Goal: Transaction & Acquisition: Purchase product/service

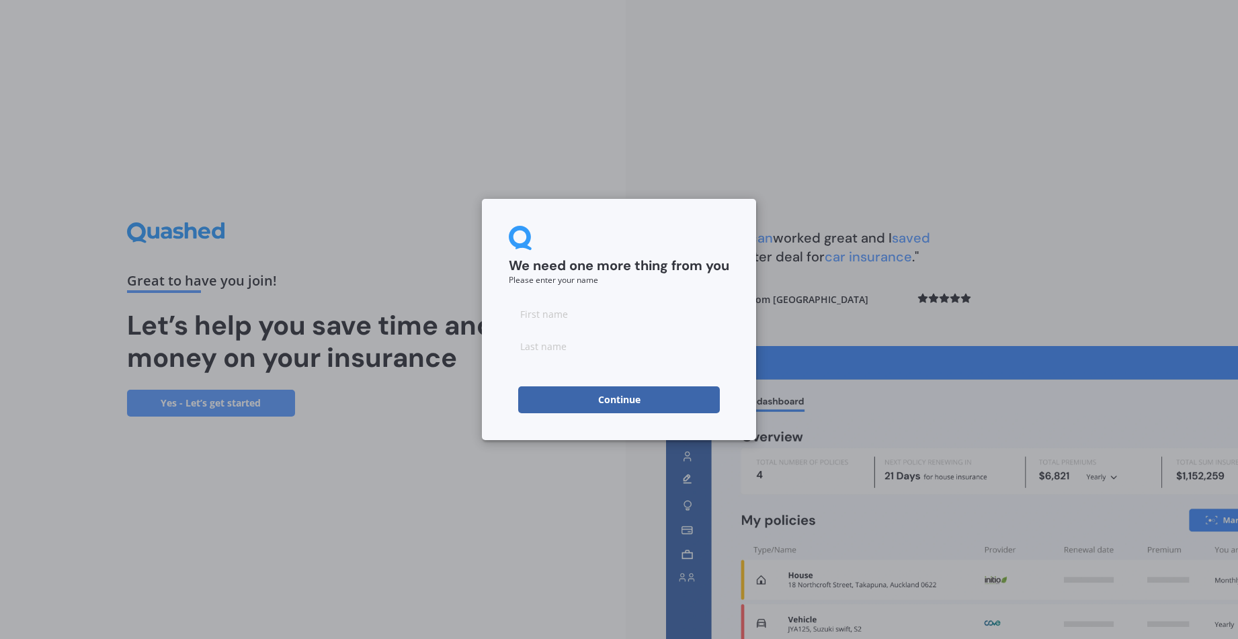
click at [524, 316] on input at bounding box center [619, 314] width 221 height 27
type input "Jo"
click at [516, 345] on input at bounding box center [619, 346] width 221 height 27
type input "[PERSON_NAME]"
click at [530, 515] on div "We need one more thing from you Please enter your name [PERSON_NAME] Continue" at bounding box center [619, 319] width 1238 height 639
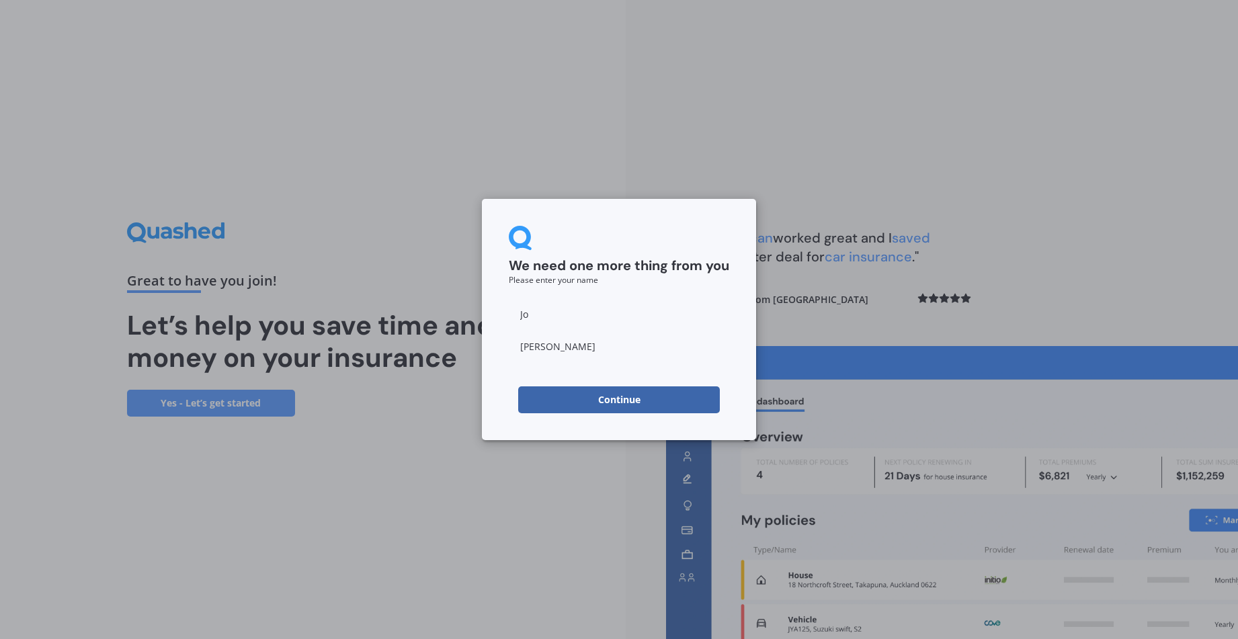
click at [614, 402] on button "Continue" at bounding box center [619, 400] width 202 height 27
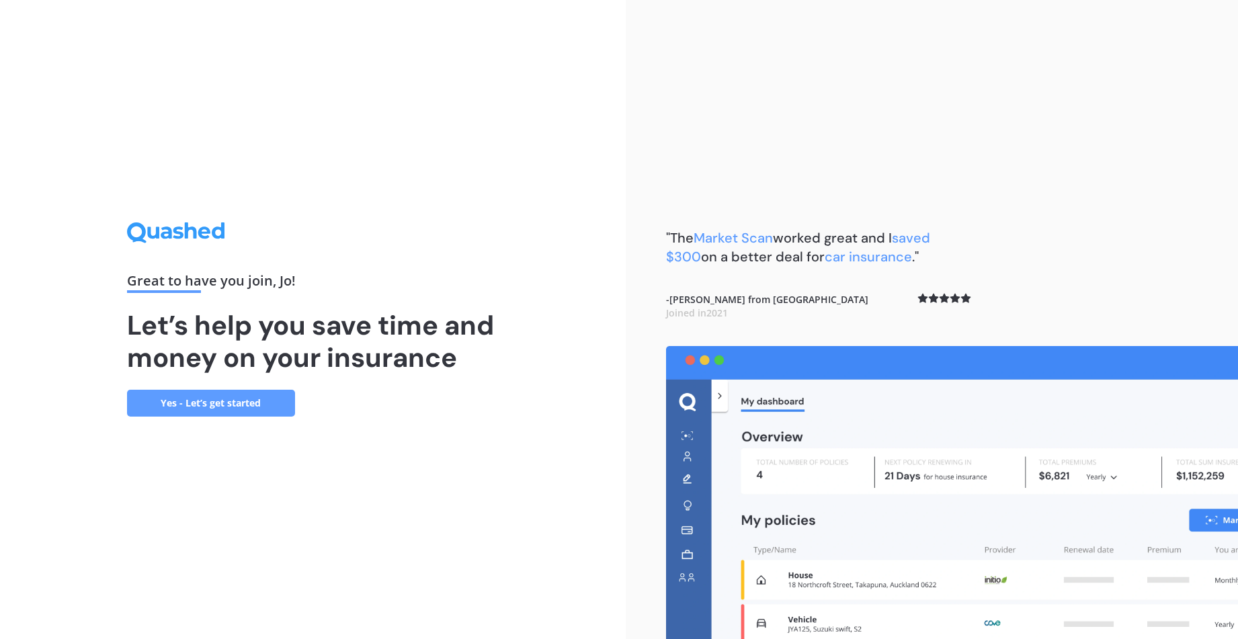
click at [205, 401] on link "Yes - Let’s get started" at bounding box center [211, 403] width 168 height 27
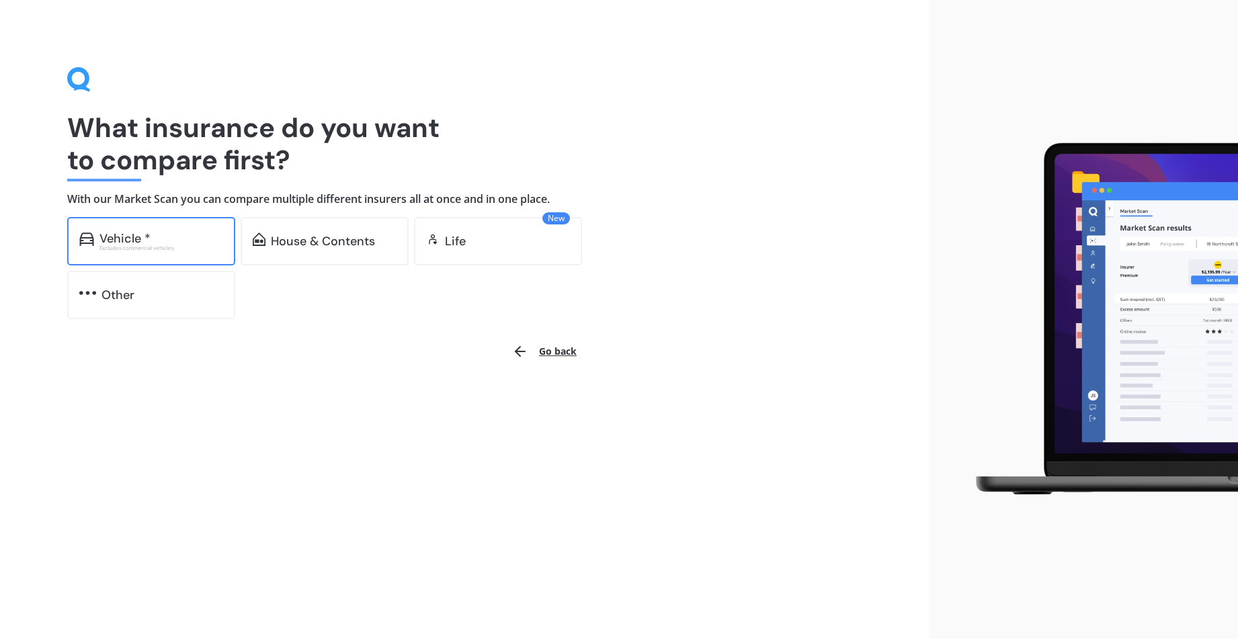
click at [143, 243] on div "Vehicle *" at bounding box center [125, 238] width 51 height 13
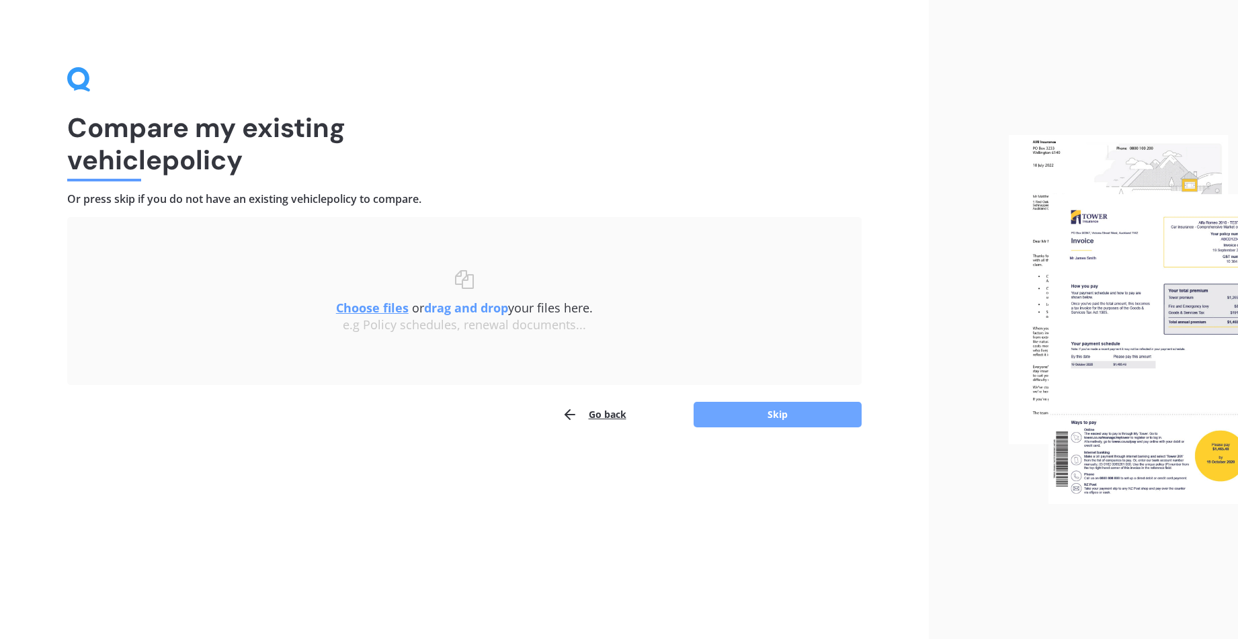
click at [762, 420] on button "Skip" at bounding box center [778, 415] width 168 height 26
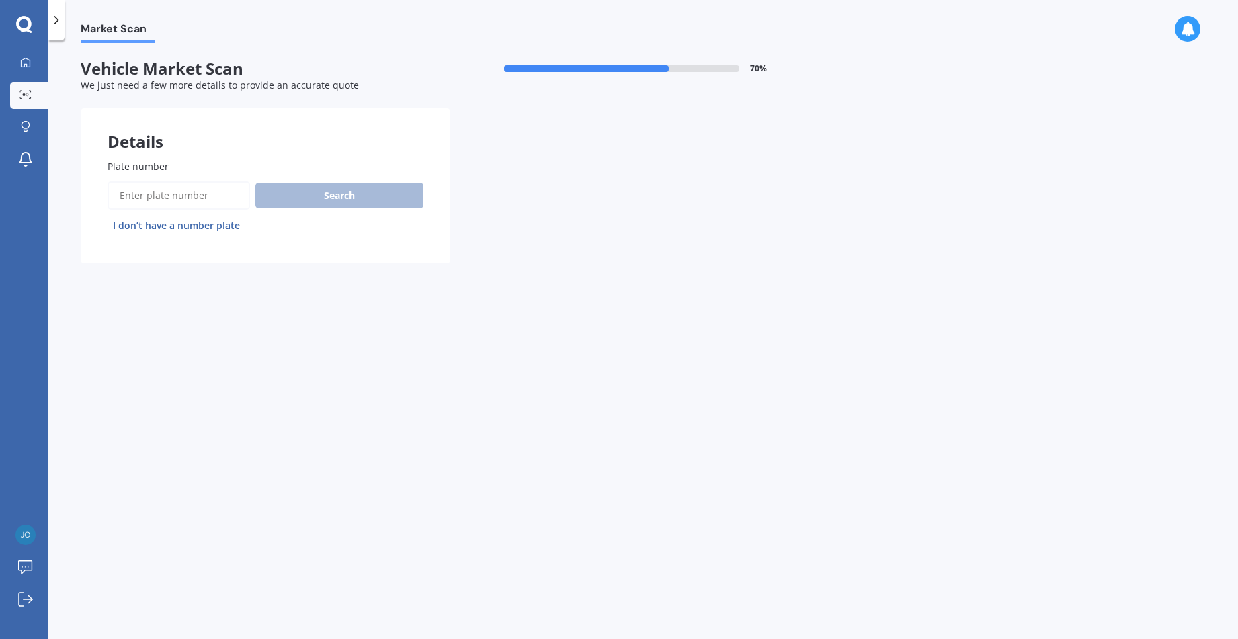
click at [118, 191] on input "Plate number" at bounding box center [179, 196] width 143 height 28
type input "gdl979"
click at [347, 199] on button "Search" at bounding box center [339, 196] width 168 height 26
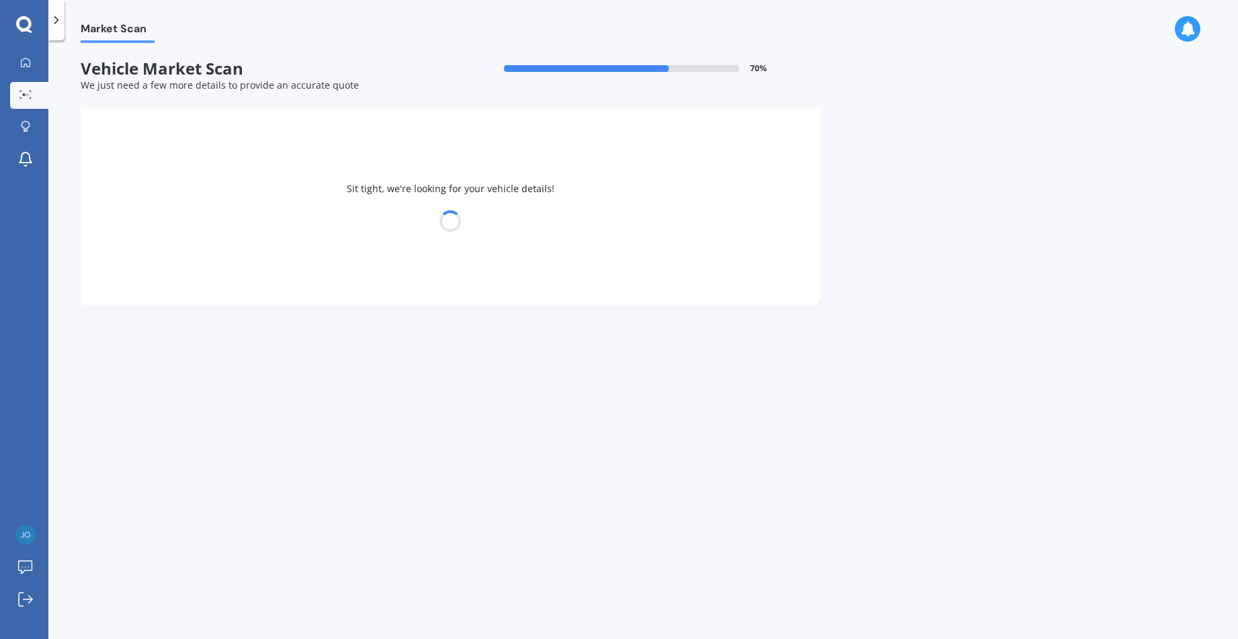
select select "ALFA ROMEO"
select select "GIULIETTA"
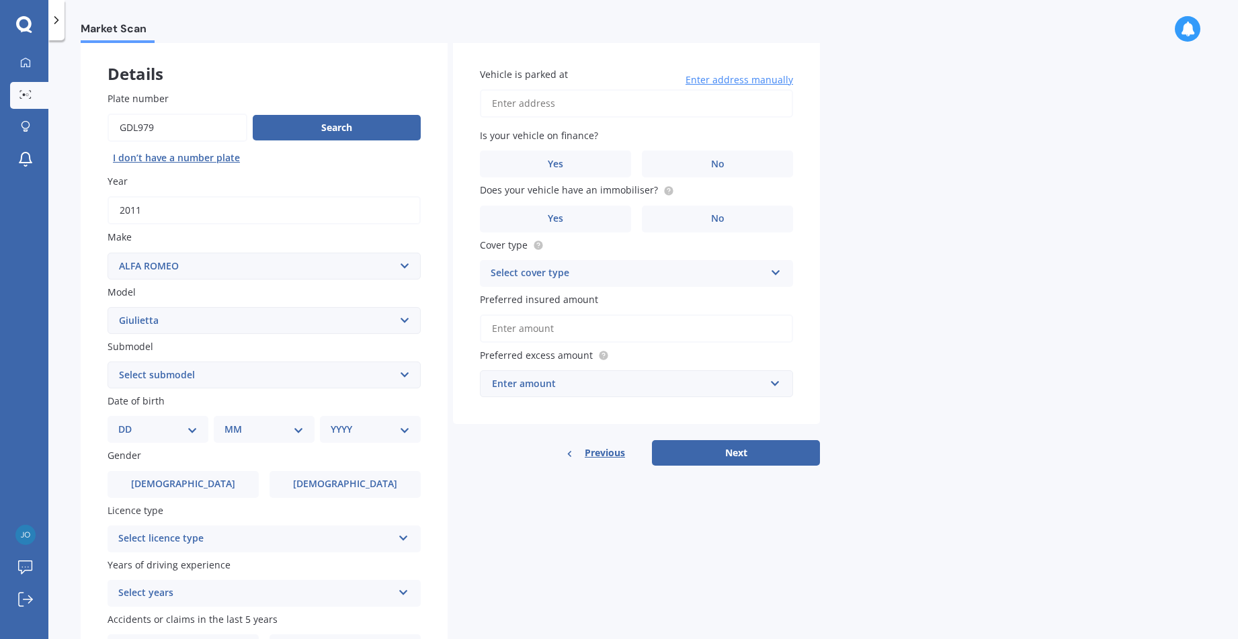
scroll to position [134, 0]
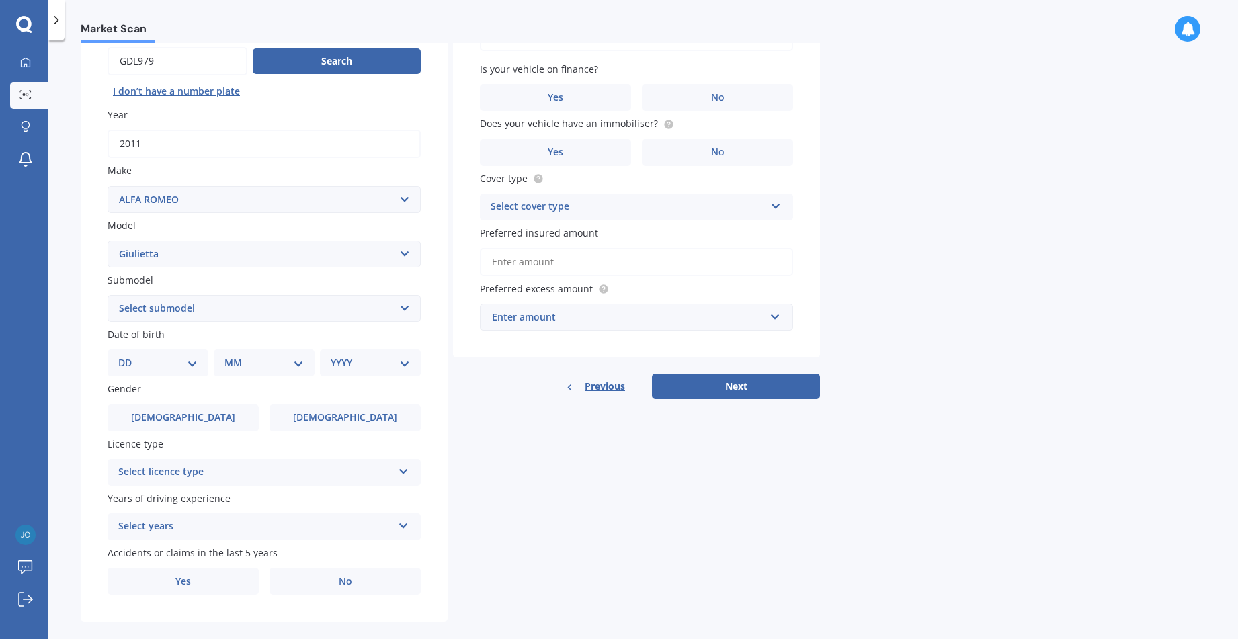
click at [185, 362] on select "DD 01 02 03 04 05 06 07 08 09 10 11 12 13 14 15 16 17 18 19 20 21 22 23 24 25 2…" at bounding box center [157, 363] width 79 height 15
select select "13"
click at [129, 356] on select "DD 01 02 03 04 05 06 07 08 09 10 11 12 13 14 15 16 17 18 19 20 21 22 23 24 25 2…" at bounding box center [157, 363] width 79 height 15
click at [297, 363] on select "MM 01 02 03 04 05 06 07 08 09 10 11 12" at bounding box center [267, 363] width 74 height 15
select select "02"
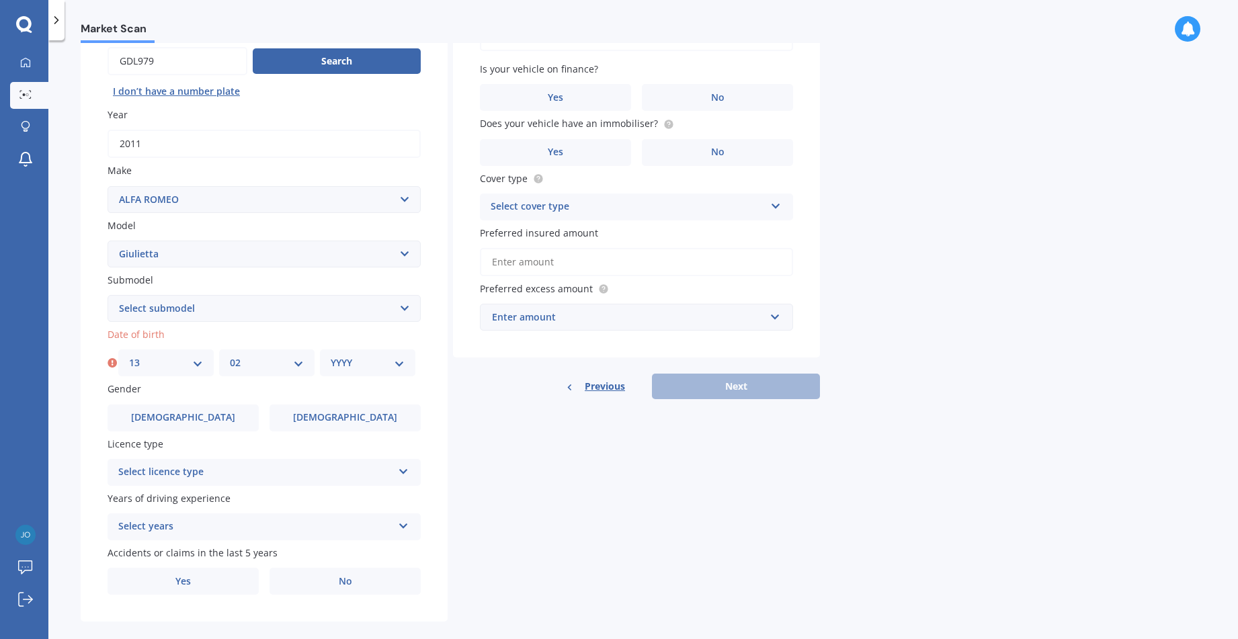
click at [230, 356] on select "MM 01 02 03 04 05 06 07 08 09 10 11 12" at bounding box center [267, 363] width 74 height 15
click at [401, 363] on select "YYYY 2025 2024 2023 2022 2021 2020 2019 2018 2017 2016 2015 2014 2013 2012 2011…" at bounding box center [368, 363] width 74 height 15
select select "1958"
click at [331, 356] on select "YYYY 2025 2024 2023 2022 2021 2020 2019 2018 2017 2016 2015 2014 2013 2012 2011…" at bounding box center [368, 363] width 74 height 15
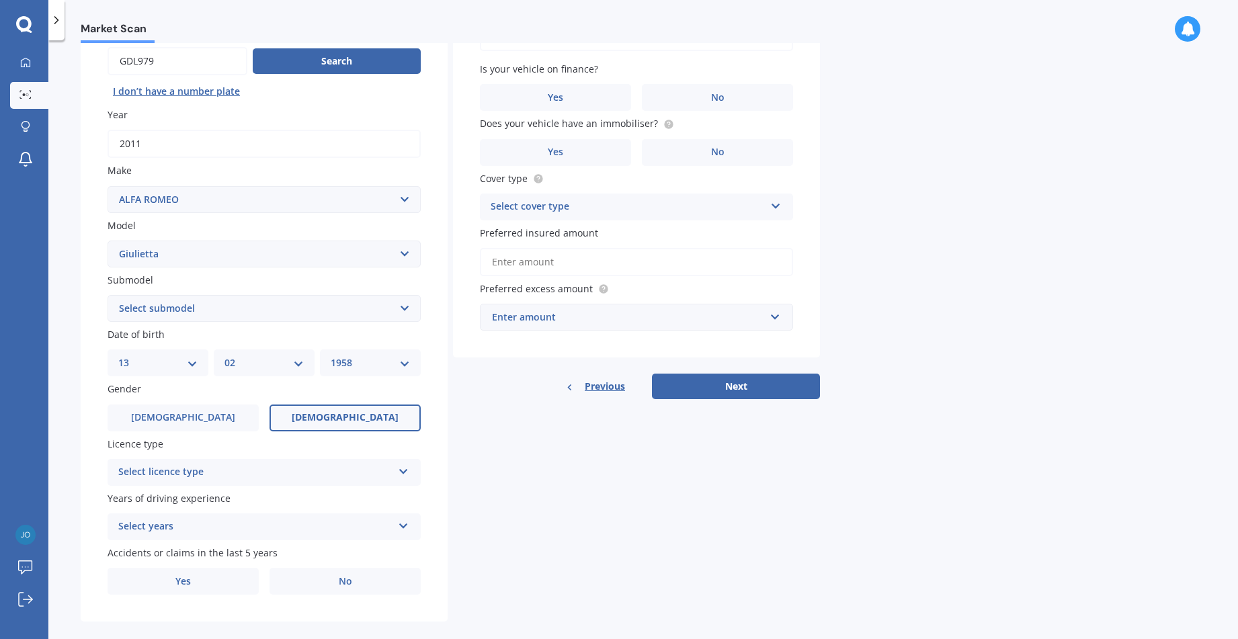
click at [346, 421] on span "[DEMOGRAPHIC_DATA]" at bounding box center [345, 417] width 107 height 11
click at [0, 0] on input "[DEMOGRAPHIC_DATA]" at bounding box center [0, 0] width 0 height 0
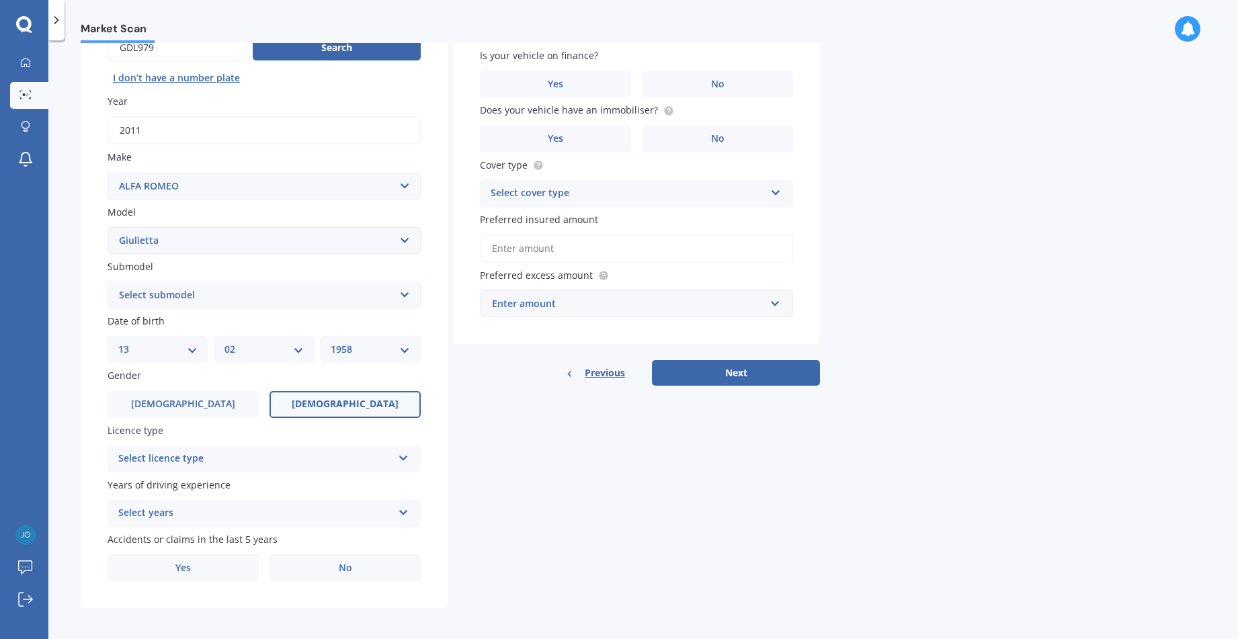
scroll to position [152, 0]
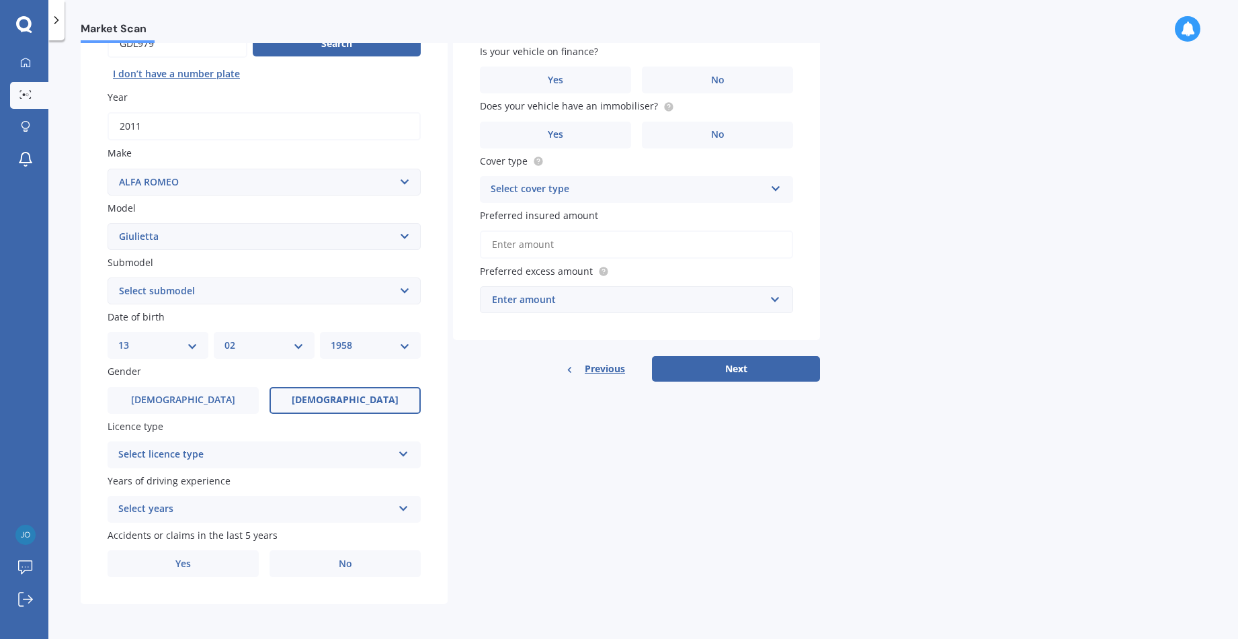
click at [399, 456] on icon at bounding box center [403, 451] width 11 height 9
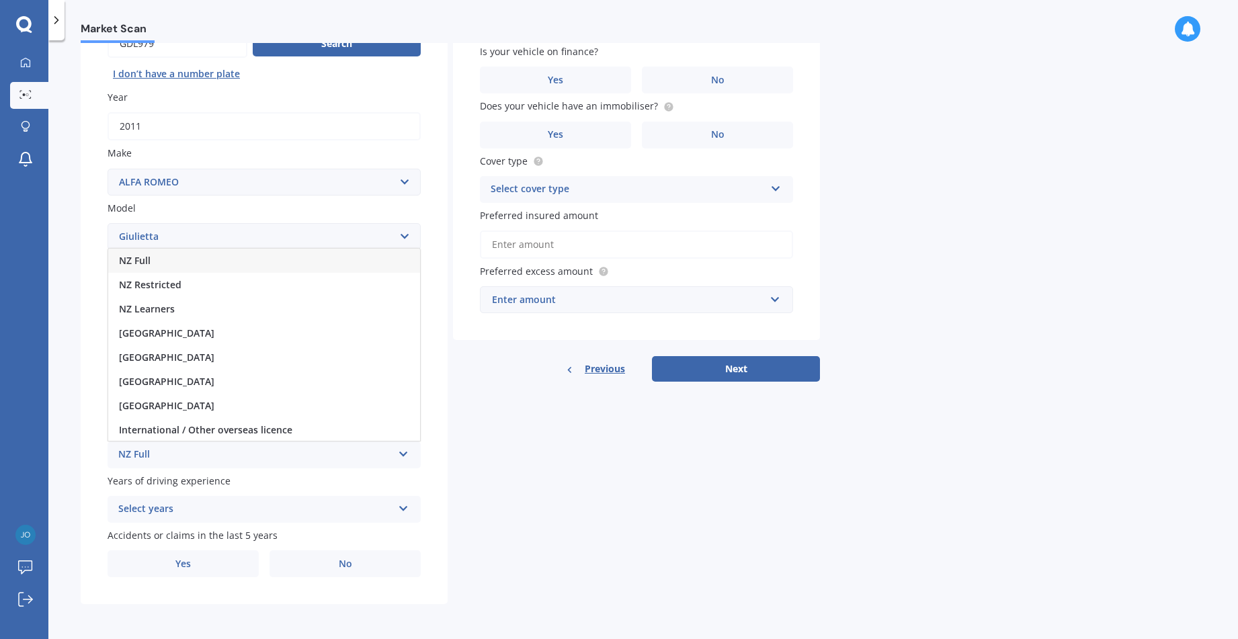
click at [134, 257] on span "NZ Full" at bounding box center [135, 260] width 32 height 13
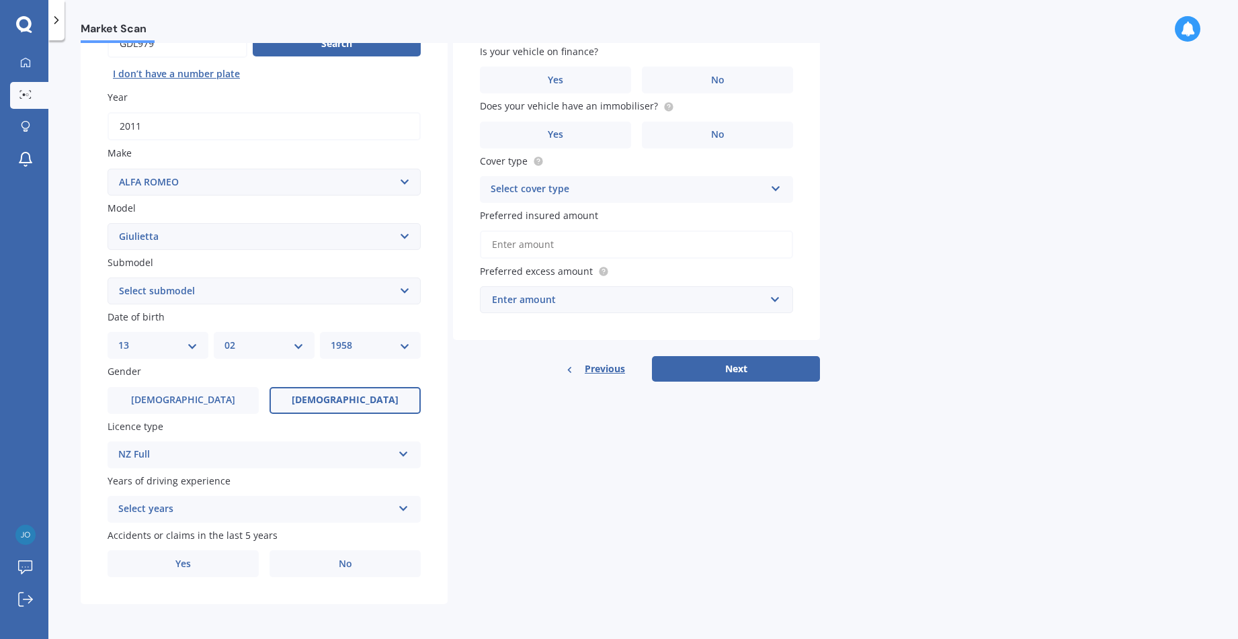
click at [401, 510] on icon at bounding box center [403, 506] width 11 height 9
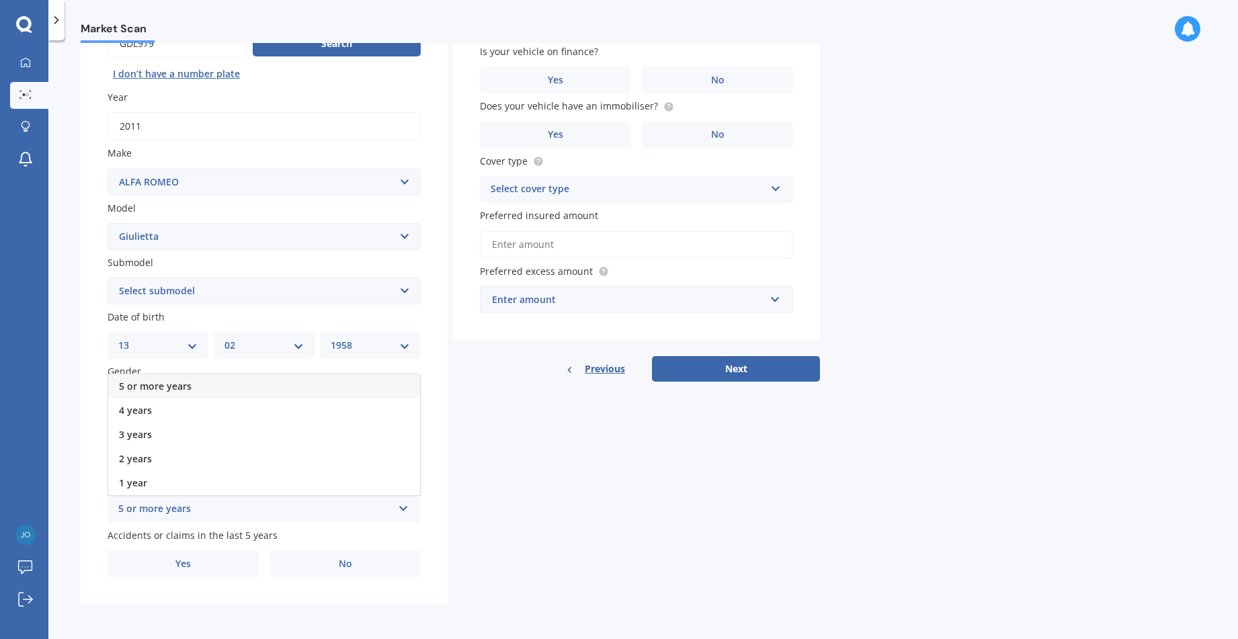
click at [171, 389] on span "5 or more years" at bounding box center [155, 386] width 73 height 13
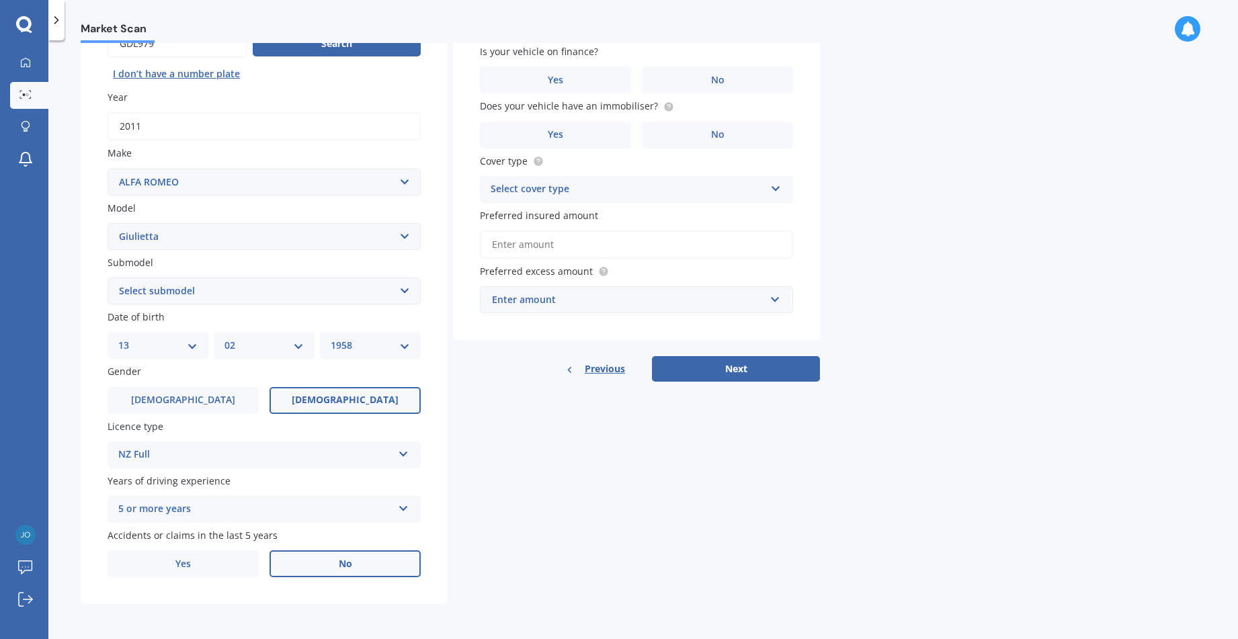
click at [341, 565] on span "No" at bounding box center [345, 564] width 13 height 11
click at [0, 0] on input "No" at bounding box center [0, 0] width 0 height 0
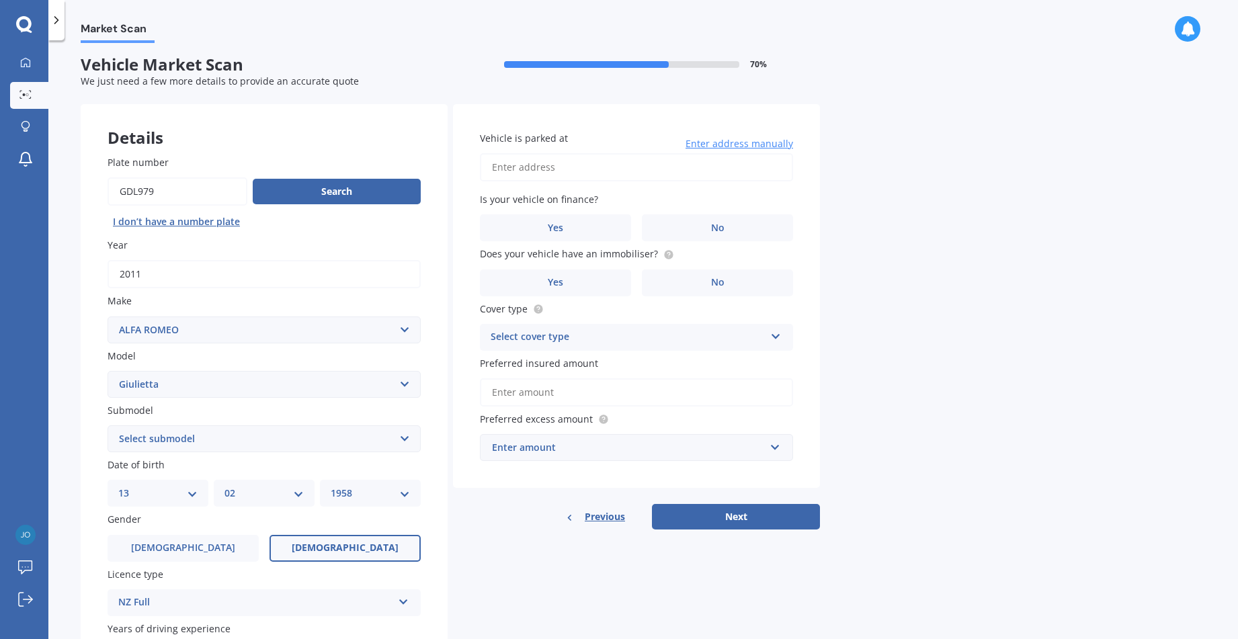
scroll to position [0, 0]
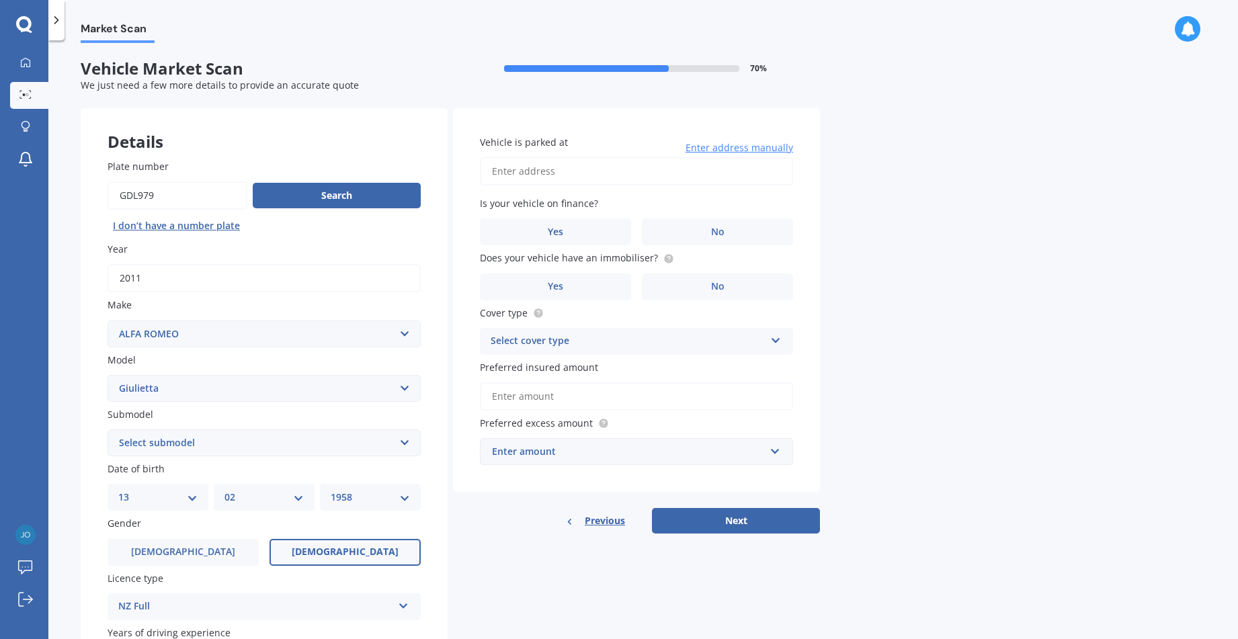
click at [493, 171] on input "Vehicle is parked at" at bounding box center [636, 171] width 313 height 28
type input "2"
type input "[STREET_ADDRESS]"
click at [706, 237] on label "No" at bounding box center [717, 231] width 151 height 27
click at [0, 0] on input "No" at bounding box center [0, 0] width 0 height 0
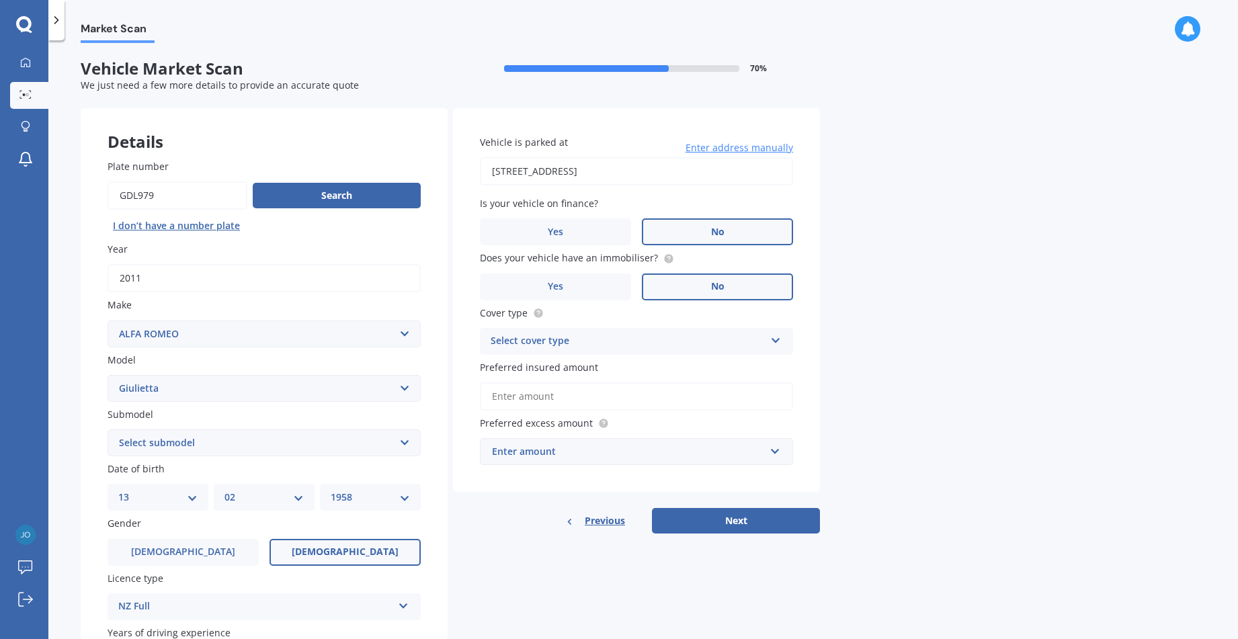
click at [717, 289] on span "No" at bounding box center [717, 286] width 13 height 11
click at [0, 0] on input "No" at bounding box center [0, 0] width 0 height 0
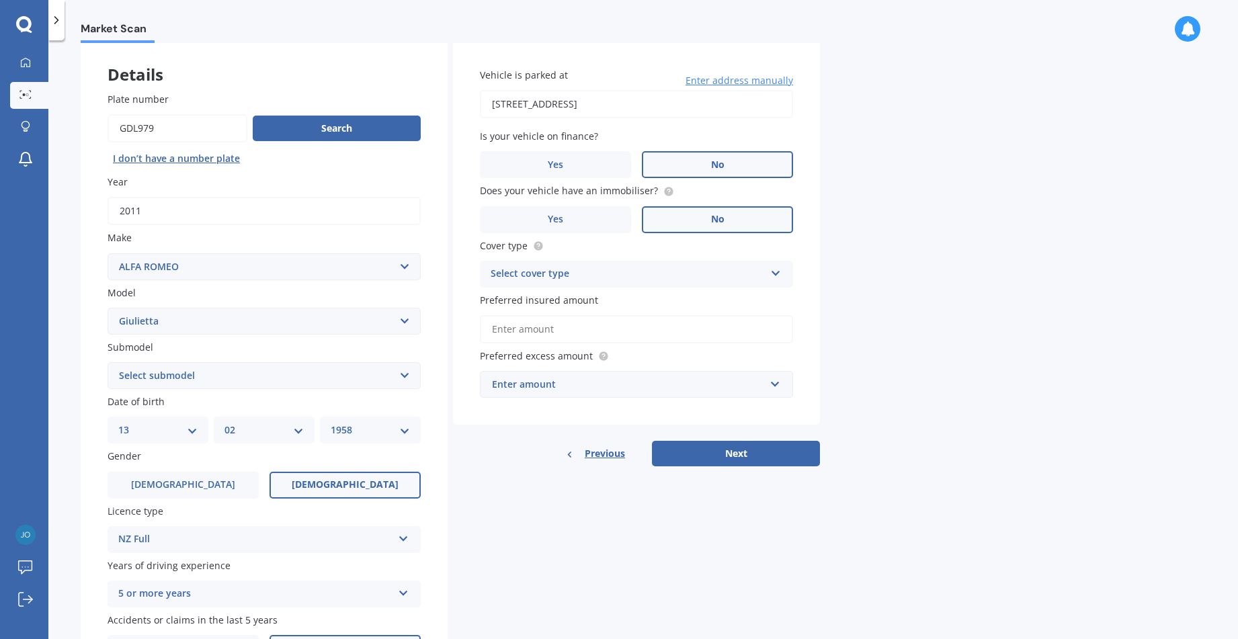
click at [767, 273] on div "Select cover type Comprehensive Third Party, Fire & Theft Third Party" at bounding box center [636, 274] width 313 height 27
click at [520, 299] on span "Comprehensive" at bounding box center [526, 300] width 71 height 13
click at [555, 332] on input "Preferred insured amount" at bounding box center [636, 329] width 313 height 28
click at [868, 393] on div "Market Scan Vehicle Market Scan 70 % We just need a few more details to provide…" at bounding box center [643, 342] width 1190 height 599
click at [493, 329] on input "Preferred insured amount" at bounding box center [636, 329] width 313 height 28
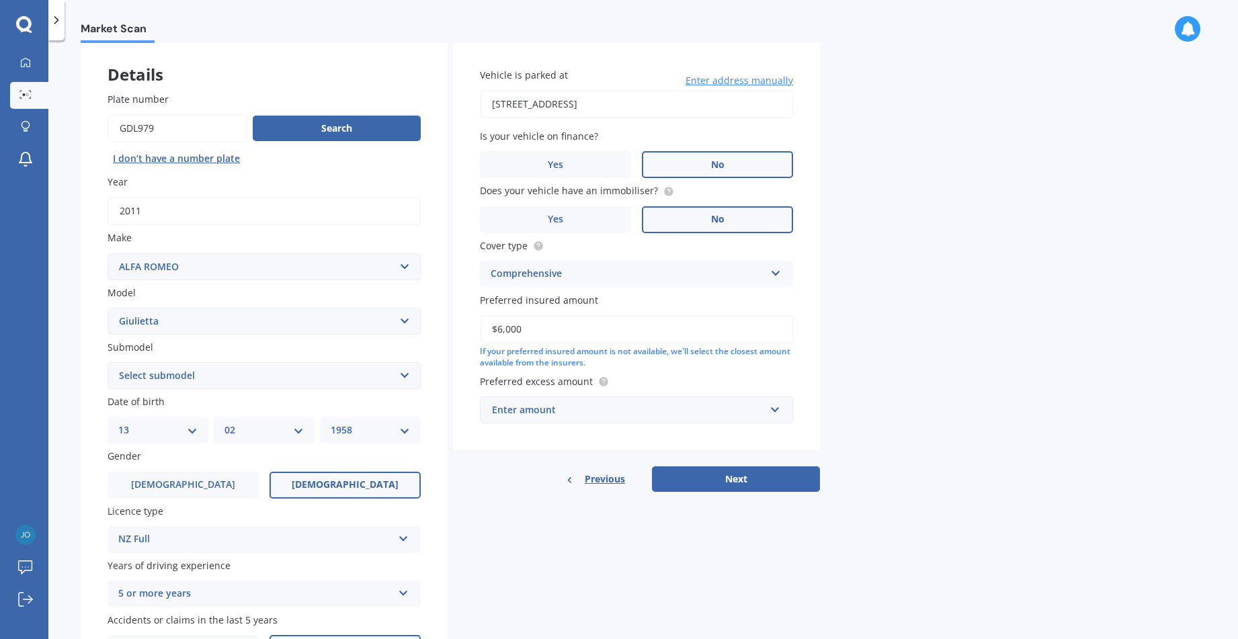
type input "$6,000"
click at [491, 407] on input "text" at bounding box center [631, 410] width 301 height 26
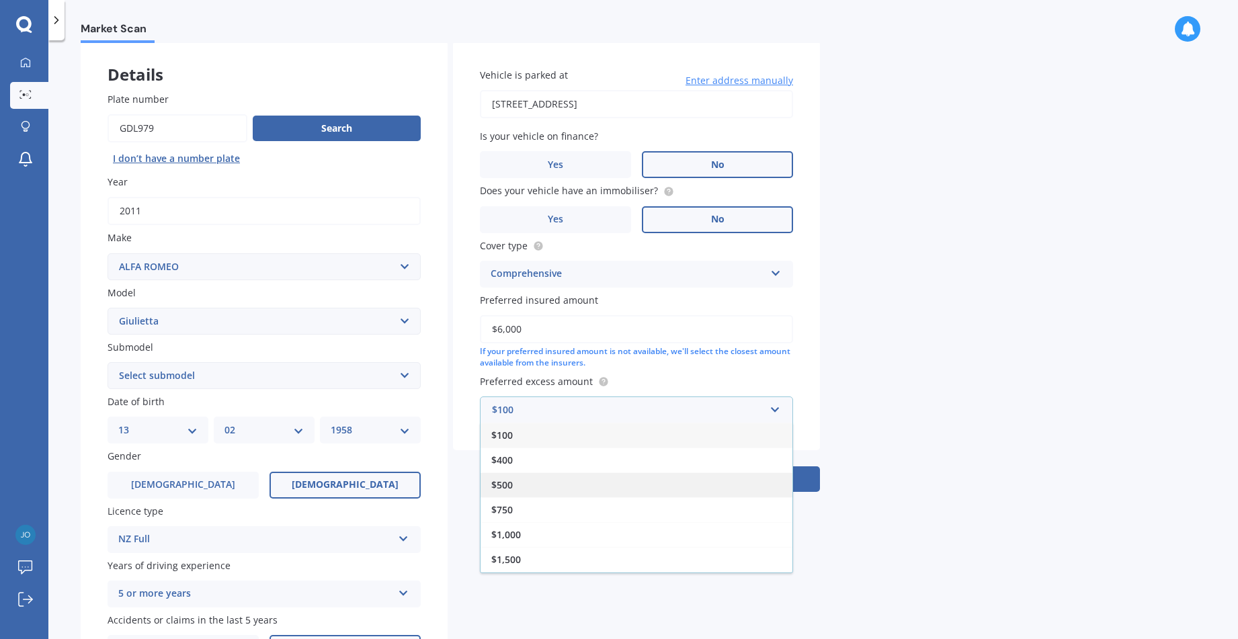
click at [516, 486] on div "$500" at bounding box center [637, 485] width 312 height 25
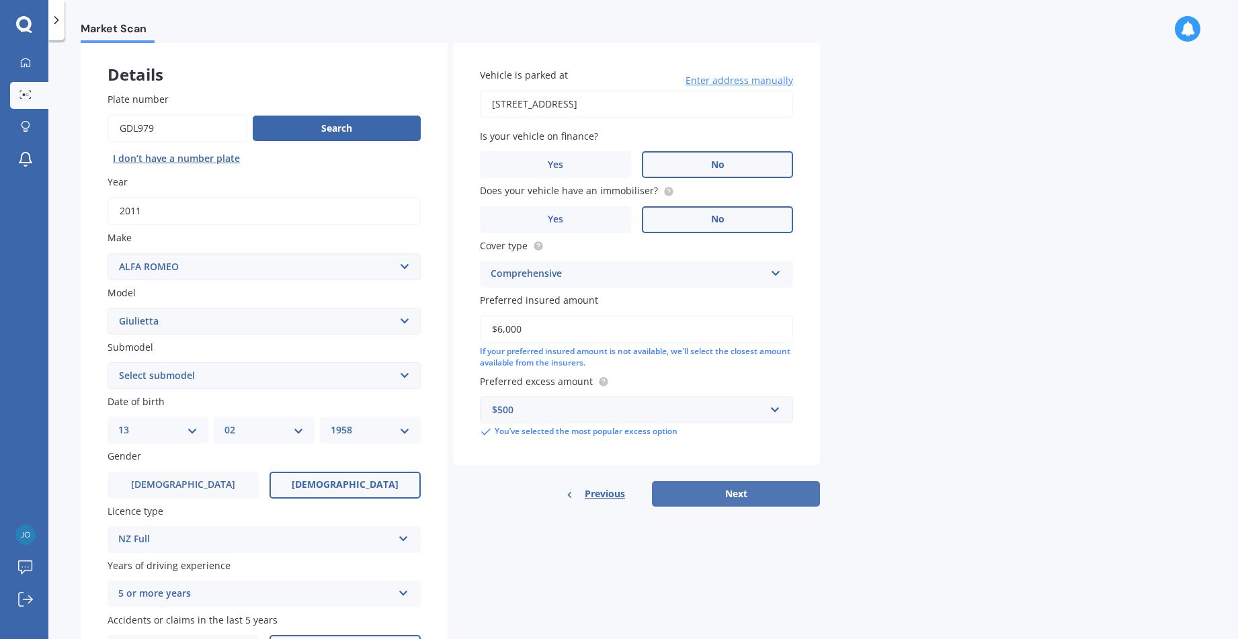
click at [717, 497] on button "Next" at bounding box center [736, 494] width 168 height 26
click at [196, 376] on select "Select submodel Distinctive QV Velcoe 1.7/PT/6AM" at bounding box center [264, 375] width 313 height 27
select select "DISTINCTIVE"
click at [108, 362] on select "Select submodel Distinctive QV Velcoe 1.7/PT/6AM" at bounding box center [264, 375] width 313 height 27
click at [748, 494] on button "Next" at bounding box center [736, 494] width 168 height 26
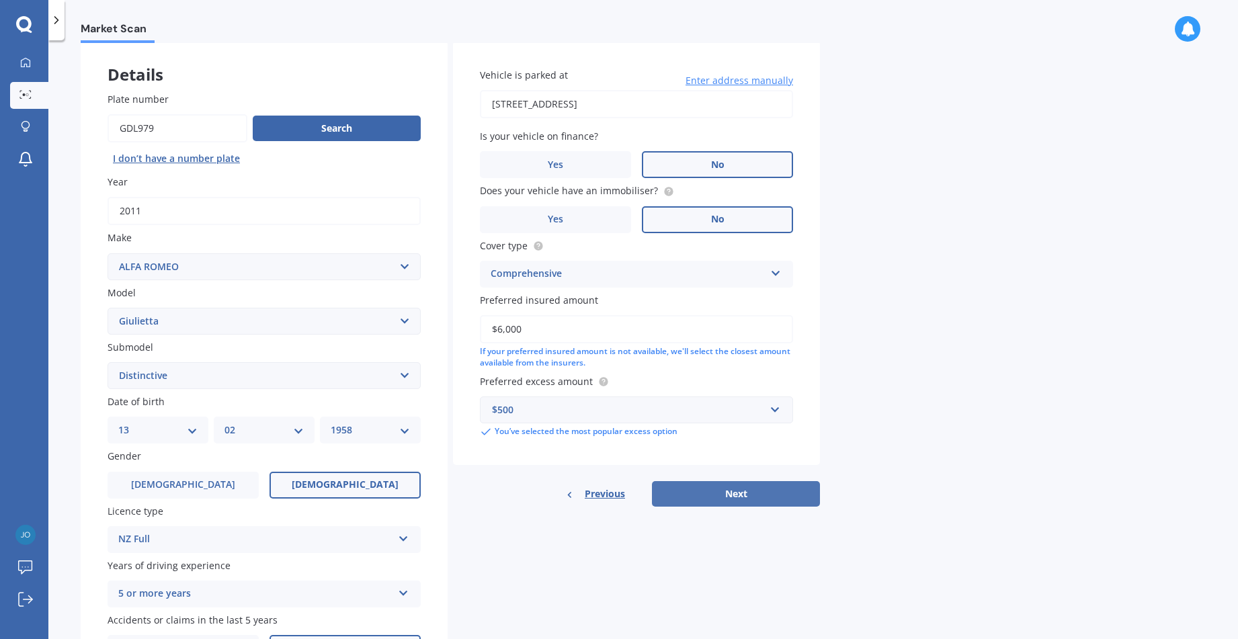
select select "13"
select select "02"
select select "1958"
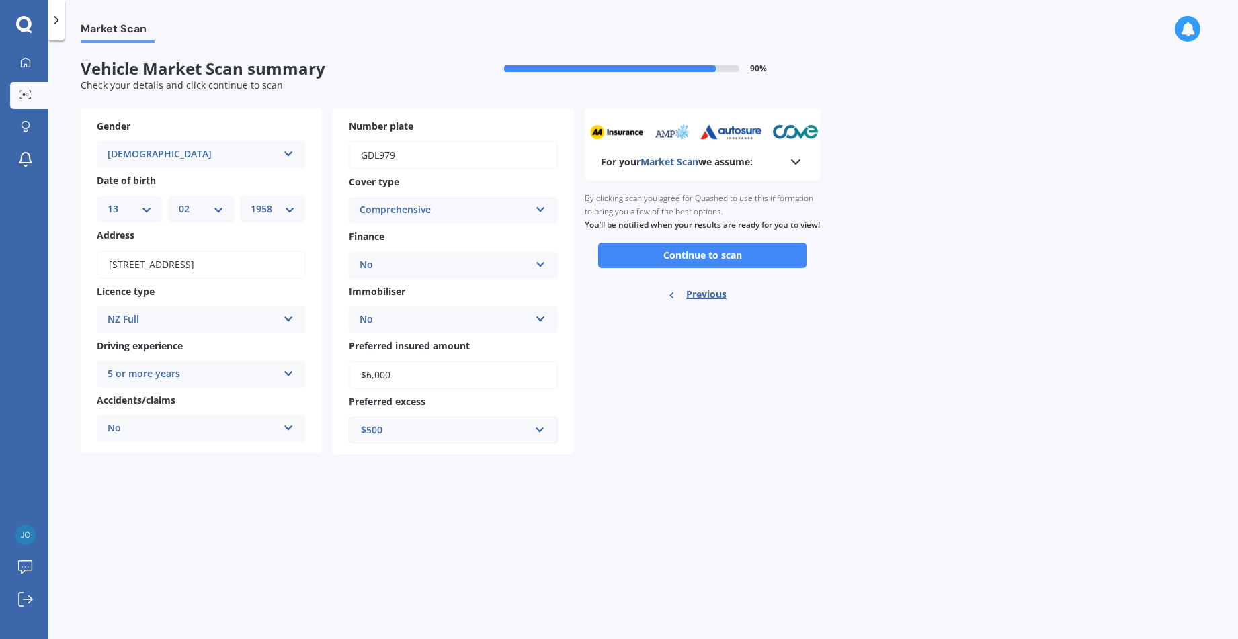
scroll to position [0, 0]
click at [718, 268] on button "Continue to scan" at bounding box center [702, 256] width 208 height 26
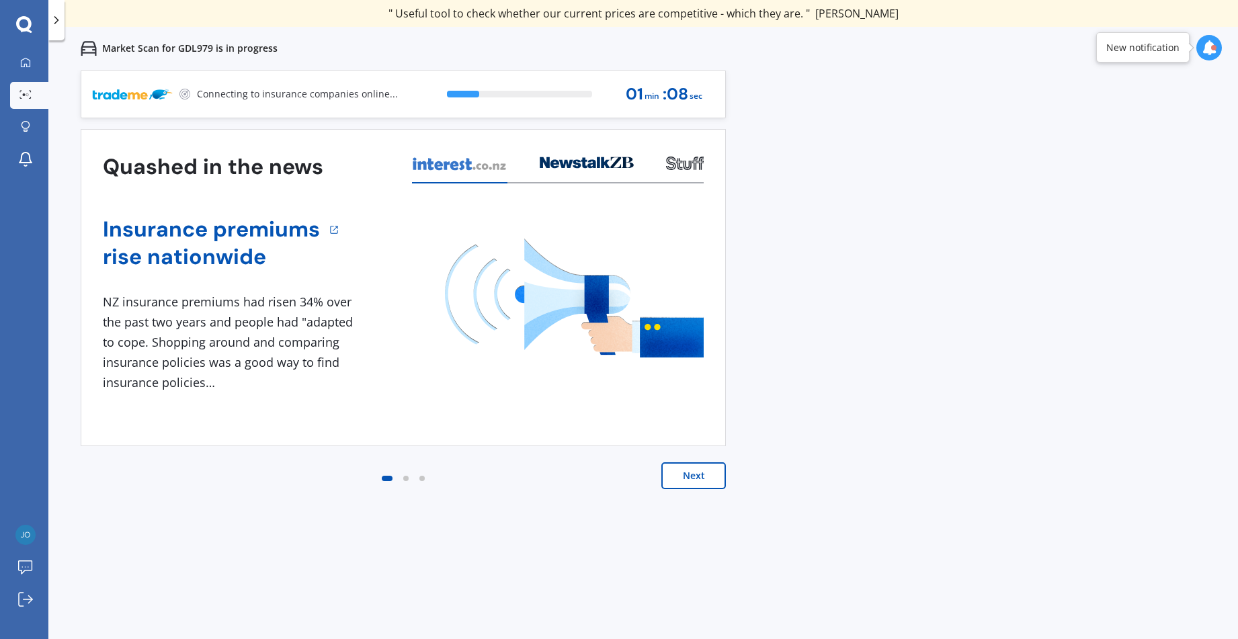
click at [699, 474] on button "Next" at bounding box center [694, 476] width 65 height 27
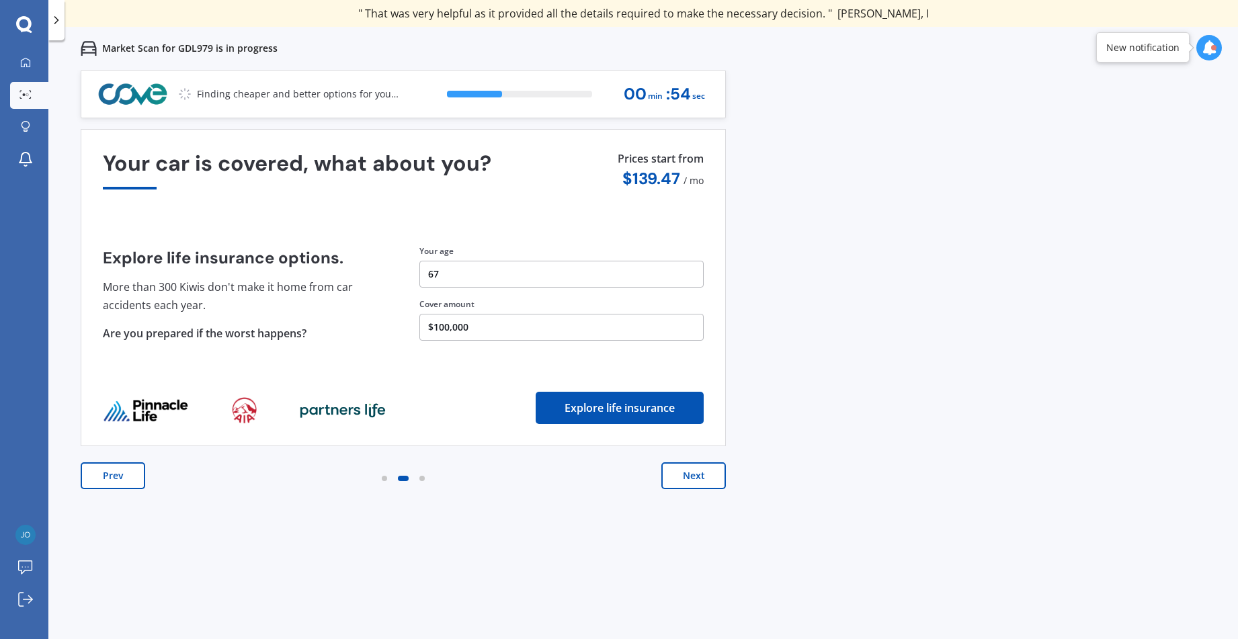
click at [694, 481] on button "Next" at bounding box center [694, 476] width 65 height 27
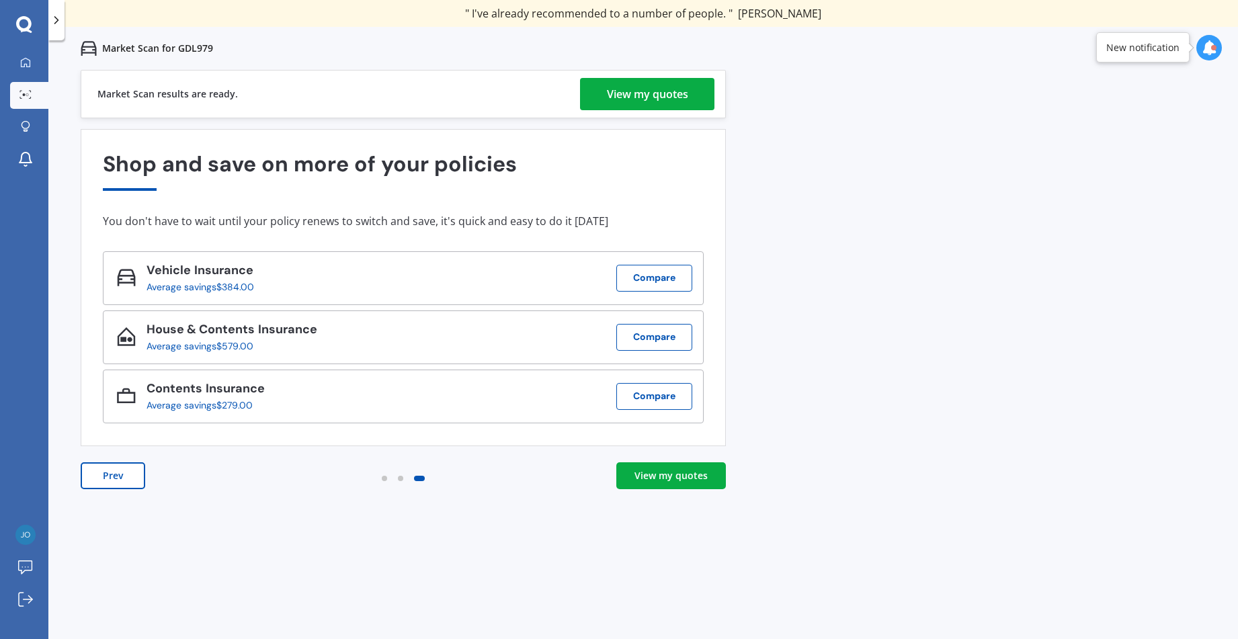
click at [638, 89] on div "View my quotes" at bounding box center [647, 94] width 81 height 32
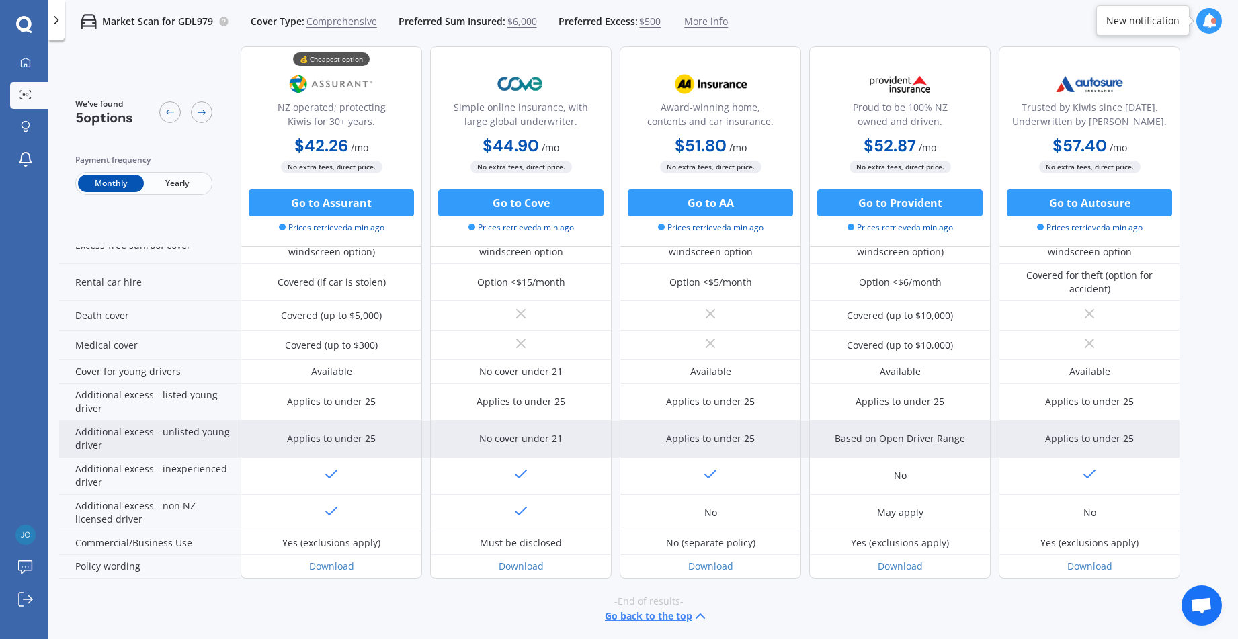
scroll to position [557, 0]
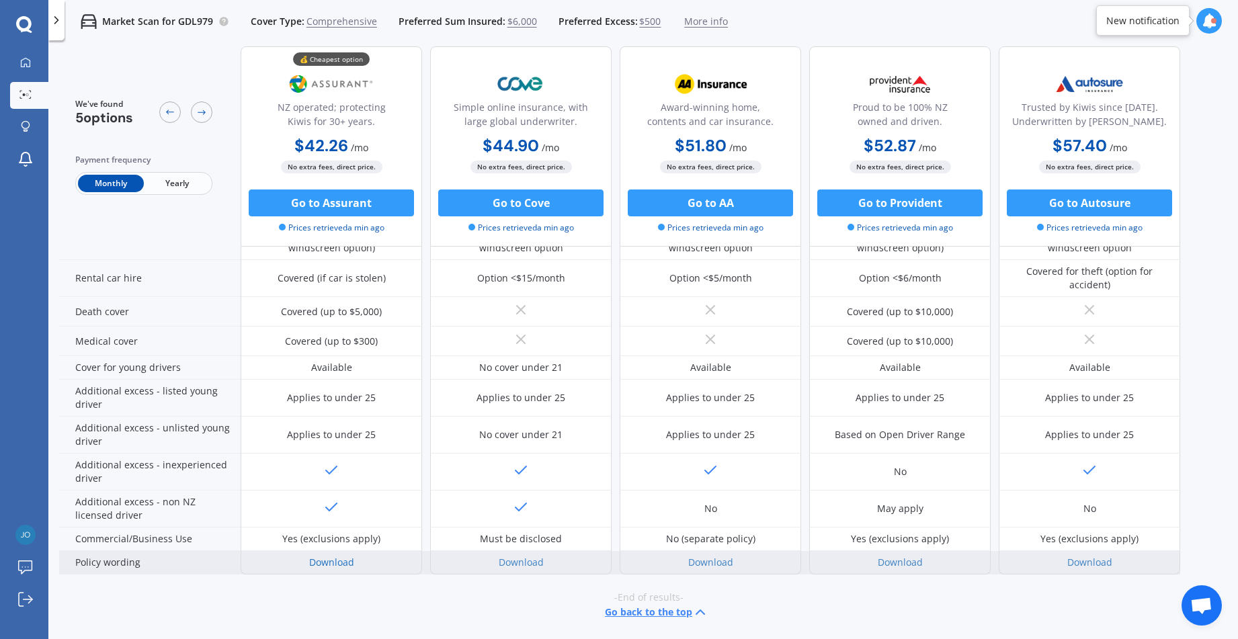
click at [327, 563] on link "Download" at bounding box center [331, 562] width 45 height 13
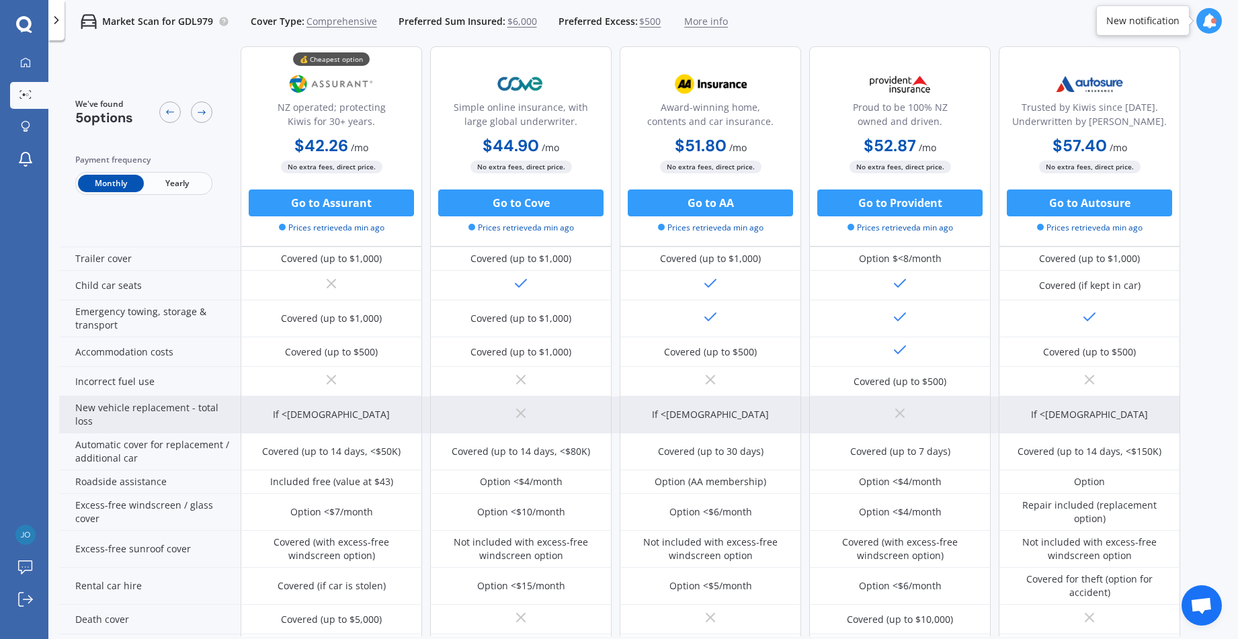
scroll to position [269, 0]
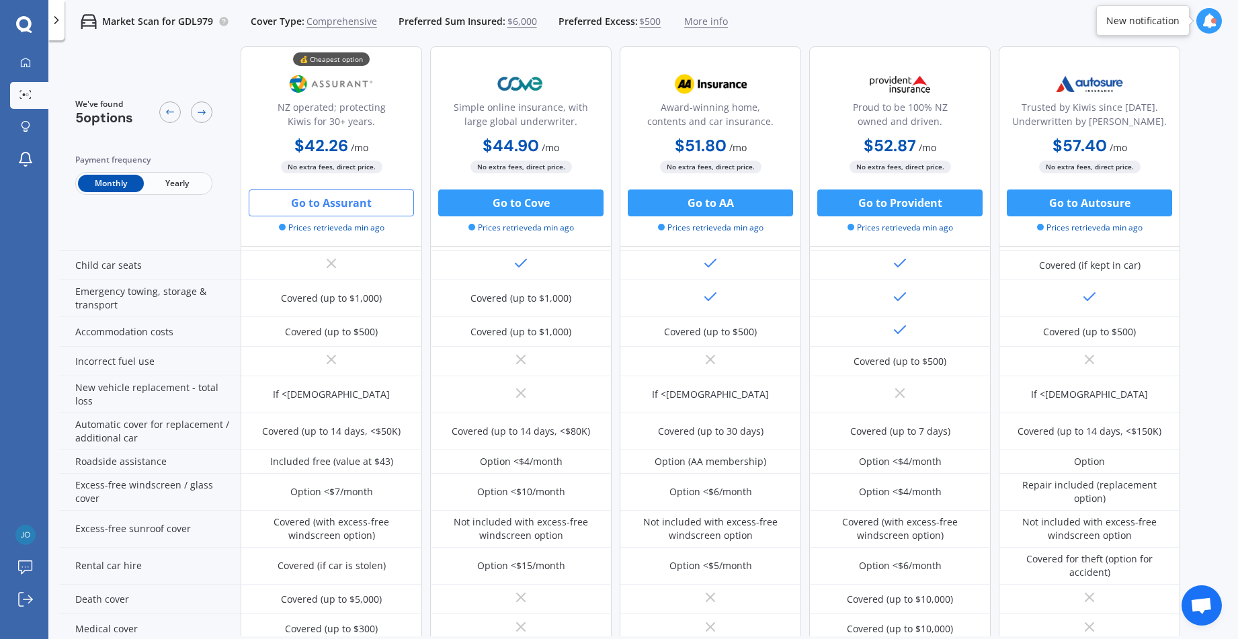
click at [313, 204] on button "Go to Assurant" at bounding box center [331, 203] width 165 height 27
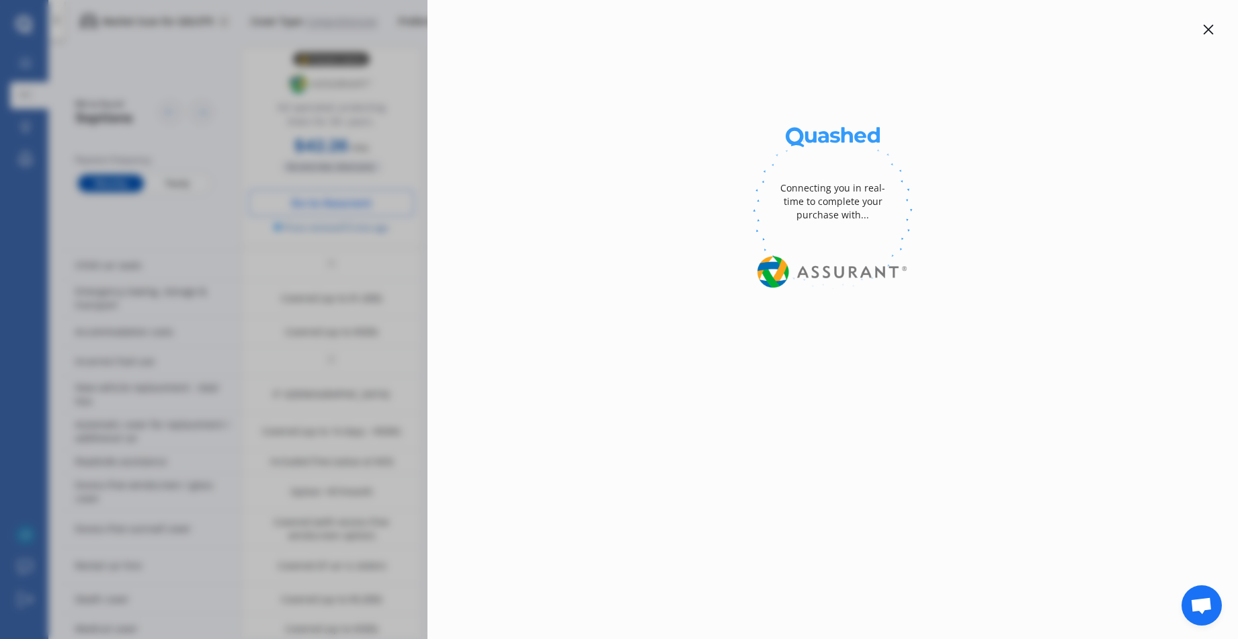
select select "Yearly"
select select "full"
select select "0"
select select "[GEOGRAPHIC_DATA]"
select select "ALFA ROMEO"
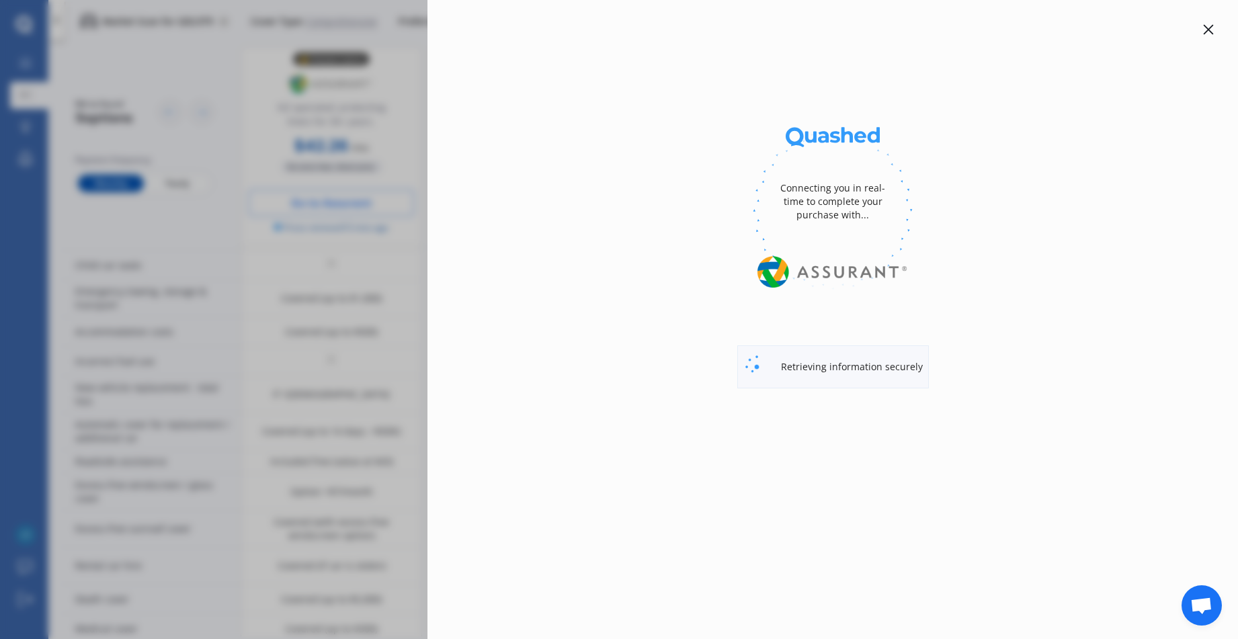
select select "GIULIETTA"
select select "DISTINCTIVE"
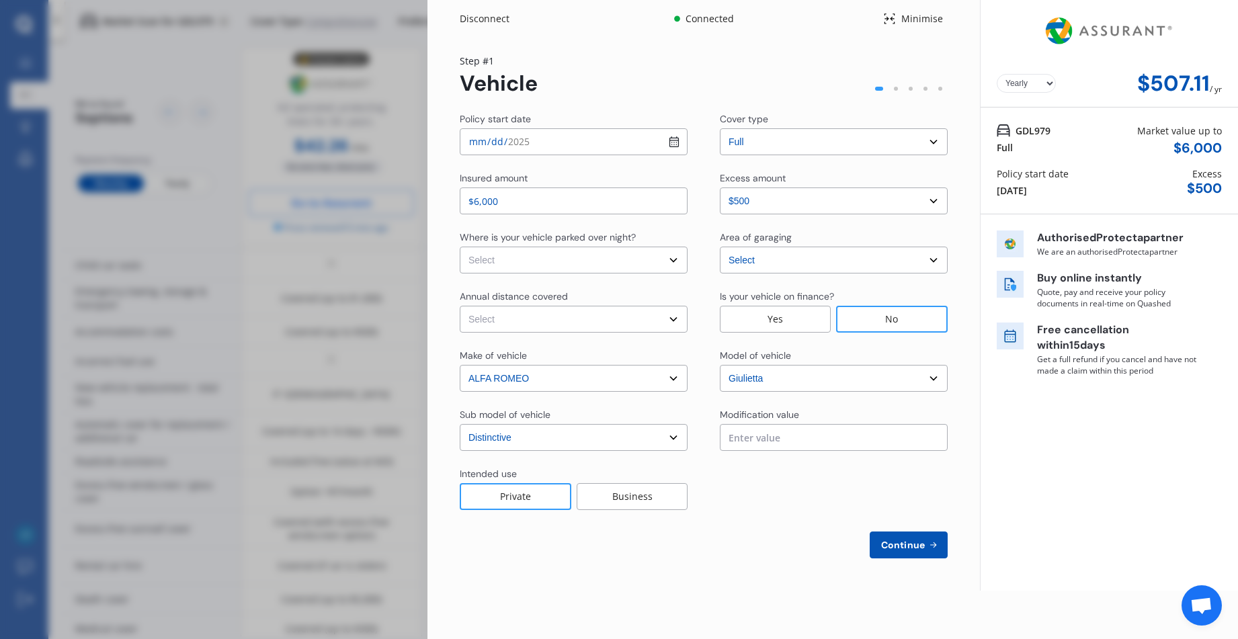
select select "Monthly"
click at [674, 139] on input "[DATE]" at bounding box center [574, 141] width 228 height 27
type input "[DATE]"
click at [467, 256] on select "Select In a garage On own property On street or road" at bounding box center [574, 260] width 228 height 27
select select "On own property"
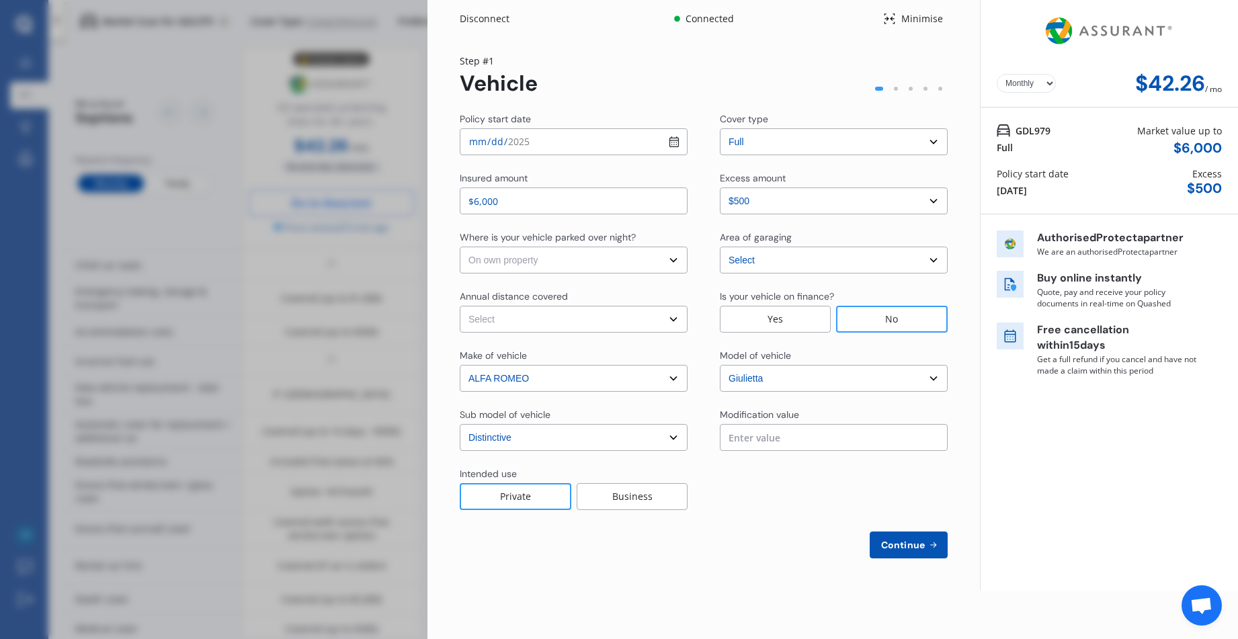
click at [460, 247] on select "Select In a garage On own property On street or road" at bounding box center [574, 260] width 228 height 27
click at [674, 319] on select "Select Low (less than 15,000km per year) Average (15,000-30,000km per year) Hig…" at bounding box center [574, 319] width 228 height 27
select select "20000"
click at [460, 306] on select "Select Low (less than 15,000km per year) Average (15,000-30,000km per year) Hig…" at bounding box center [574, 319] width 228 height 27
click at [937, 259] on select "Select [GEOGRAPHIC_DATA] [GEOGRAPHIC_DATA] [GEOGRAPHIC_DATA] / [PERSON_NAME] / …" at bounding box center [834, 260] width 228 height 27
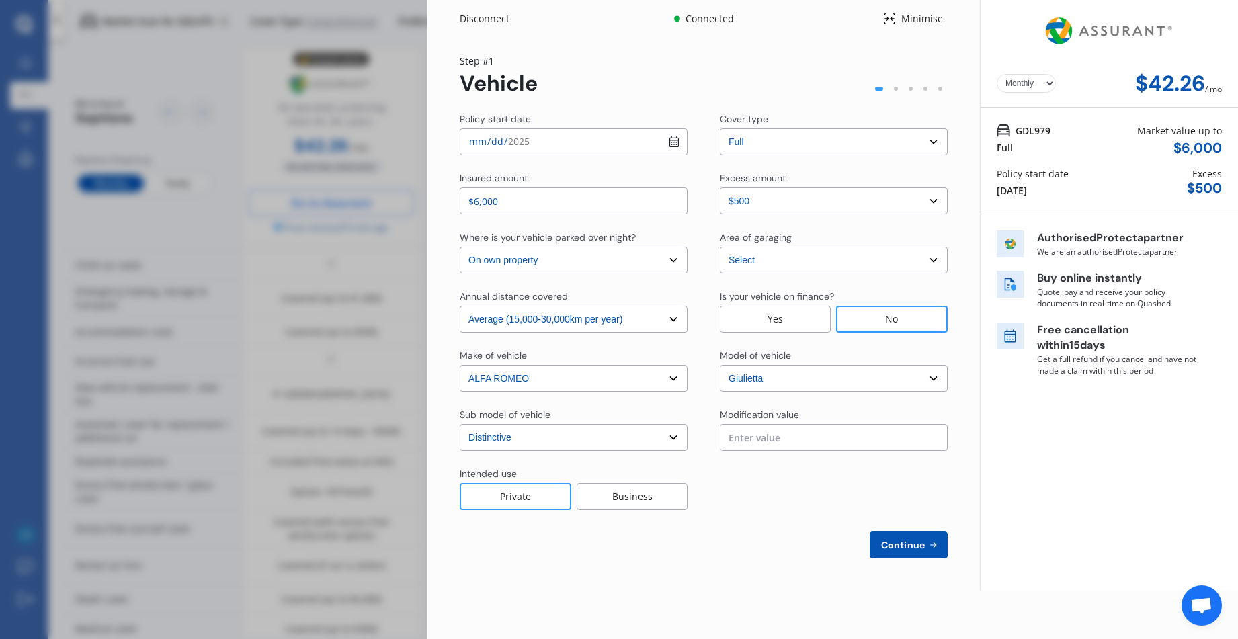
click at [720, 247] on select "Select [GEOGRAPHIC_DATA] [GEOGRAPHIC_DATA] [GEOGRAPHIC_DATA] / [PERSON_NAME] / …" at bounding box center [834, 260] width 228 height 27
click at [811, 440] on input "text" at bounding box center [834, 437] width 228 height 27
click at [877, 437] on input "text" at bounding box center [834, 437] width 228 height 27
click at [899, 544] on span "Continue" at bounding box center [903, 545] width 49 height 11
select select "Miss"
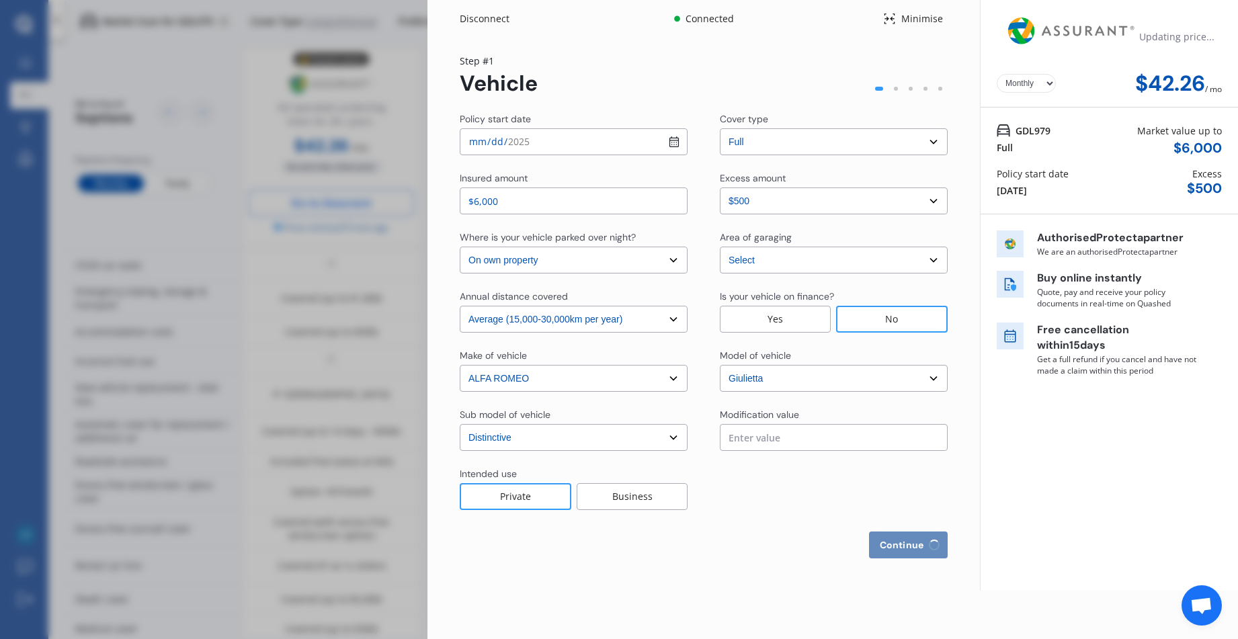
select select "13"
select select "02"
select select "1958"
select select "full"
select select "more than 4 years"
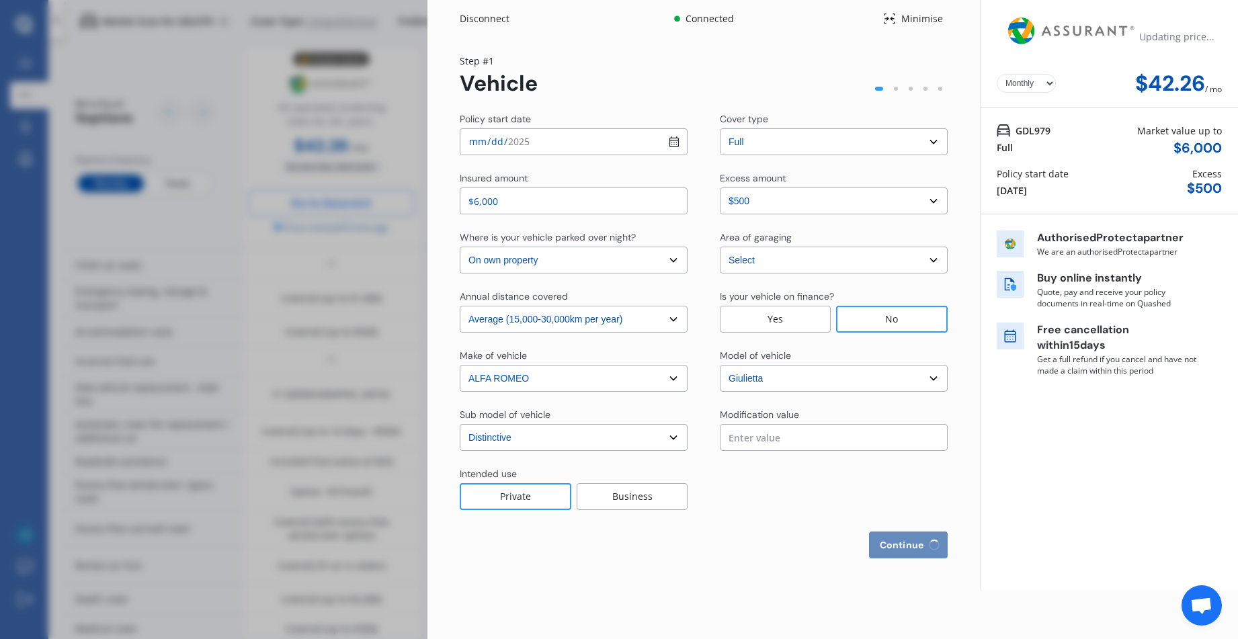
select select "[GEOGRAPHIC_DATA]"
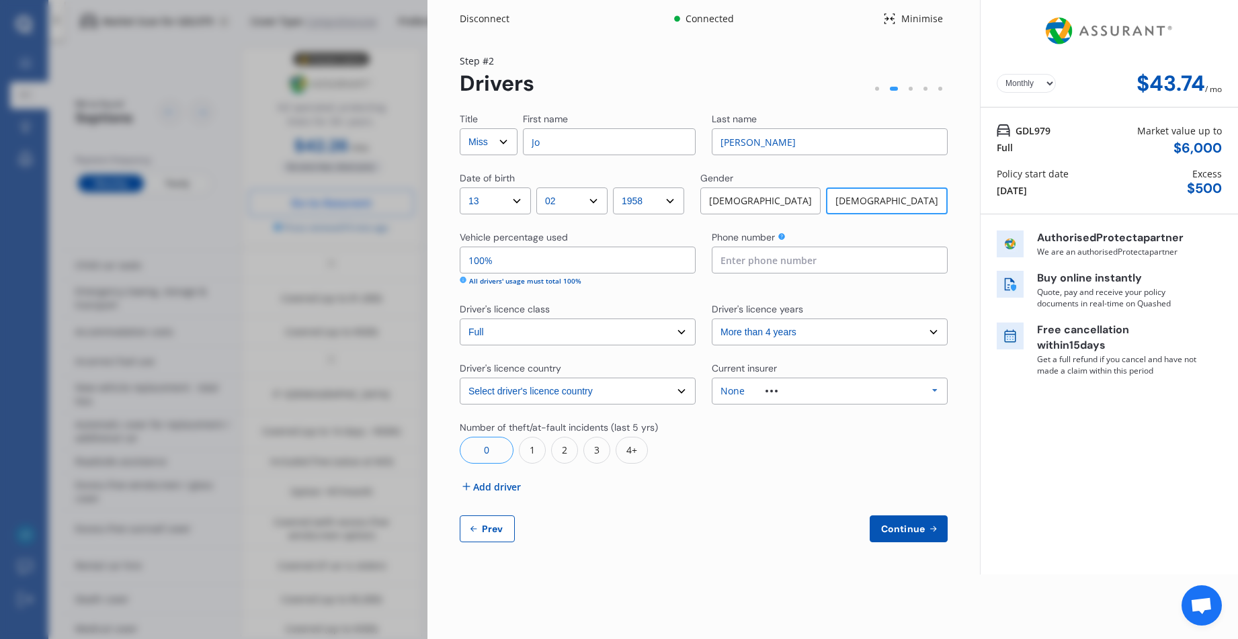
click at [503, 138] on select "Select Mr Mrs Miss Ms Dr" at bounding box center [489, 141] width 58 height 27
select select "Ms"
click at [460, 128] on select "Select Mr Mrs Miss Ms Dr" at bounding box center [489, 141] width 58 height 27
click at [522, 200] on select "DD 01 02 03 04 05 06 07 08 09 10 11 12 13 14 15 16 17 18 19 20 21 22 23 24 25 2…" at bounding box center [495, 201] width 71 height 27
select select "19"
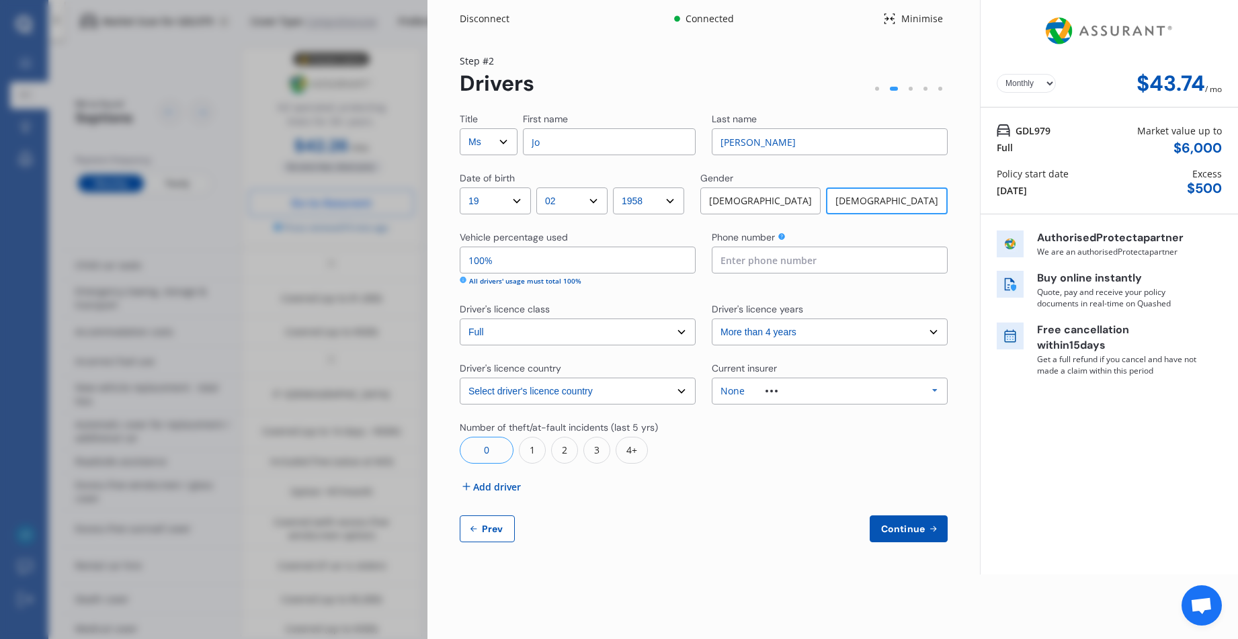
click at [460, 188] on select "DD 01 02 03 04 05 06 07 08 09 10 11 12 13 14 15 16 17 18 19 20 21 22 23 24 25 2…" at bounding box center [495, 201] width 71 height 27
click at [600, 201] on select "MM 01 02 03 04 05 06 07 08 09 10 11 12" at bounding box center [571, 201] width 71 height 27
select select "04"
click at [540, 188] on select "MM 01 02 03 04 05 06 07 08 09 10 11 12" at bounding box center [571, 201] width 71 height 27
click at [503, 260] on input "100%" at bounding box center [578, 260] width 236 height 27
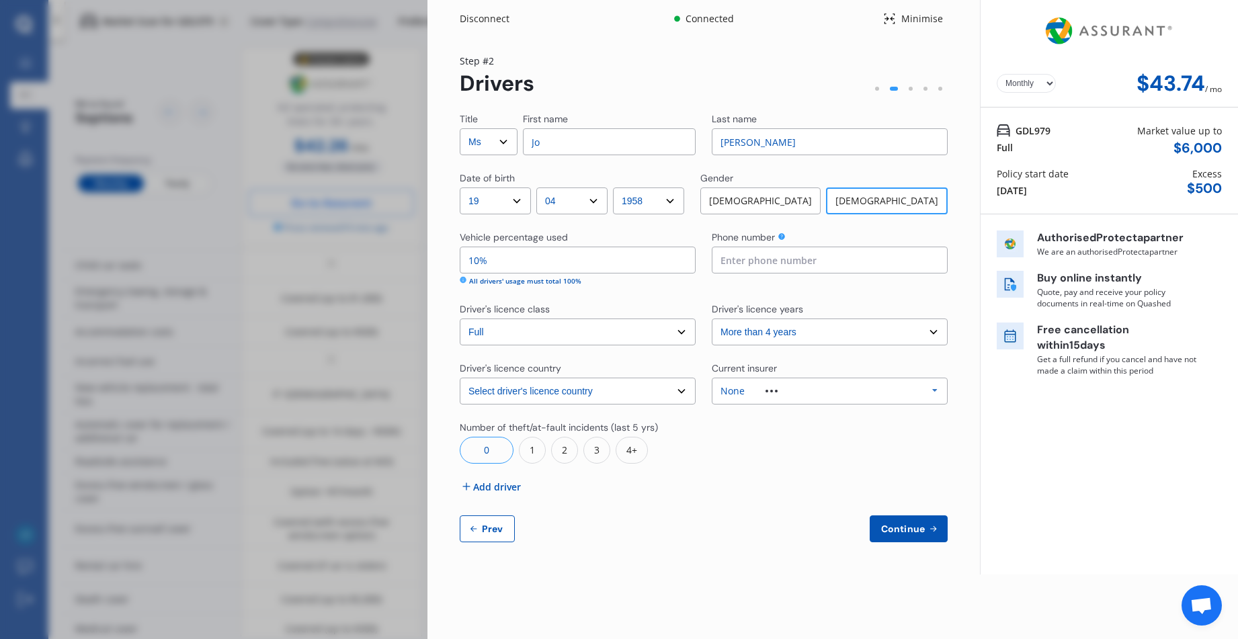
type input "1%"
type input "80%"
click at [721, 259] on input at bounding box center [830, 260] width 236 height 27
type input "0210414368"
drag, startPoint x: 473, startPoint y: 261, endPoint x: 477, endPoint y: 254, distance: 7.8
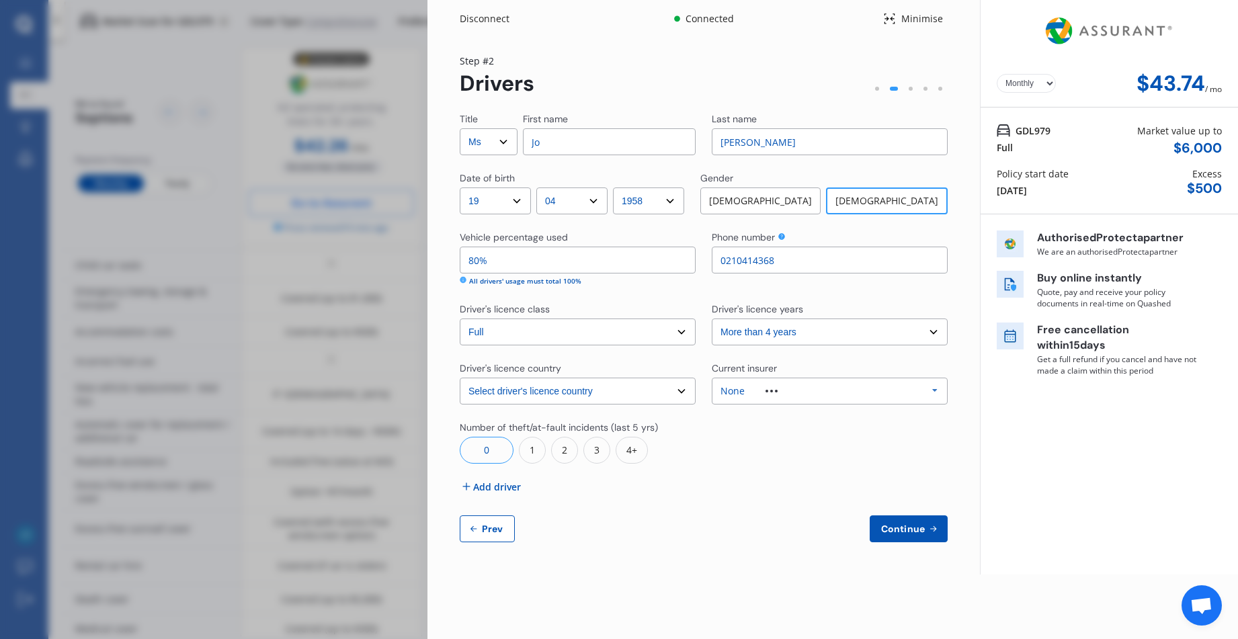
click at [473, 261] on input "80%" at bounding box center [578, 260] width 236 height 27
type input "70%"
click at [935, 329] on select "Select driver's licence years Less than 1 year 1-2 years 2-4 years More than 4 …" at bounding box center [830, 332] width 236 height 27
click at [712, 319] on select "Select driver's licence years Less than 1 year 1-2 years 2-4 years More than 4 …" at bounding box center [830, 332] width 236 height 27
click at [911, 533] on span "Continue" at bounding box center [903, 529] width 49 height 11
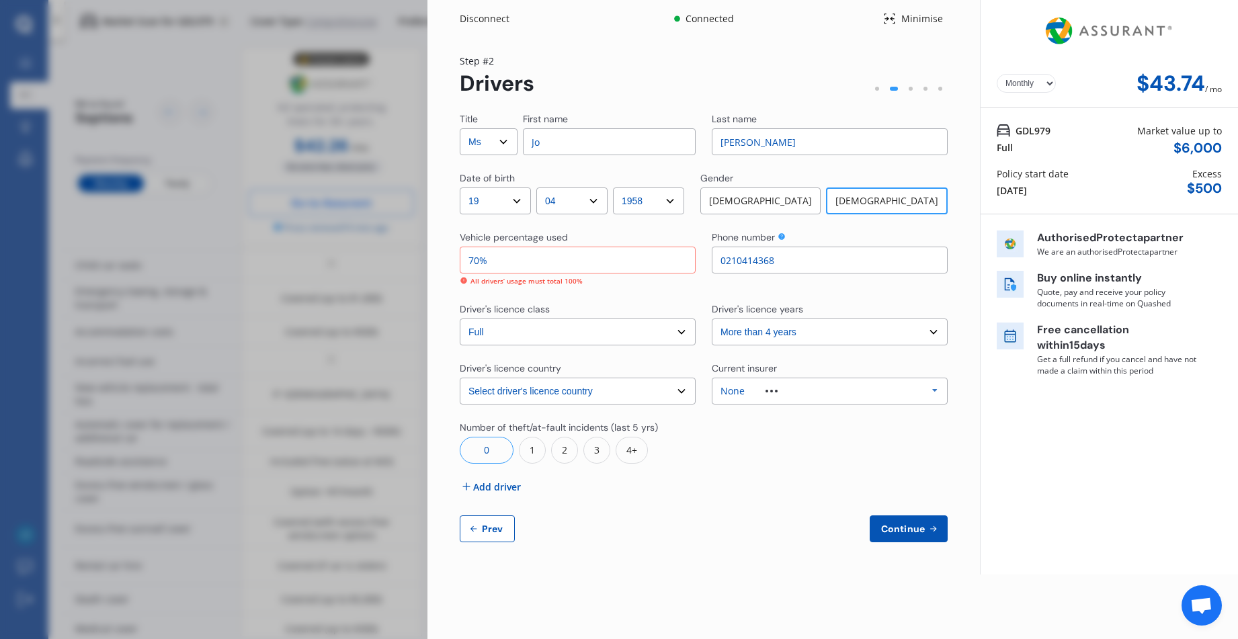
click at [532, 447] on div "1" at bounding box center [532, 450] width 27 height 27
click at [480, 448] on div "0" at bounding box center [487, 450] width 54 height 27
click at [482, 485] on span "Add driver" at bounding box center [497, 487] width 48 height 14
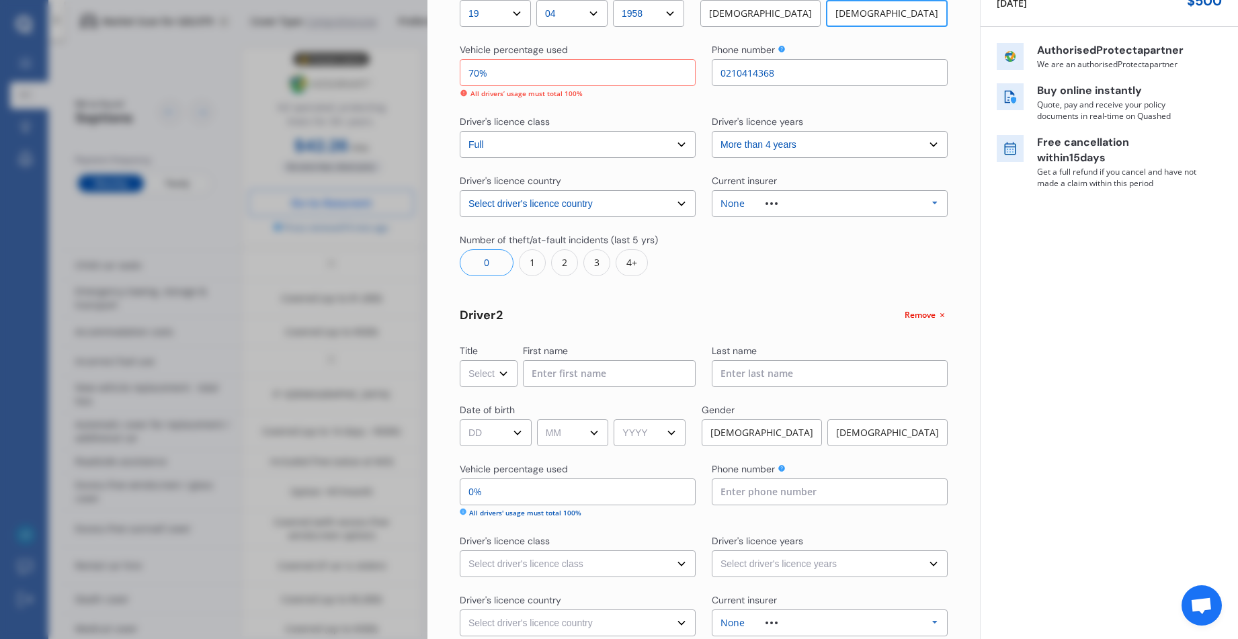
scroll to position [202, 0]
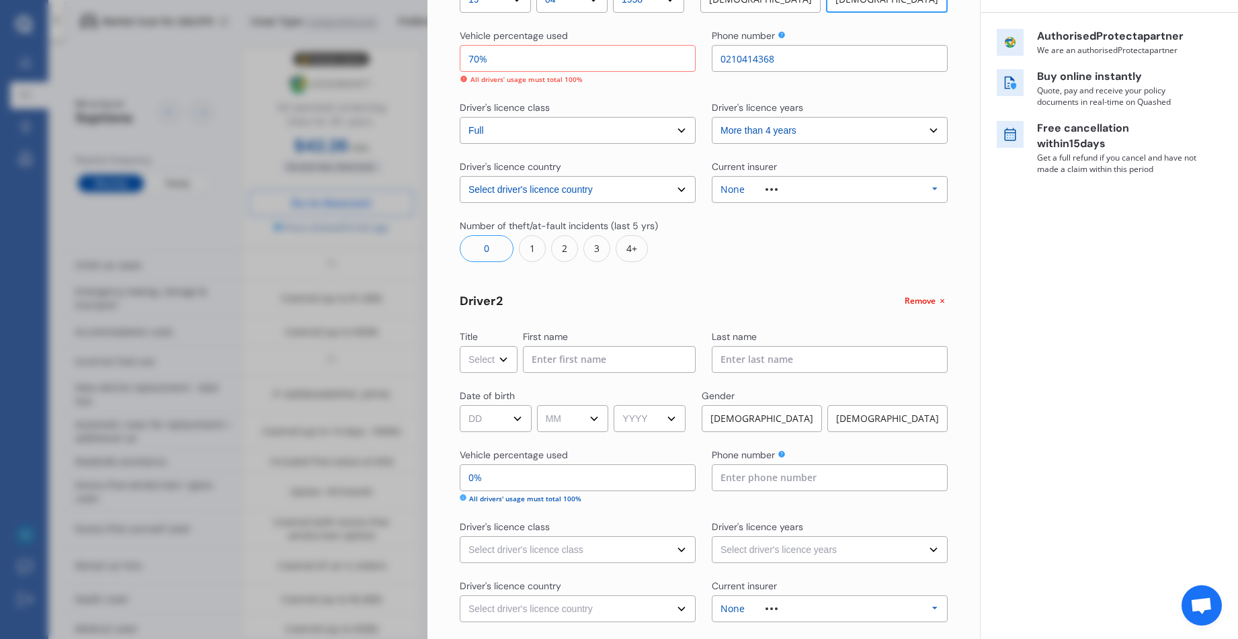
click at [502, 358] on select "Select Mr Mrs Miss Ms Dr" at bounding box center [489, 359] width 58 height 27
select select "Mr"
click at [460, 346] on select "Select Mr Mrs Miss Ms Dr" at bounding box center [489, 359] width 58 height 27
drag, startPoint x: 534, startPoint y: 357, endPoint x: 545, endPoint y: 349, distance: 13.4
click at [536, 354] on input at bounding box center [609, 359] width 173 height 27
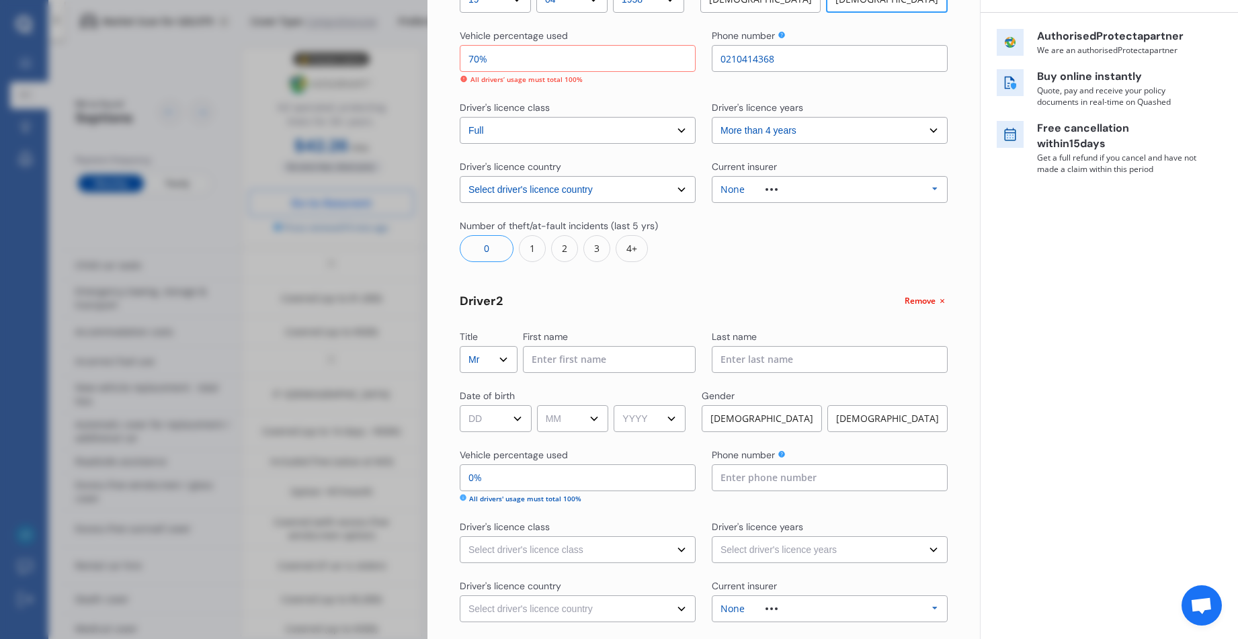
type input "[PERSON_NAME]"
type input "0210414368"
select select "[GEOGRAPHIC_DATA]"
click at [720, 358] on input "[PERSON_NAME]" at bounding box center [830, 359] width 236 height 27
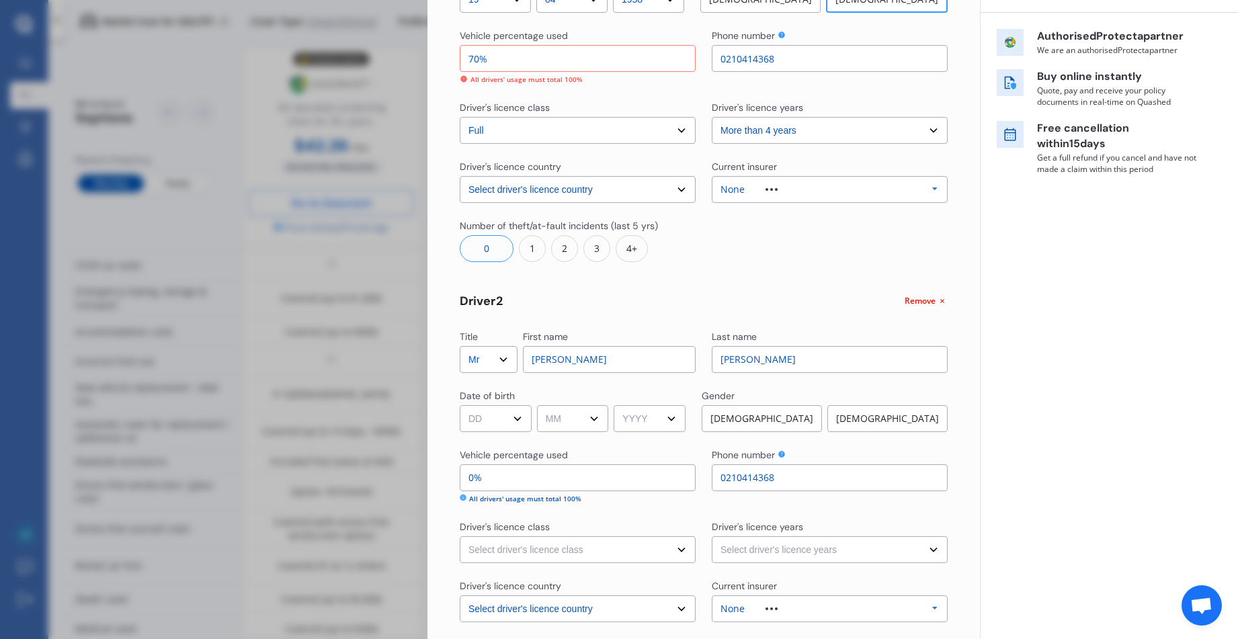
type input "[PERSON_NAME]"
click at [518, 418] on select "DD 01 02 03 04 05 06 07 08 09 10 11 12 13 14 15 16 17 18 19 20 21 22 23 24 25 2…" at bounding box center [496, 418] width 72 height 27
select select "30"
click at [460, 405] on select "DD 01 02 03 04 05 06 07 08 09 10 11 12 13 14 15 16 17 18 19 20 21 22 23 24 25 2…" at bounding box center [496, 418] width 72 height 27
click at [598, 420] on select "MM 01 02 03 04 05 06 07 08 09 10 11 12" at bounding box center [573, 418] width 72 height 27
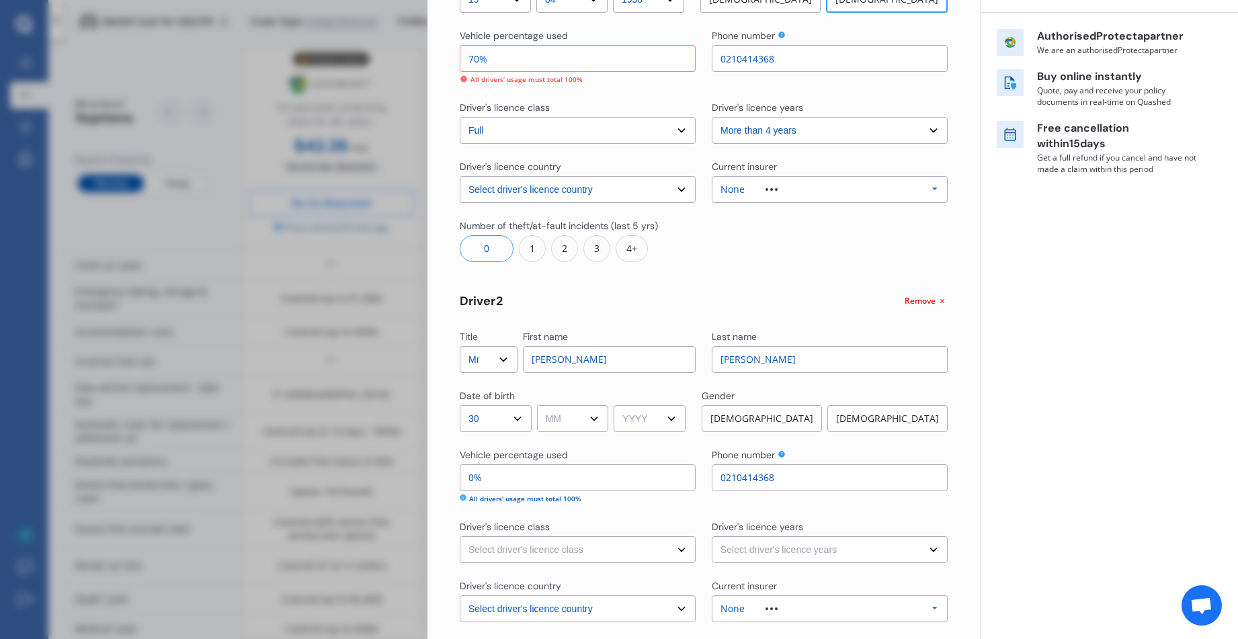
select select "12"
click at [539, 405] on select "MM 01 02 03 04 05 06 07 08 09 10 11 12" at bounding box center [573, 418] width 72 height 27
click at [678, 419] on select "YYYY 2009 2008 2007 2006 2005 2004 2003 2002 2001 2000 1999 1998 1997 1996 1995…" at bounding box center [650, 418] width 72 height 27
select select "1949"
click at [619, 405] on select "YYYY 2009 2008 2007 2006 2005 2004 2003 2002 2001 2000 1999 1998 1997 1996 1995…" at bounding box center [650, 418] width 72 height 27
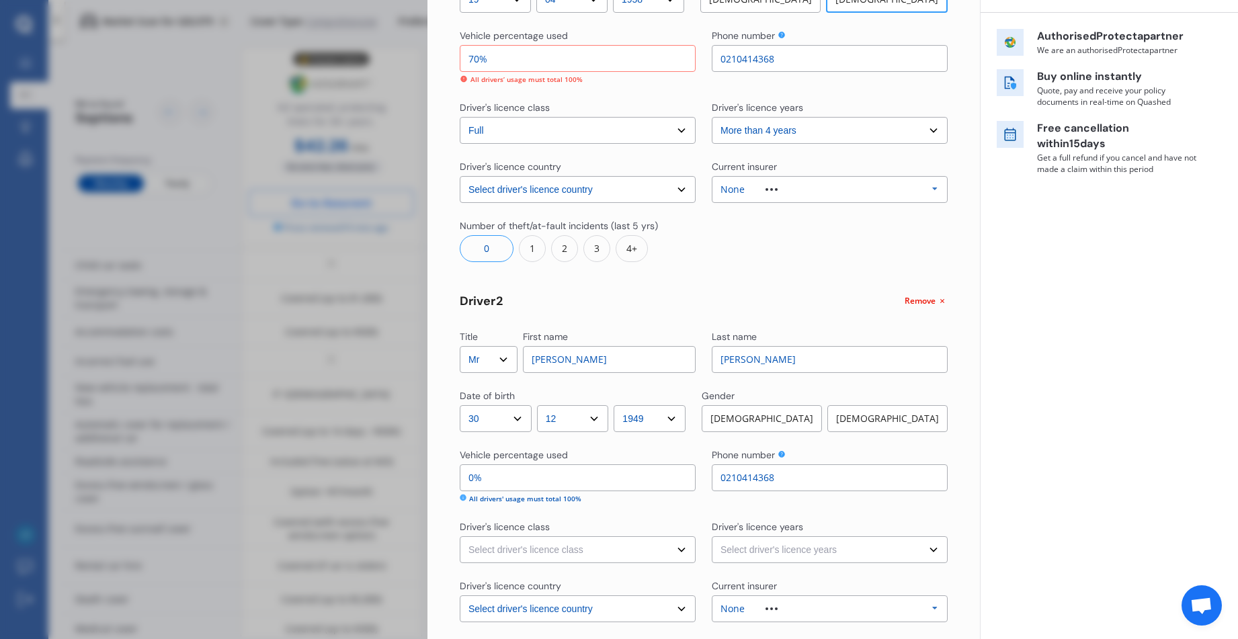
click at [800, 421] on div "[DEMOGRAPHIC_DATA]" at bounding box center [762, 418] width 120 height 27
click at [498, 476] on input "0%" at bounding box center [578, 478] width 236 height 27
type input "100%"
type input "0%"
type input "98%"
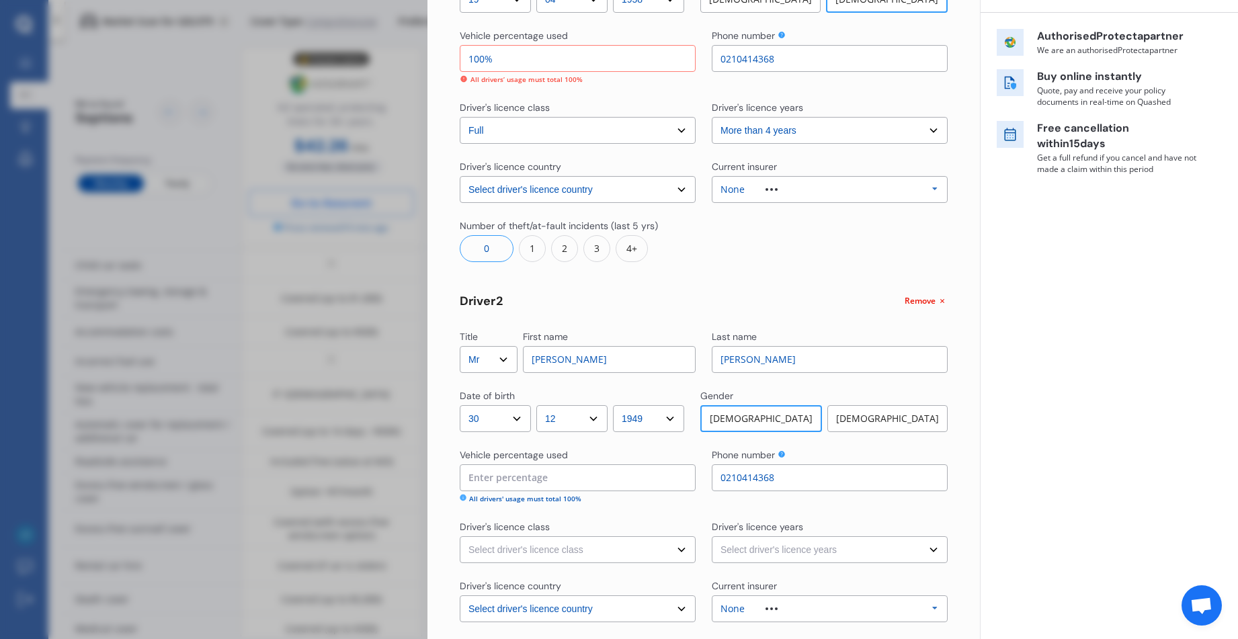
type input "2%"
type input "75%"
type input "25%"
type input "98%"
type input "2%"
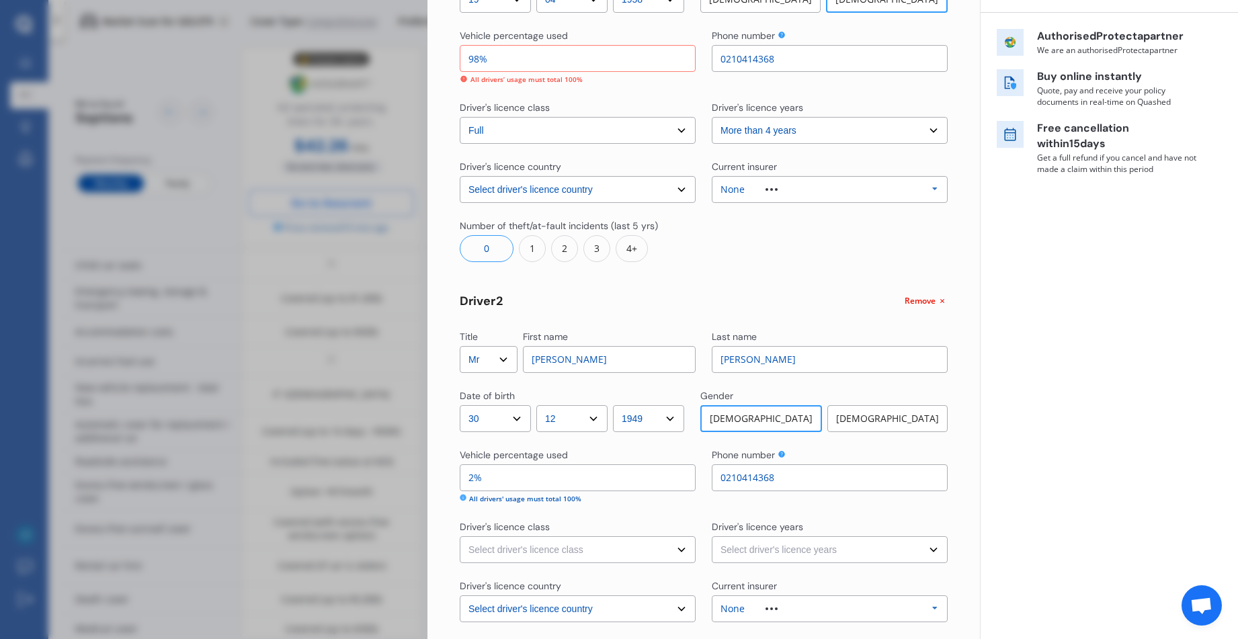
type input "76%"
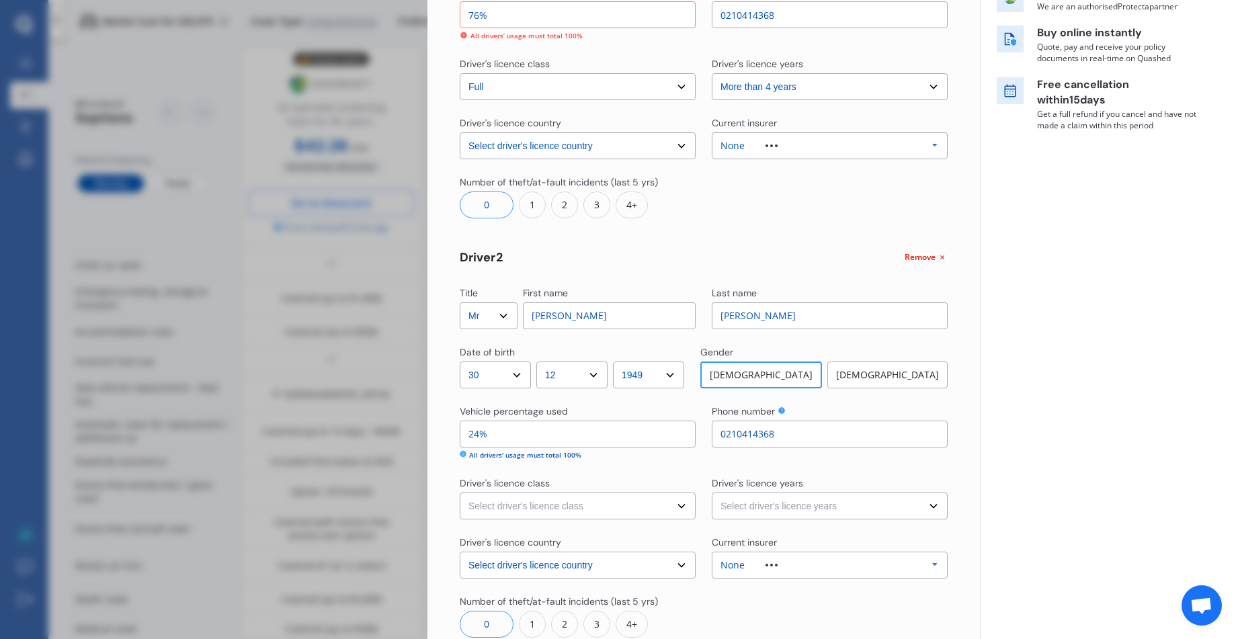
scroll to position [269, 0]
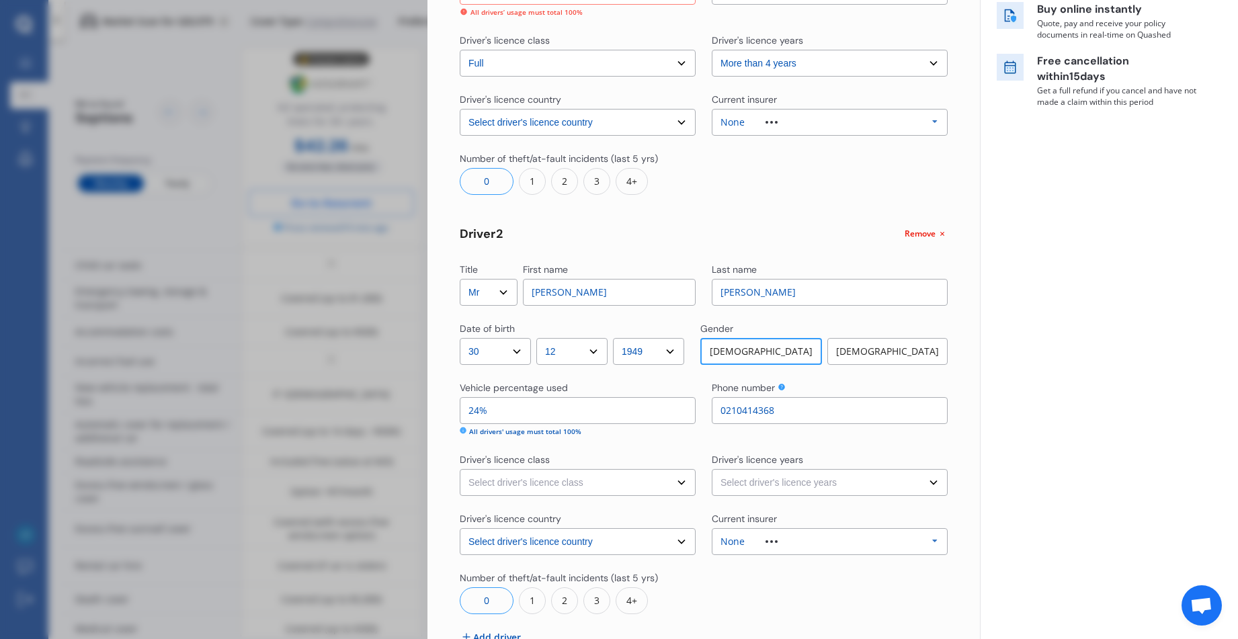
type input "24%"
click at [679, 483] on select "Select driver's licence class None Learner Restricted Full" at bounding box center [578, 482] width 236 height 27
select select "full"
click at [460, 469] on select "Select driver's licence class None Learner Restricted Full" at bounding box center [578, 482] width 236 height 27
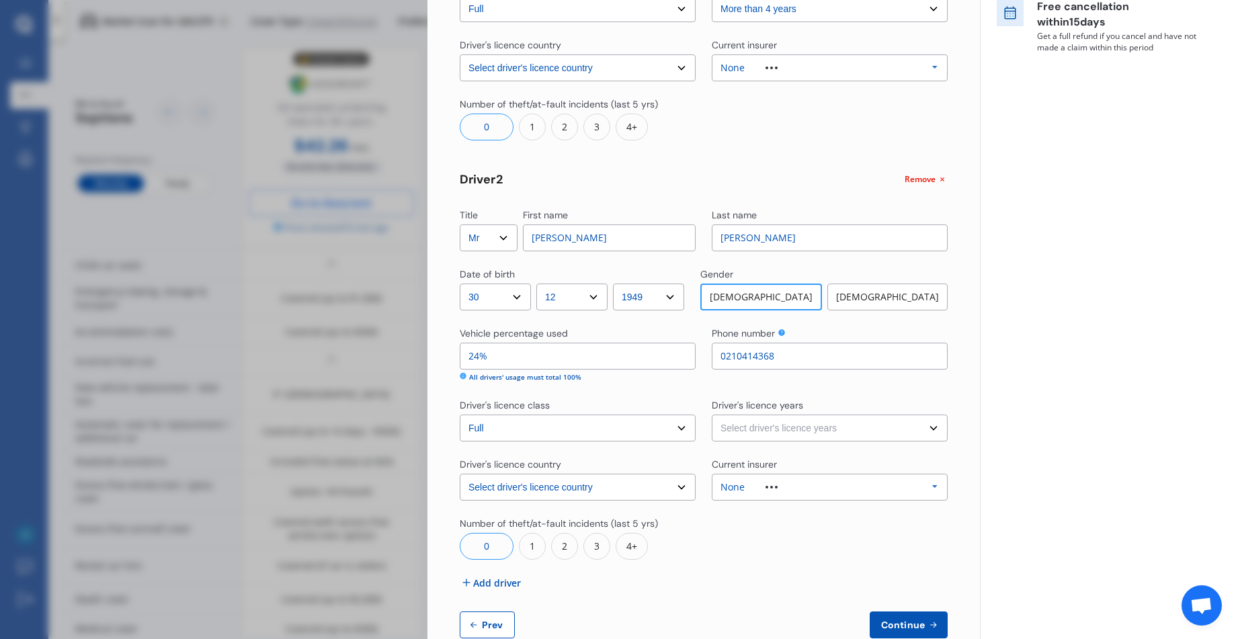
scroll to position [336, 0]
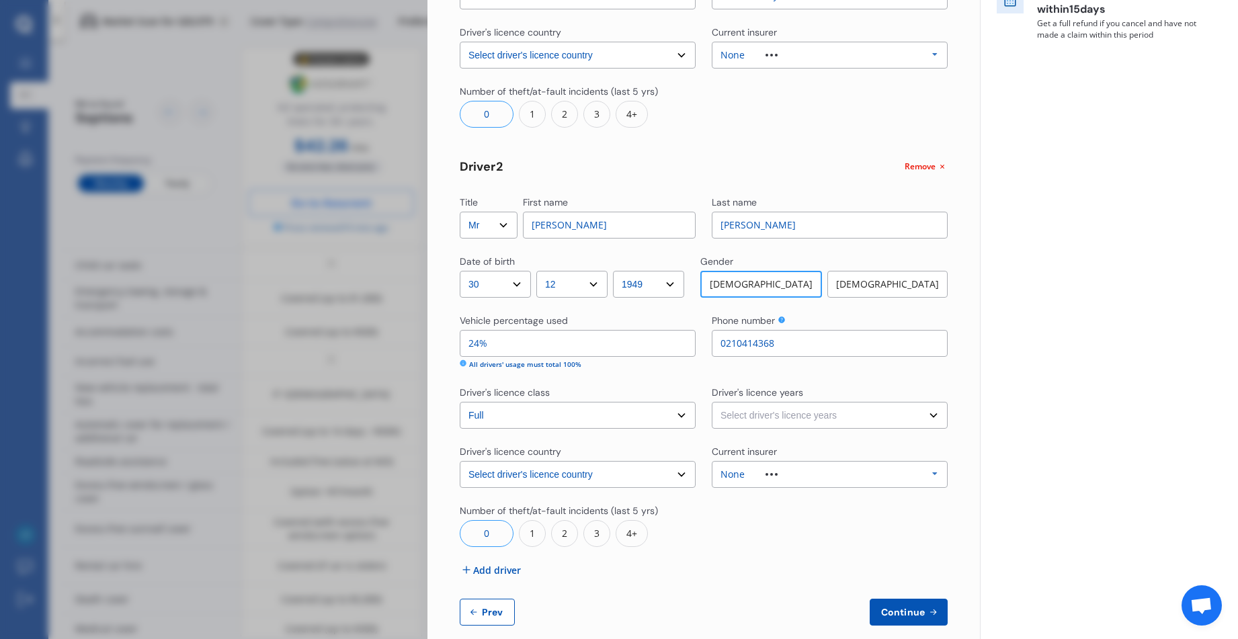
click at [814, 416] on select "Select driver's licence years Less than 1 year 1-2 years 2-4 years More than 4 …" at bounding box center [830, 415] width 236 height 27
select select "more than 4 years"
click at [712, 402] on select "Select driver's licence years Less than 1 year 1-2 years 2-4 years More than 4 …" at bounding box center [830, 415] width 236 height 27
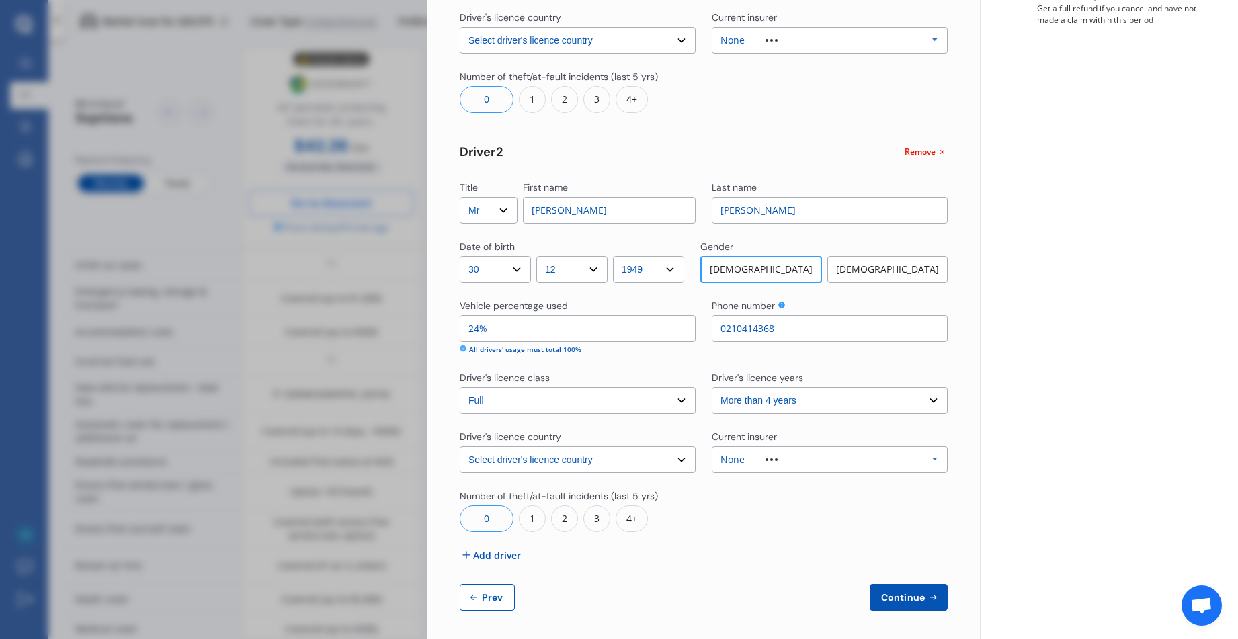
scroll to position [355, 0]
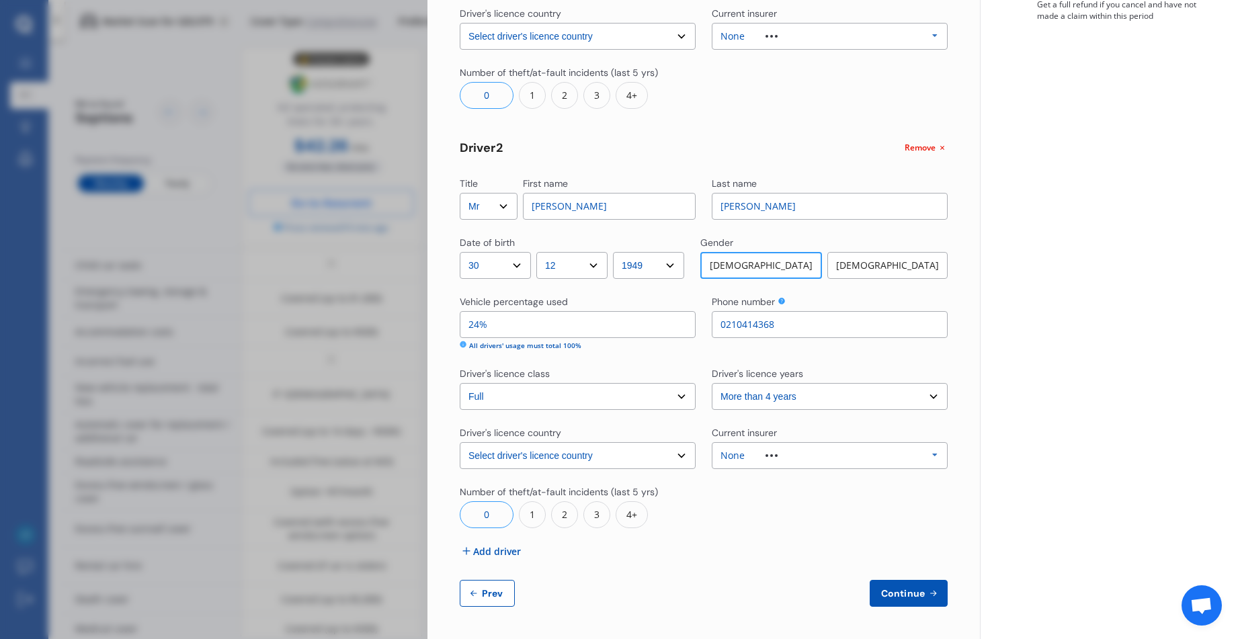
click at [489, 549] on span "Add driver" at bounding box center [497, 552] width 48 height 14
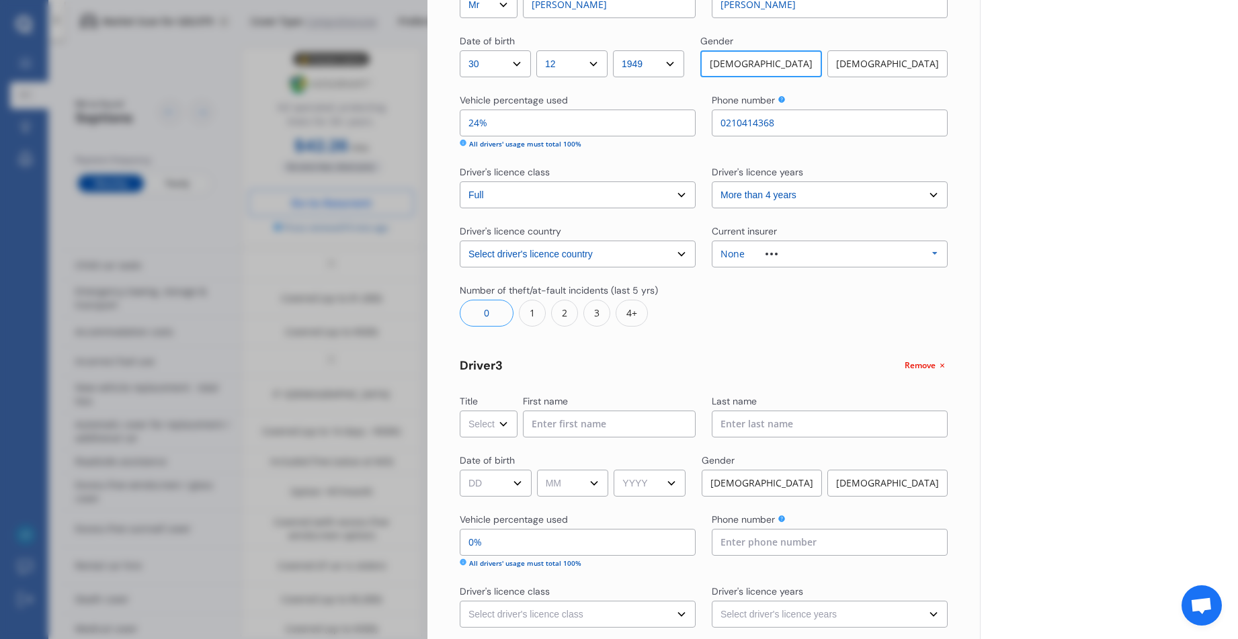
scroll to position [624, 0]
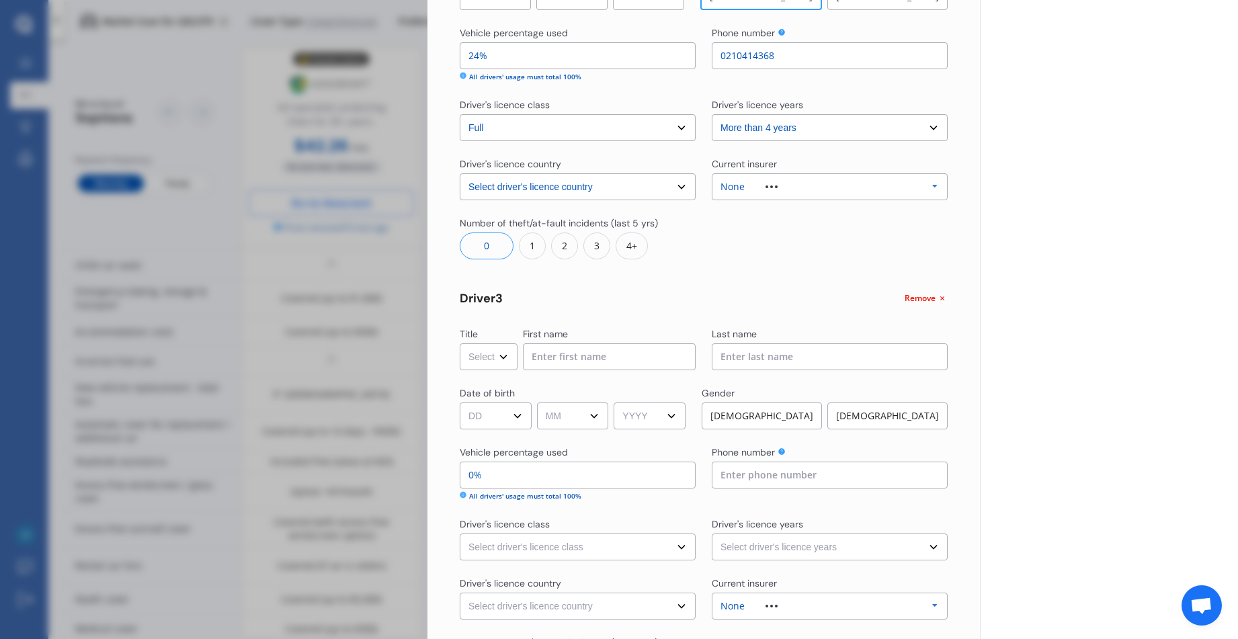
click at [501, 354] on select "Select Mr Mrs Miss Ms Dr" at bounding box center [489, 357] width 58 height 27
select select "Miss"
click at [460, 344] on select "Select Mr Mrs Miss Ms Dr" at bounding box center [489, 357] width 58 height 27
click at [534, 357] on input at bounding box center [609, 357] width 173 height 27
type input "Tess"
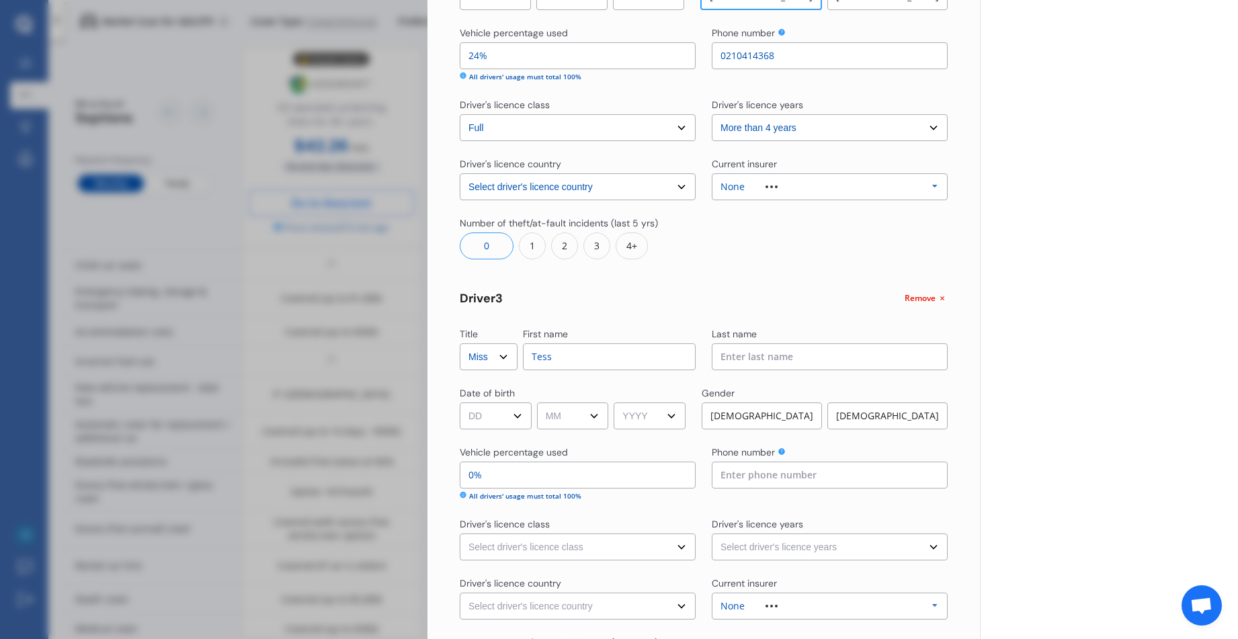
click at [716, 353] on input at bounding box center [830, 357] width 236 height 27
type input "[PERSON_NAME]"
click at [516, 413] on select "DD 01 02 03 04 05 06 07 08 09 10 11 12 13 14 15 16 17 18 19 20 21 22 23 24 25 2…" at bounding box center [496, 416] width 72 height 27
select select "30"
click at [460, 403] on select "DD 01 02 03 04 05 06 07 08 09 10 11 12 13 14 15 16 17 18 19 20 21 22 23 24 25 2…" at bounding box center [496, 416] width 72 height 27
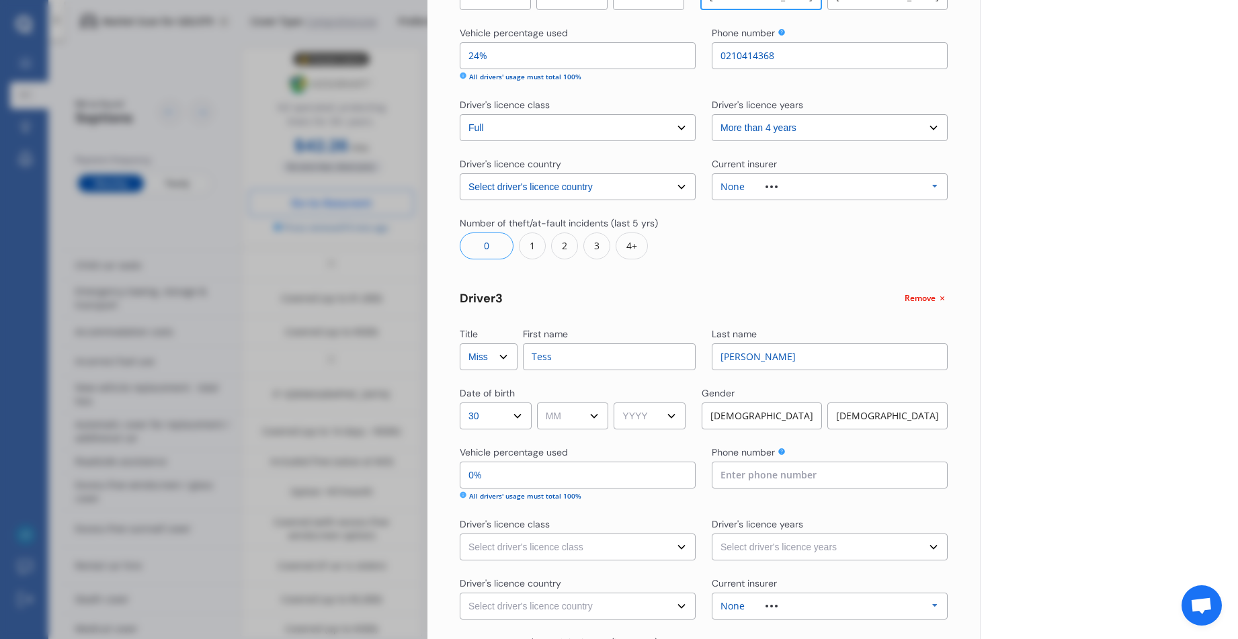
click at [600, 417] on select "MM 01 02 03 04 05 06 07 08 09 10 11 12" at bounding box center [573, 416] width 72 height 27
select select "08"
click at [539, 403] on select "MM 01 02 03 04 05 06 07 08 09 10 11 12" at bounding box center [573, 416] width 72 height 27
click at [678, 414] on select "YYYY 2009 2008 2007 2006 2005 2004 2003 2002 2001 2000 1999 1998 1997 1996 1995…" at bounding box center [650, 416] width 72 height 27
select select "1991"
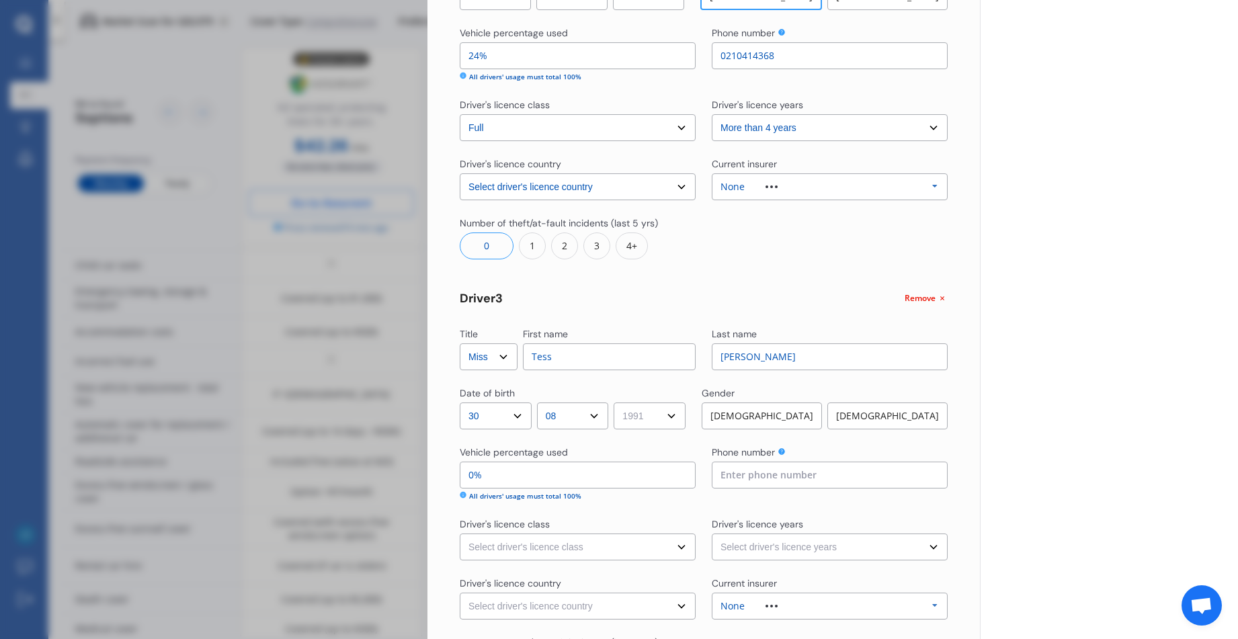
click at [619, 403] on select "YYYY 2009 2008 2007 2006 2005 2004 2003 2002 2001 2000 1999 1998 1997 1996 1995…" at bounding box center [650, 416] width 72 height 27
click at [889, 418] on div "[DEMOGRAPHIC_DATA]" at bounding box center [888, 416] width 120 height 27
drag, startPoint x: 491, startPoint y: 473, endPoint x: 458, endPoint y: 467, distance: 34.0
click at [459, 467] on div "Yearly Monthly $43.74 / mo Step # 2 Drivers Title Select Mr Mrs Miss Ms Dr Firs…" at bounding box center [704, 102] width 553 height 1376
type input "3%"
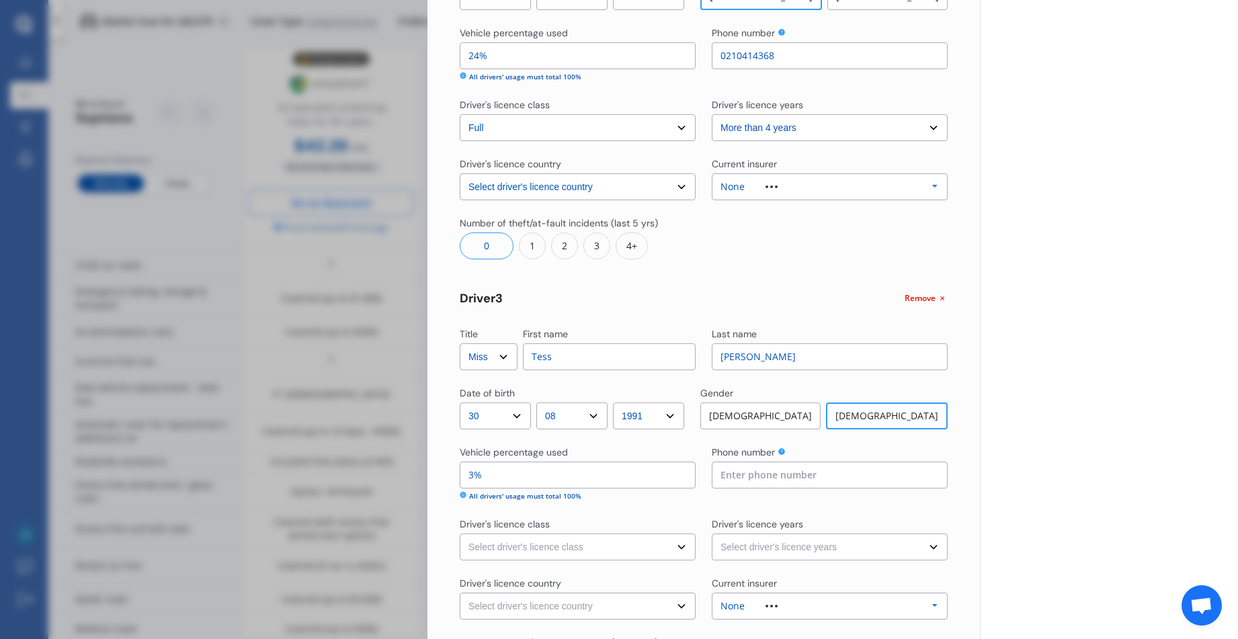
click at [716, 475] on input at bounding box center [830, 475] width 236 height 27
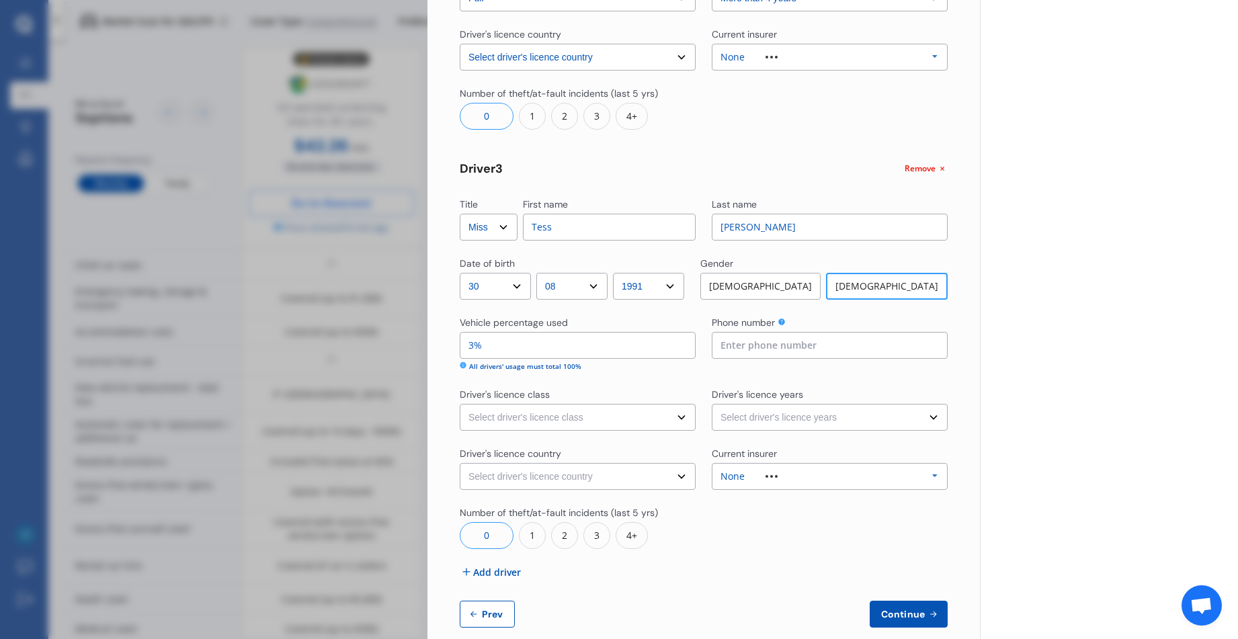
scroll to position [758, 0]
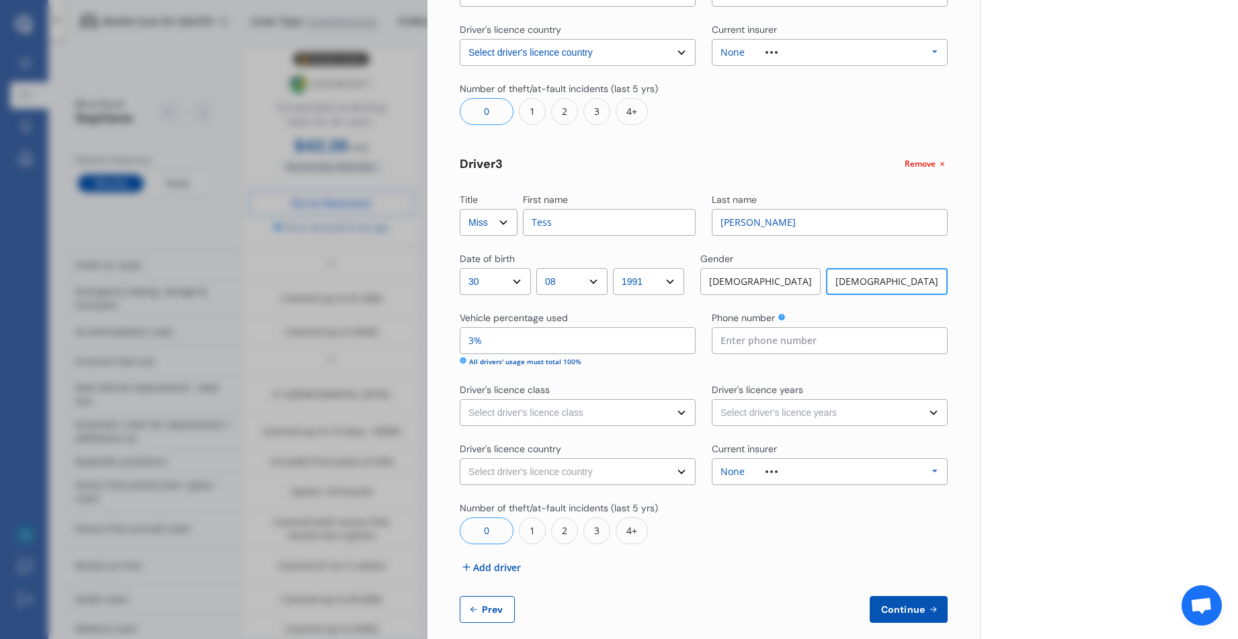
click at [519, 410] on select "Select driver's licence class None Learner Restricted Full" at bounding box center [578, 412] width 236 height 27
select select "full"
click at [460, 399] on select "Select driver's licence class None Learner Restricted Full" at bounding box center [578, 412] width 236 height 27
click at [925, 411] on select "Select driver's licence years Less than 1 year 1-2 years 2-4 years More than 4 …" at bounding box center [830, 412] width 236 height 27
select select "more than 4 years"
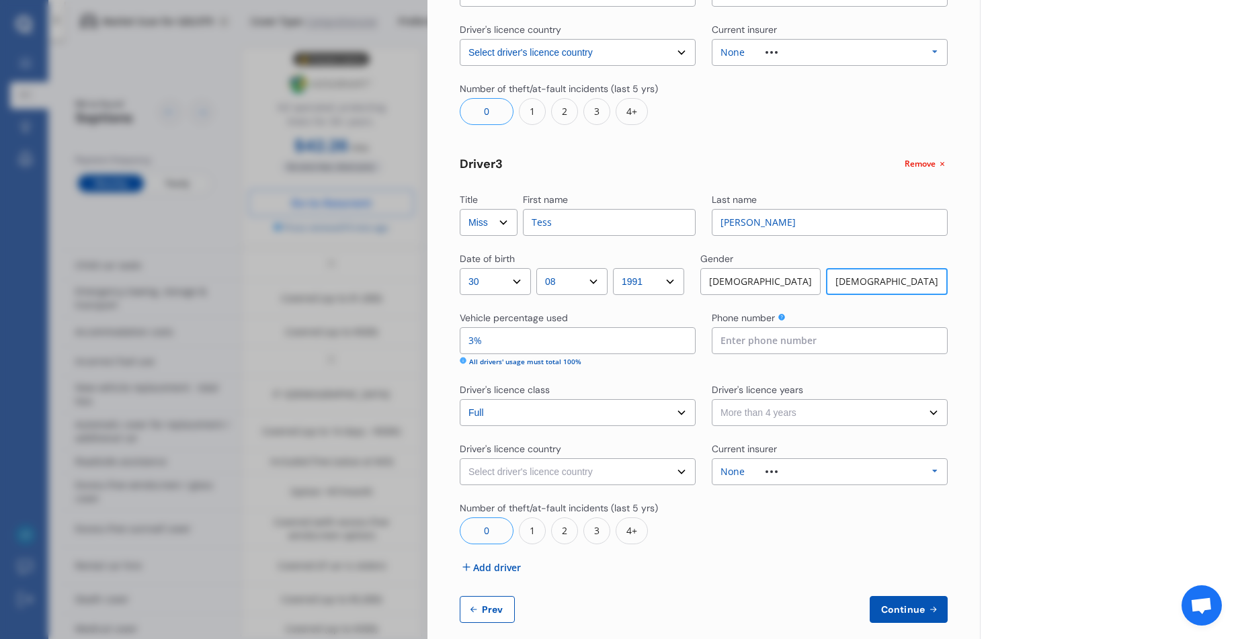
click at [712, 399] on select "Select driver's licence years Less than 1 year 1-2 years 2-4 years More than 4 …" at bounding box center [830, 412] width 236 height 27
click at [641, 474] on select "Select driver's licence country [GEOGRAPHIC_DATA] [GEOGRAPHIC_DATA] [GEOGRAPHIC…" at bounding box center [578, 472] width 236 height 27
select select "[GEOGRAPHIC_DATA]"
click at [460, 459] on select "Select driver's licence country [GEOGRAPHIC_DATA] [GEOGRAPHIC_DATA] [GEOGRAPHIC…" at bounding box center [578, 472] width 236 height 27
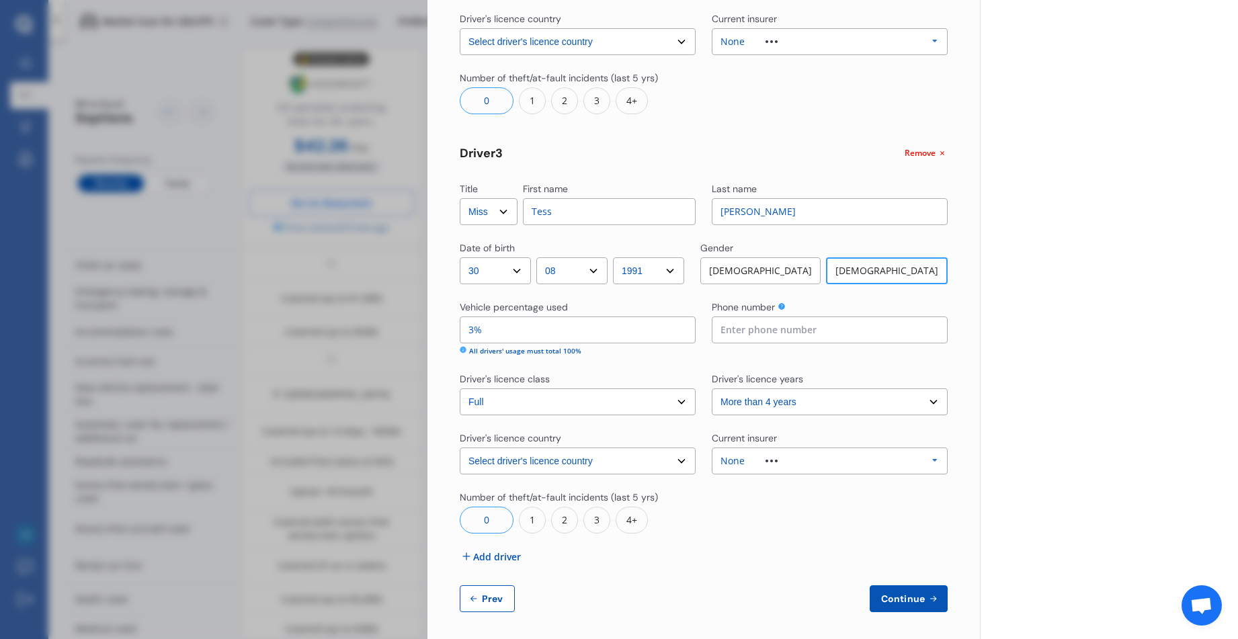
scroll to position [774, 0]
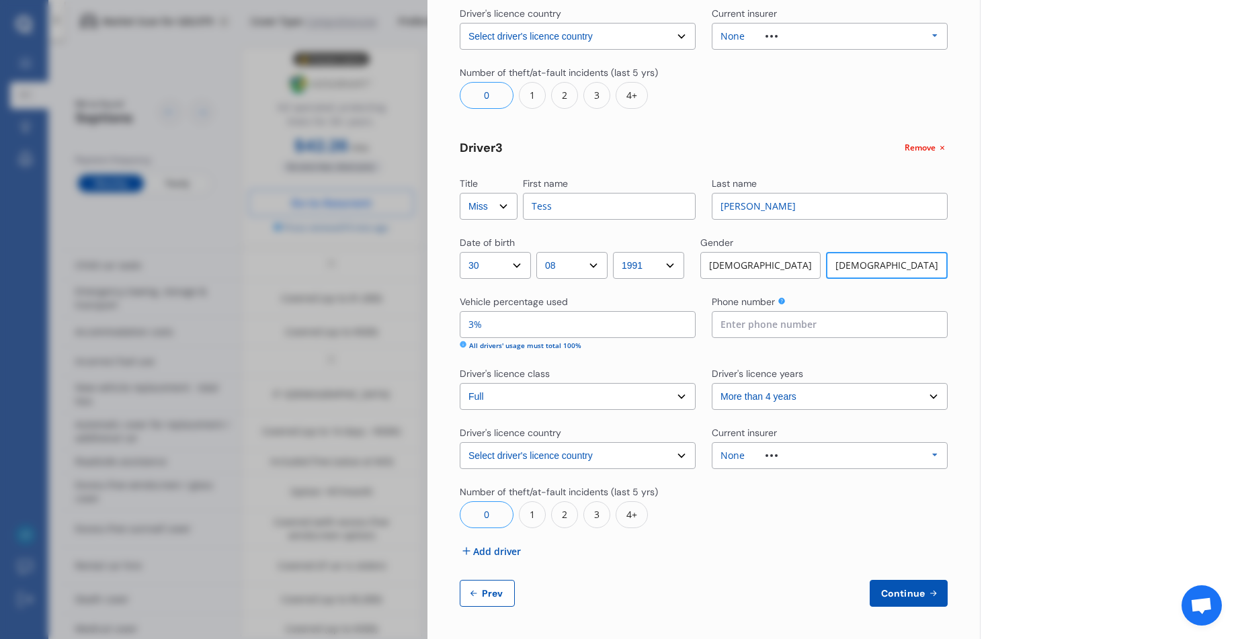
click at [493, 553] on span "Add driver" at bounding box center [497, 552] width 48 height 14
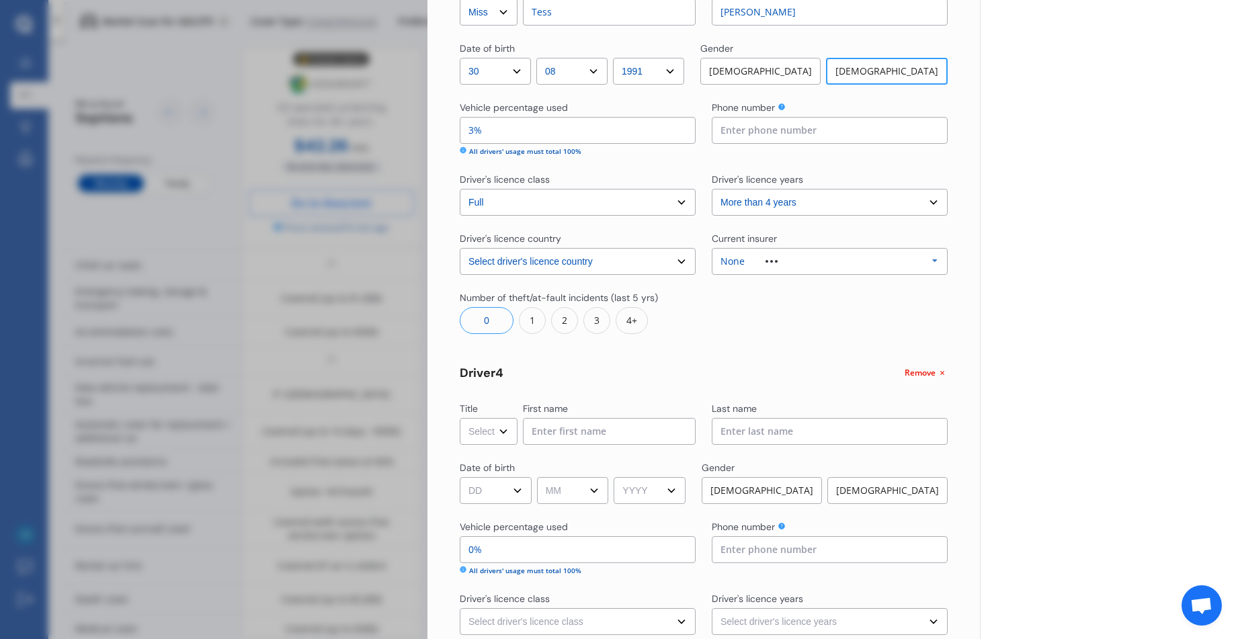
scroll to position [976, 0]
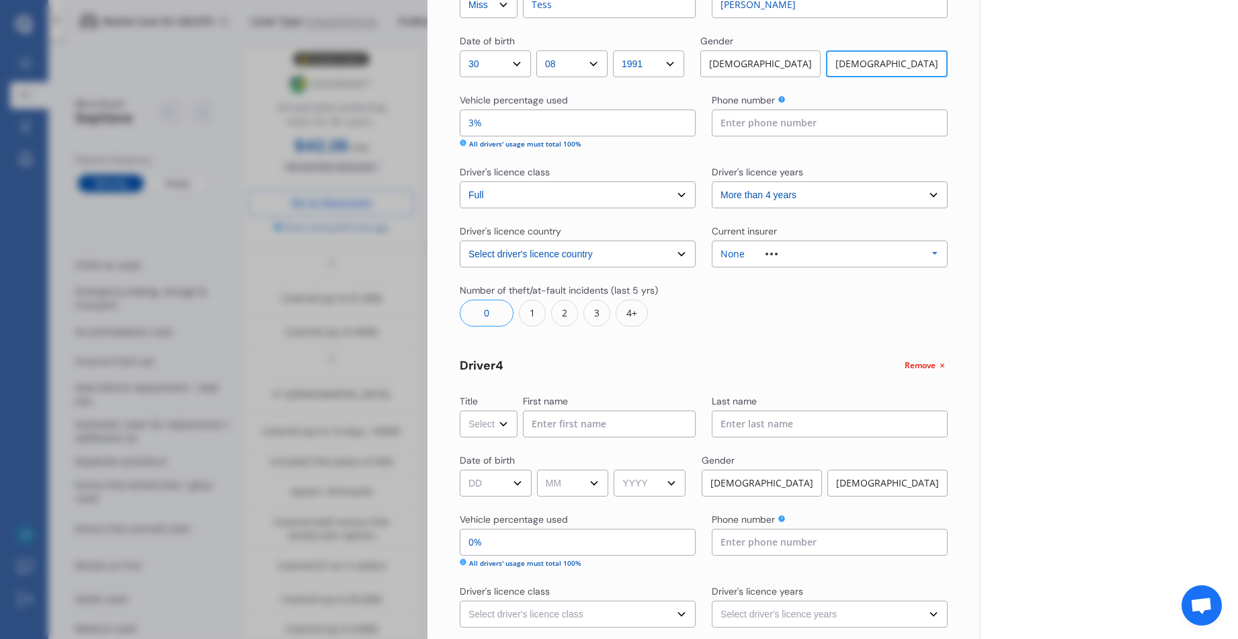
click at [497, 420] on select "Select Mr Mrs Miss Ms Dr" at bounding box center [489, 424] width 58 height 27
select select "Mr"
click at [460, 411] on select "Select Mr Mrs Miss Ms Dr" at bounding box center [489, 424] width 58 height 27
click at [534, 426] on input at bounding box center [609, 424] width 173 height 27
type input "Piers"
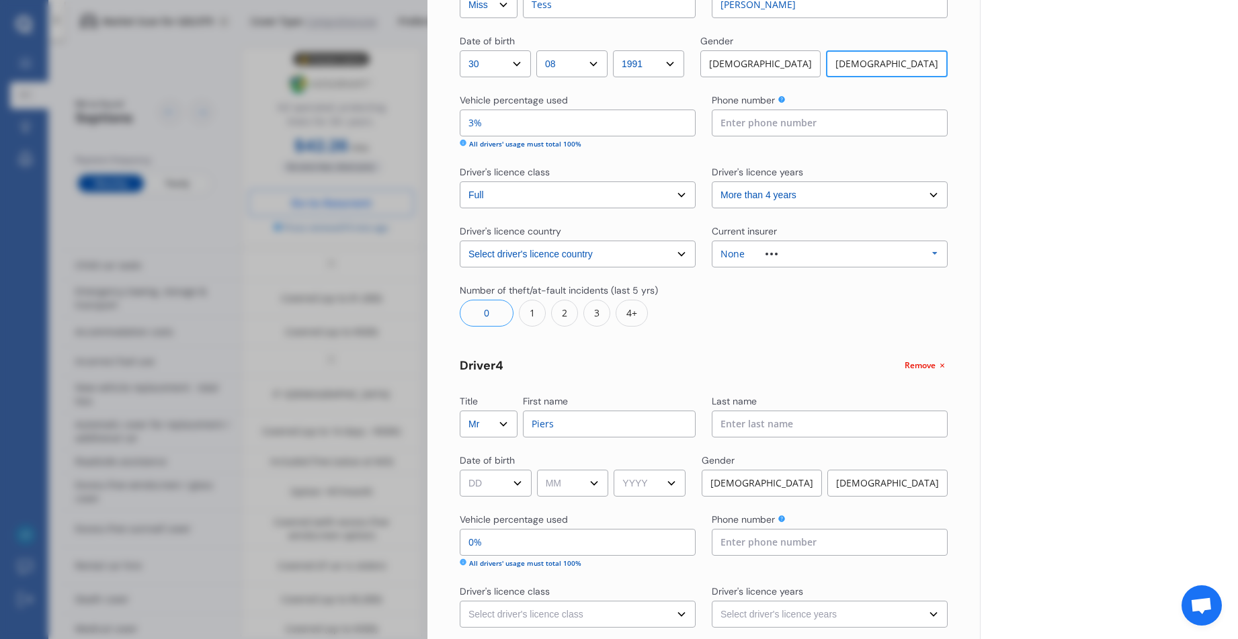
drag, startPoint x: 717, startPoint y: 425, endPoint x: 727, endPoint y: 411, distance: 17.0
click at [718, 423] on input at bounding box center [830, 424] width 236 height 27
type input "[PERSON_NAME]"
click at [518, 483] on select "DD 01 02 03 04 05 06 07 08 09 10 11 12 13 14 15 16 17 18 19 20 21 22 23 24 25 2…" at bounding box center [496, 483] width 72 height 27
select select "26"
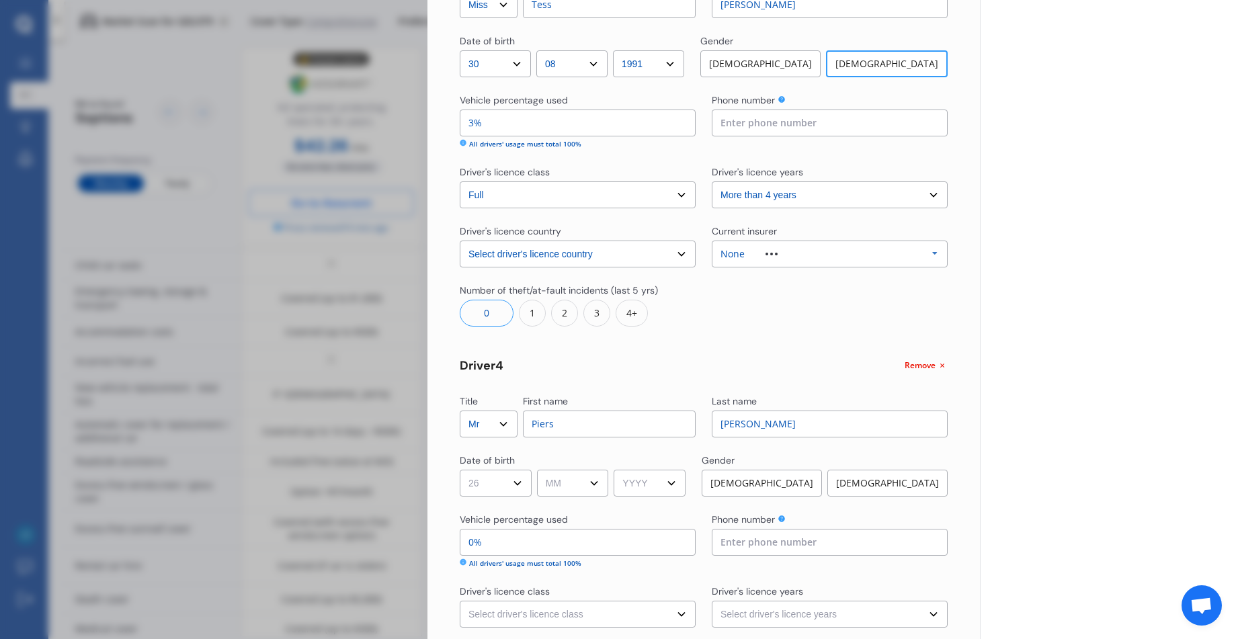
click at [460, 470] on select "DD 01 02 03 04 05 06 07 08 09 10 11 12 13 14 15 16 17 18 19 20 21 22 23 24 25 2…" at bounding box center [496, 483] width 72 height 27
click at [598, 483] on select "MM 01 02 03 04 05 06 07 08 09 10 11 12" at bounding box center [573, 483] width 72 height 27
select select "11"
click at [539, 470] on select "MM 01 02 03 04 05 06 07 08 09 10 11 12" at bounding box center [573, 483] width 72 height 27
click at [675, 483] on select "YYYY 2009 2008 2007 2006 2005 2004 2003 2002 2001 2000 1999 1998 1997 1996 1995…" at bounding box center [650, 483] width 72 height 27
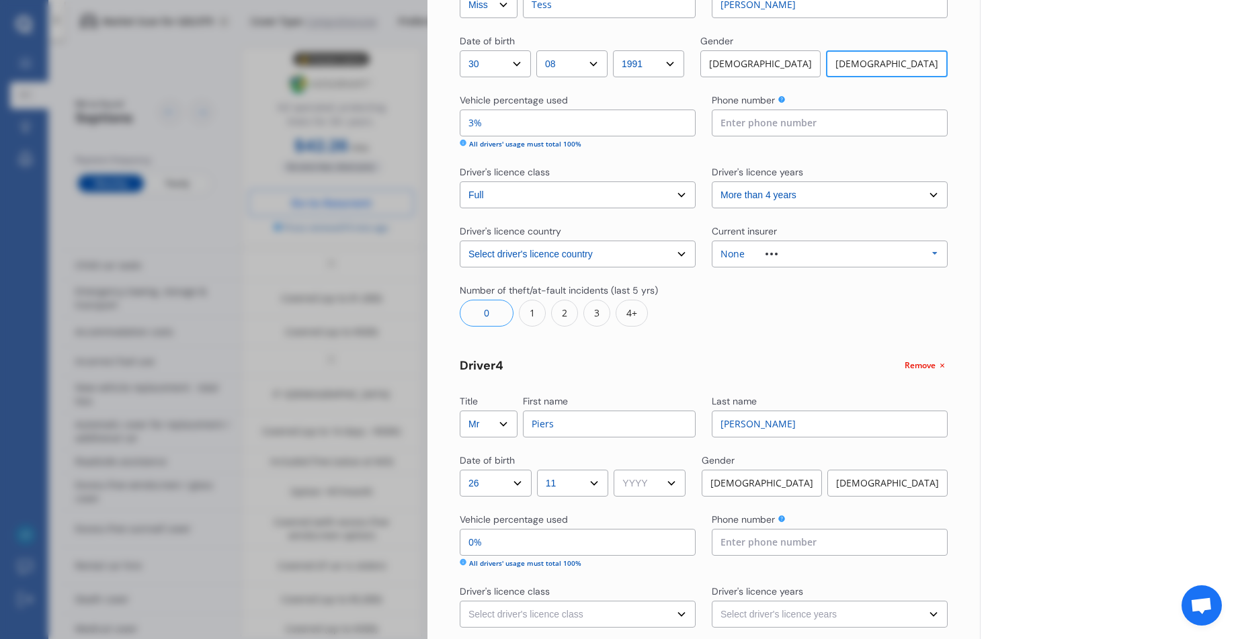
select select "1996"
click at [619, 470] on select "YYYY 2009 2008 2007 2006 2005 2004 2003 2002 2001 2000 1999 1998 1997 1996 1995…" at bounding box center [650, 483] width 72 height 27
click at [791, 477] on div "[DEMOGRAPHIC_DATA]" at bounding box center [762, 483] width 120 height 27
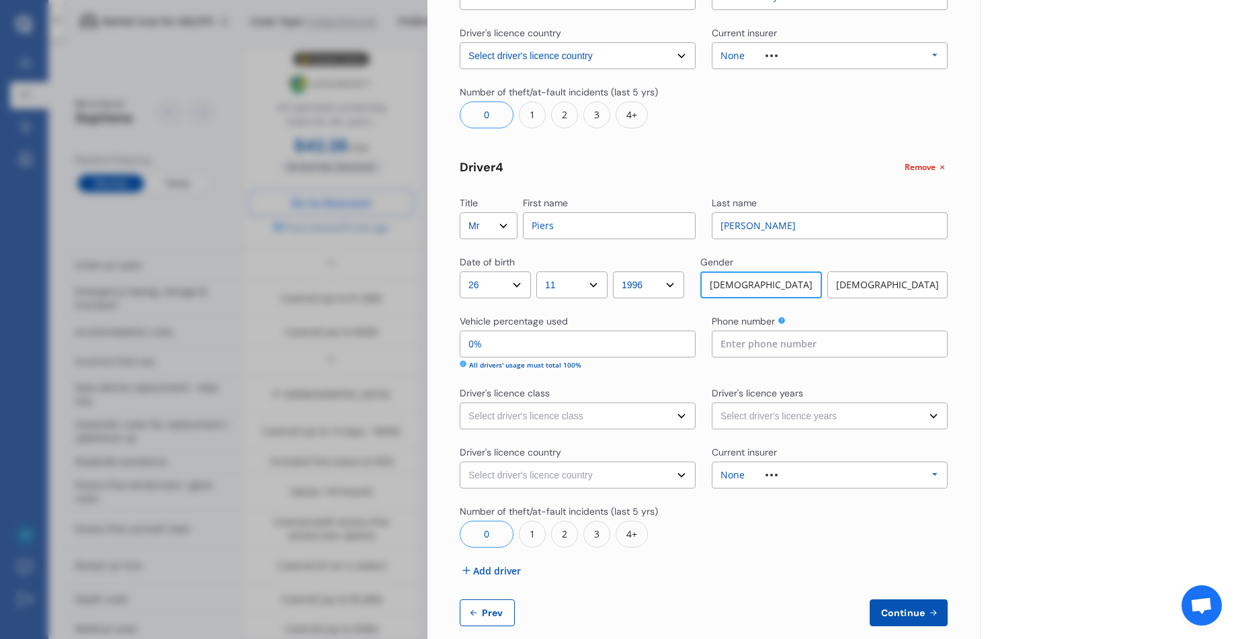
scroll to position [1178, 0]
click at [469, 340] on input "0%" at bounding box center [578, 340] width 236 height 27
type input "3%"
click at [645, 413] on select "Select driver's licence class None Learner Restricted Full" at bounding box center [578, 412] width 236 height 27
select select "full"
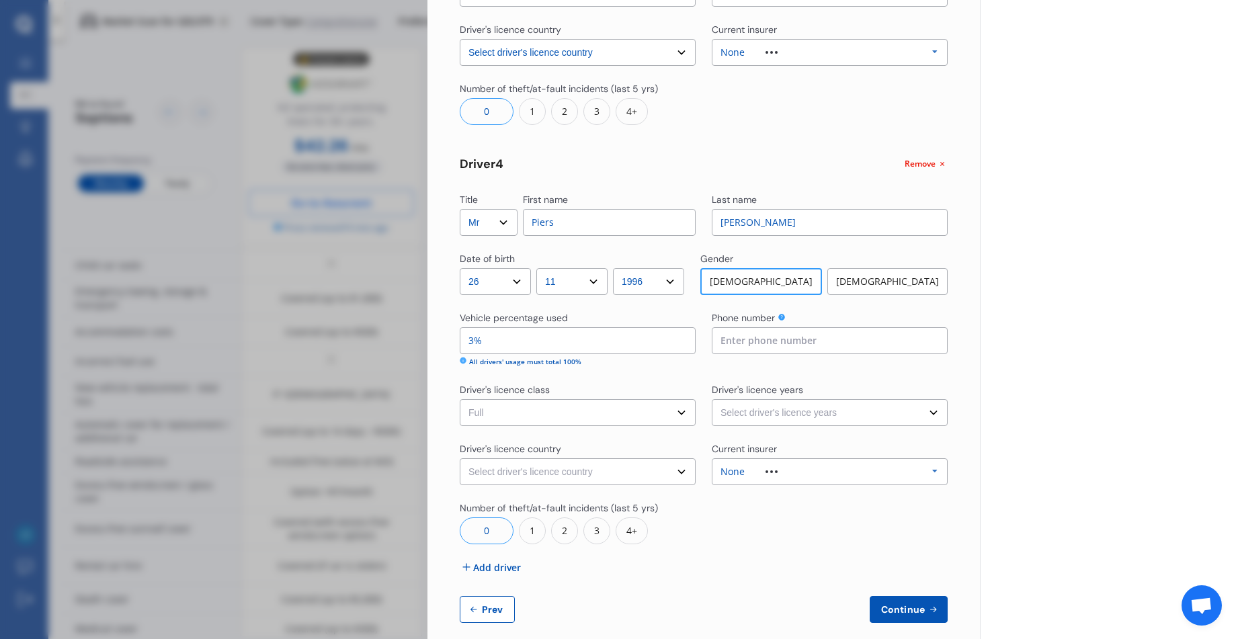
click at [460, 399] on select "Select driver's licence class None Learner Restricted Full" at bounding box center [578, 412] width 236 height 27
click at [926, 407] on select "Select driver's licence years Less than 1 year 1-2 years 2-4 years More than 4 …" at bounding box center [830, 412] width 236 height 27
select select "more than 4 years"
click at [712, 399] on select "Select driver's licence years Less than 1 year 1-2 years 2-4 years More than 4 …" at bounding box center [830, 412] width 236 height 27
click at [680, 471] on select "Select driver's licence country [GEOGRAPHIC_DATA] [GEOGRAPHIC_DATA] [GEOGRAPHIC…" at bounding box center [578, 472] width 236 height 27
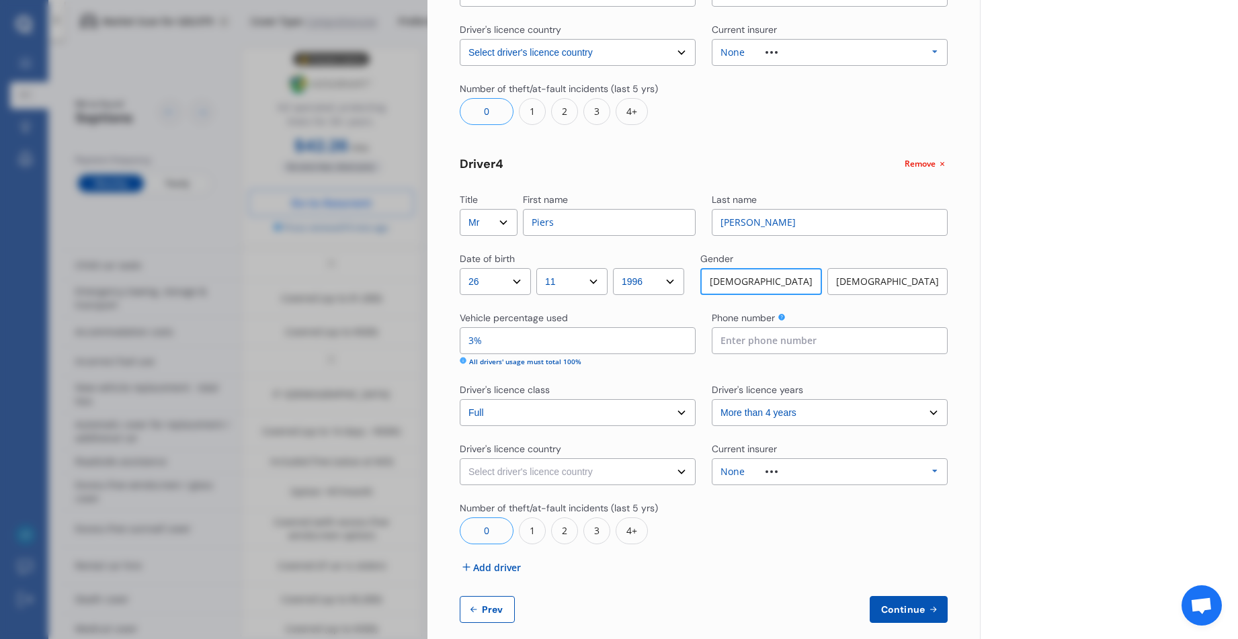
select select "[GEOGRAPHIC_DATA]"
click at [460, 459] on select "Select driver's licence country [GEOGRAPHIC_DATA] [GEOGRAPHIC_DATA] [GEOGRAPHIC…" at bounding box center [578, 472] width 236 height 27
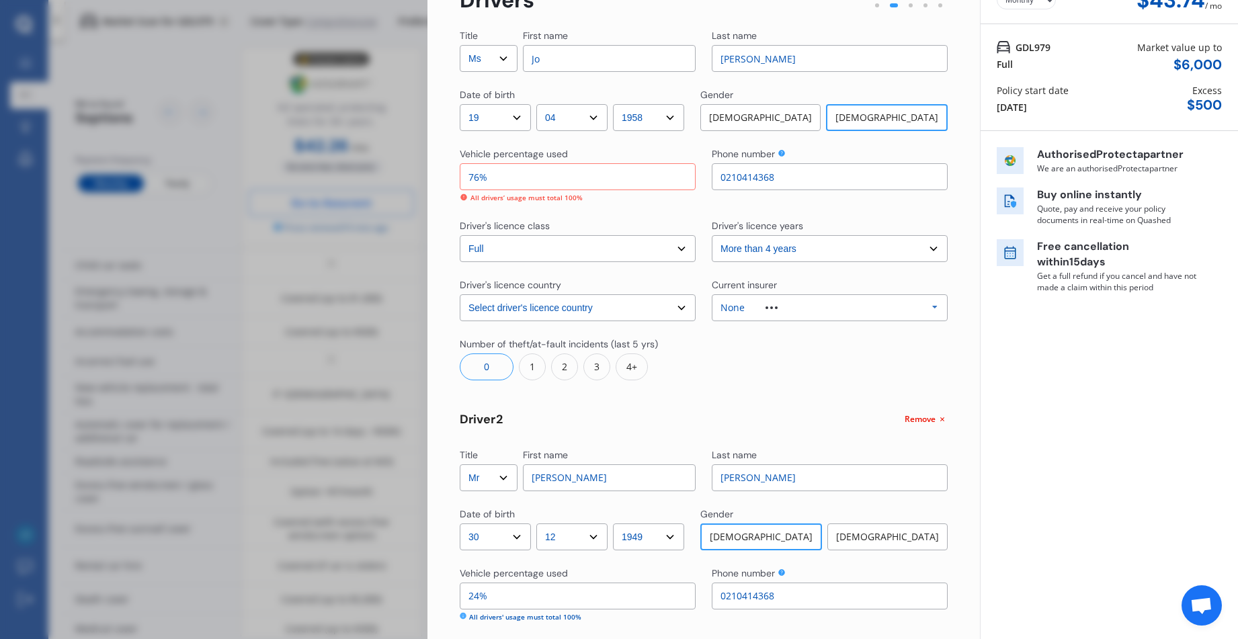
scroll to position [169, 0]
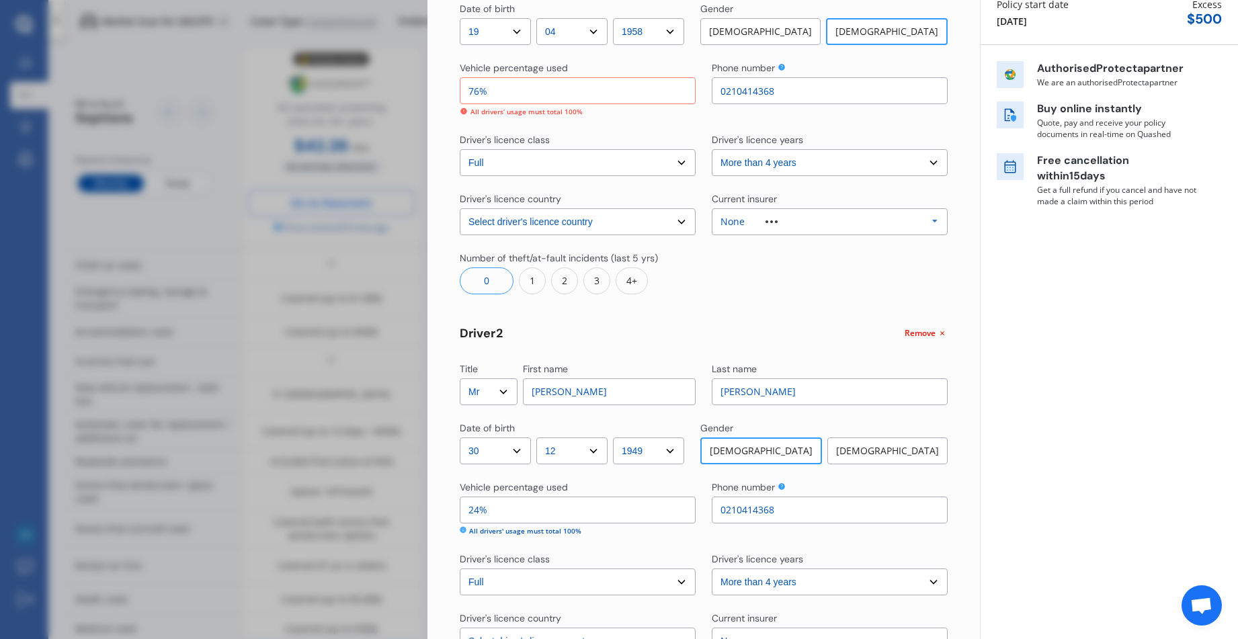
drag, startPoint x: 491, startPoint y: 90, endPoint x: 455, endPoint y: 88, distance: 35.7
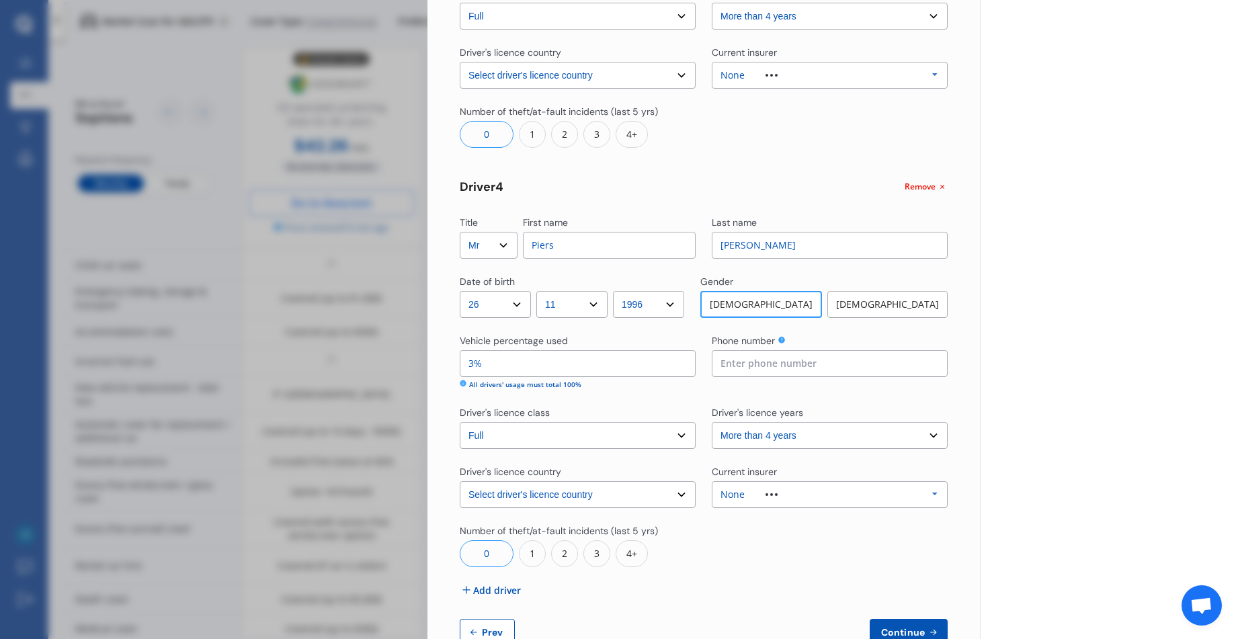
scroll to position [1178, 0]
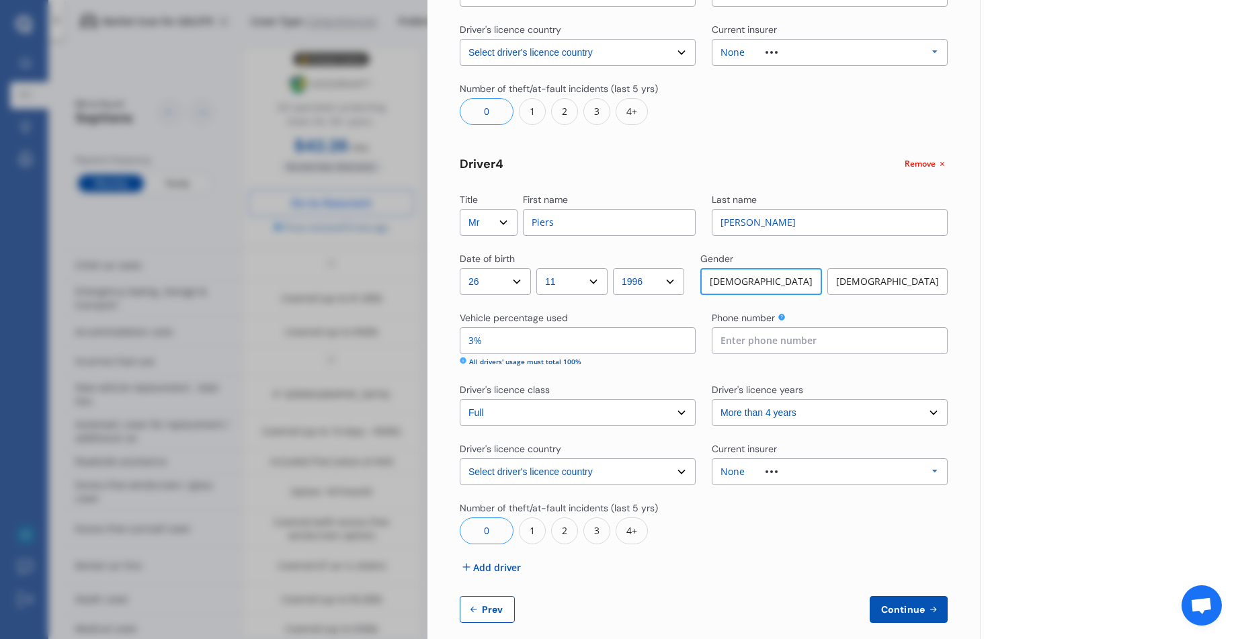
type input "70%"
click at [719, 334] on input at bounding box center [830, 340] width 236 height 27
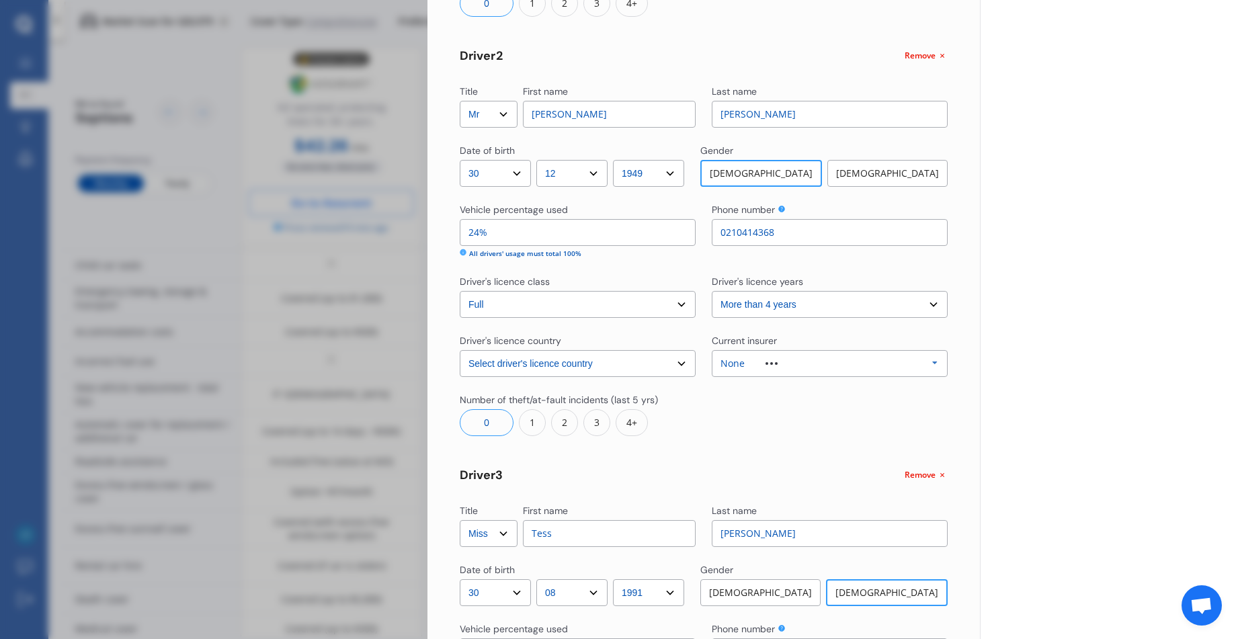
scroll to position [471, 0]
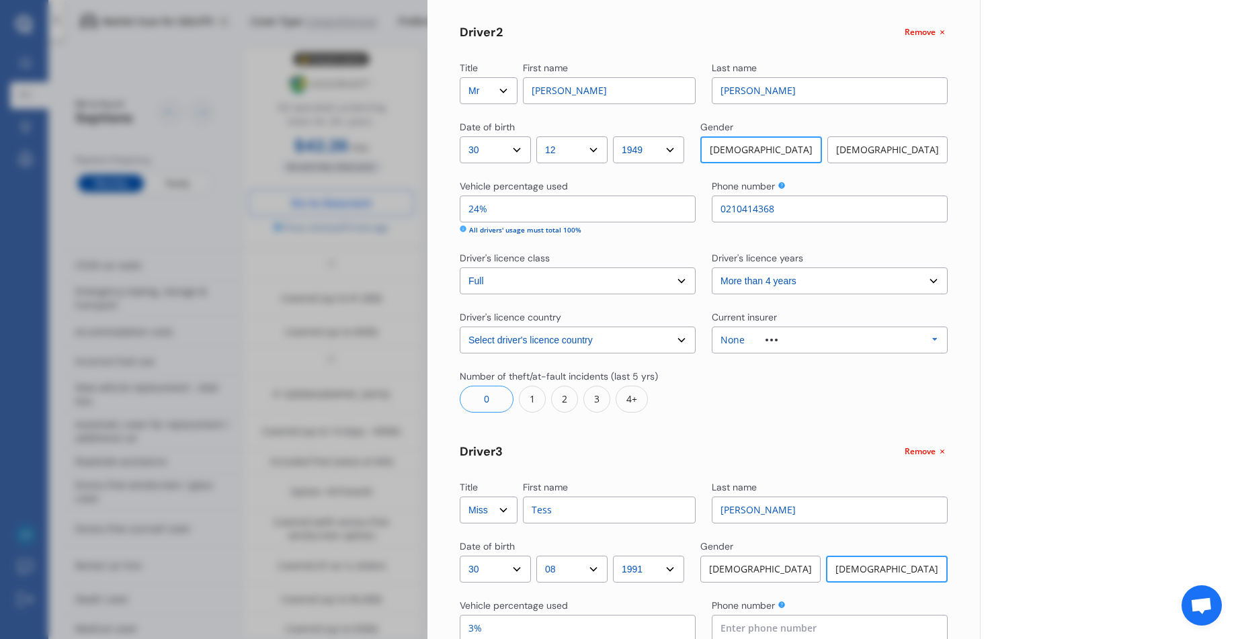
click at [668, 279] on select "Select driver's licence class None Learner Restricted Full" at bounding box center [578, 281] width 236 height 27
click at [460, 268] on select "Select driver's licence class None Learner Restricted Full" at bounding box center [578, 281] width 236 height 27
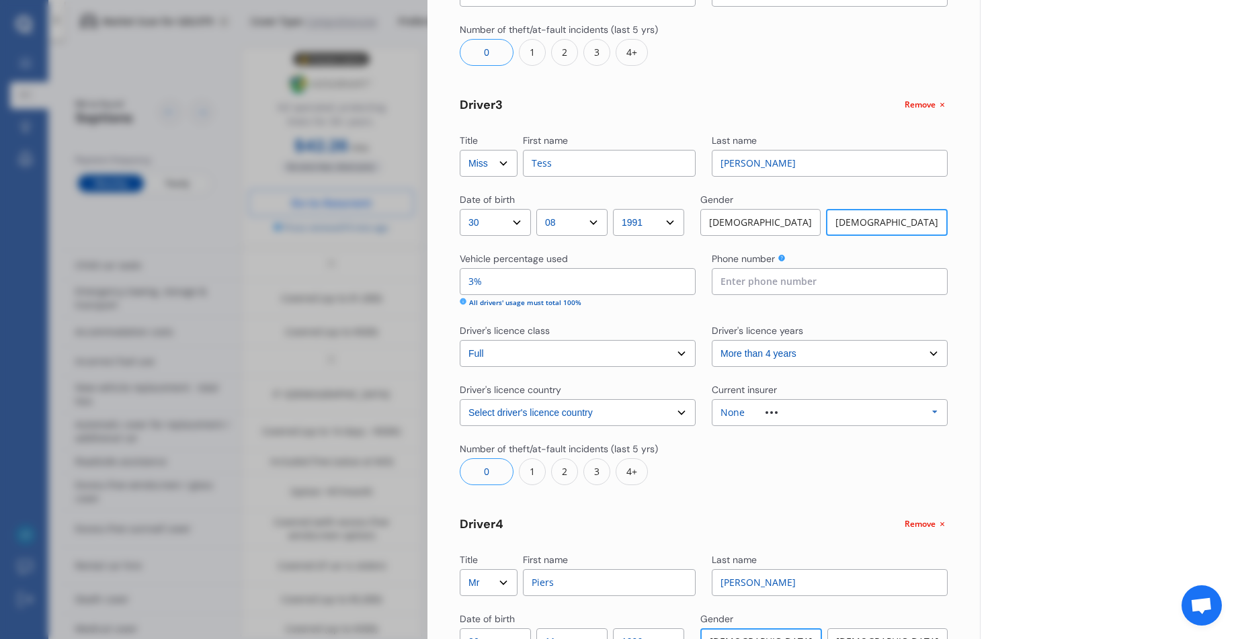
scroll to position [807, 0]
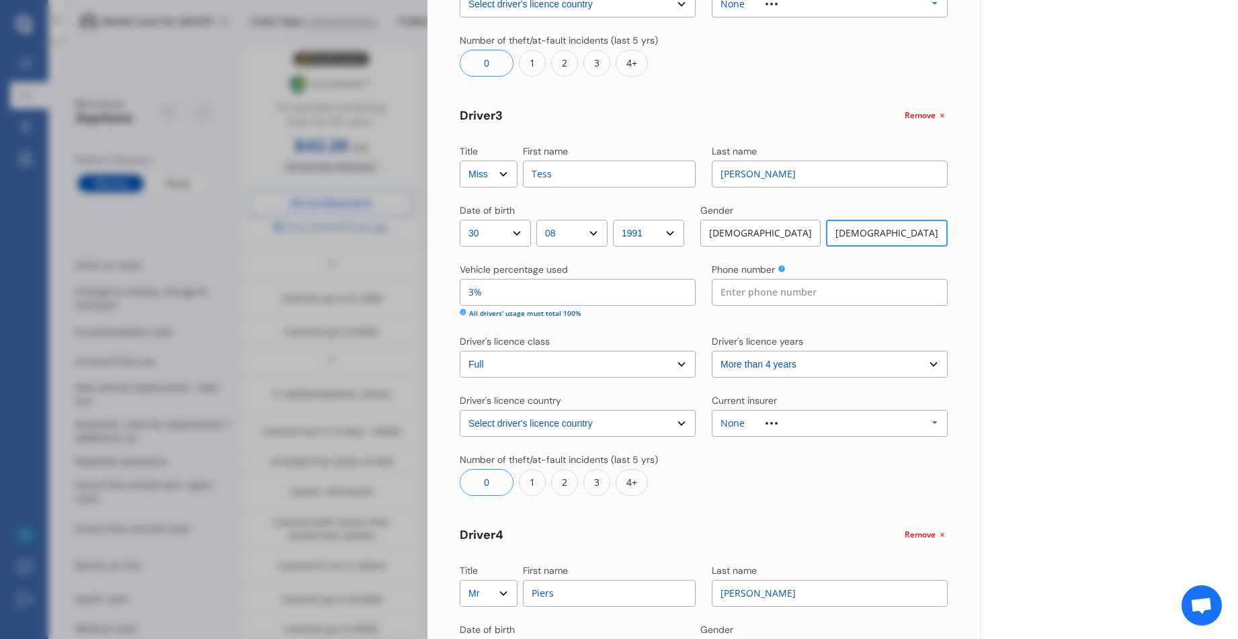
drag, startPoint x: 717, startPoint y: 292, endPoint x: 735, endPoint y: 281, distance: 22.0
click at [717, 292] on input at bounding box center [830, 292] width 236 height 27
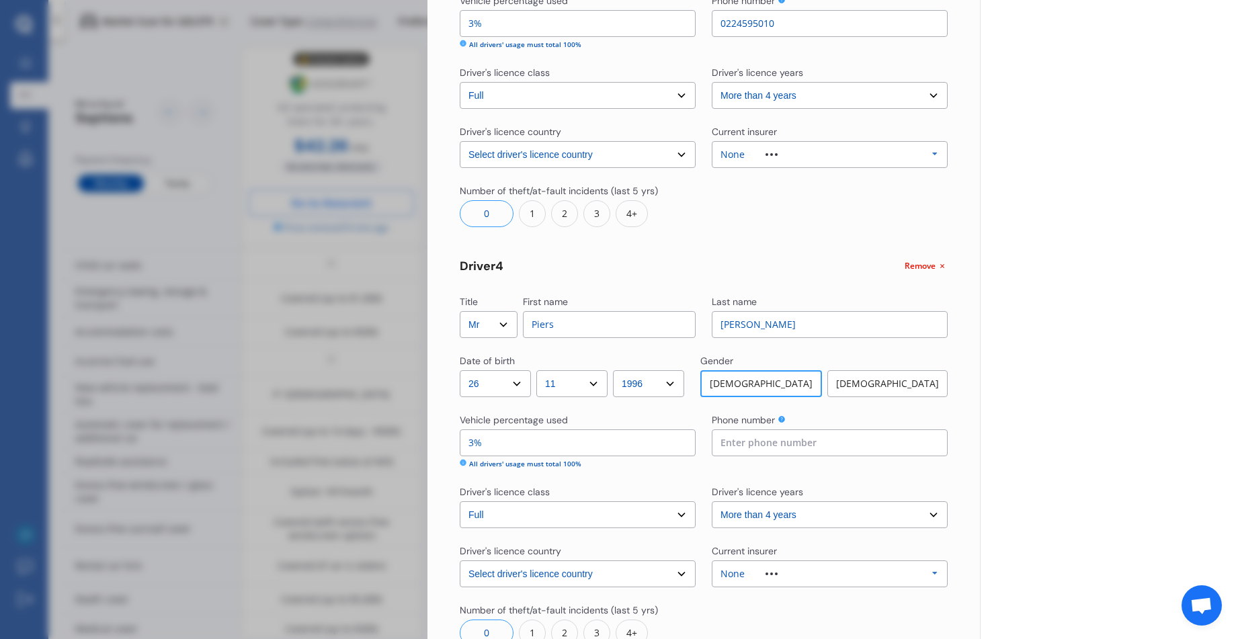
scroll to position [1143, 0]
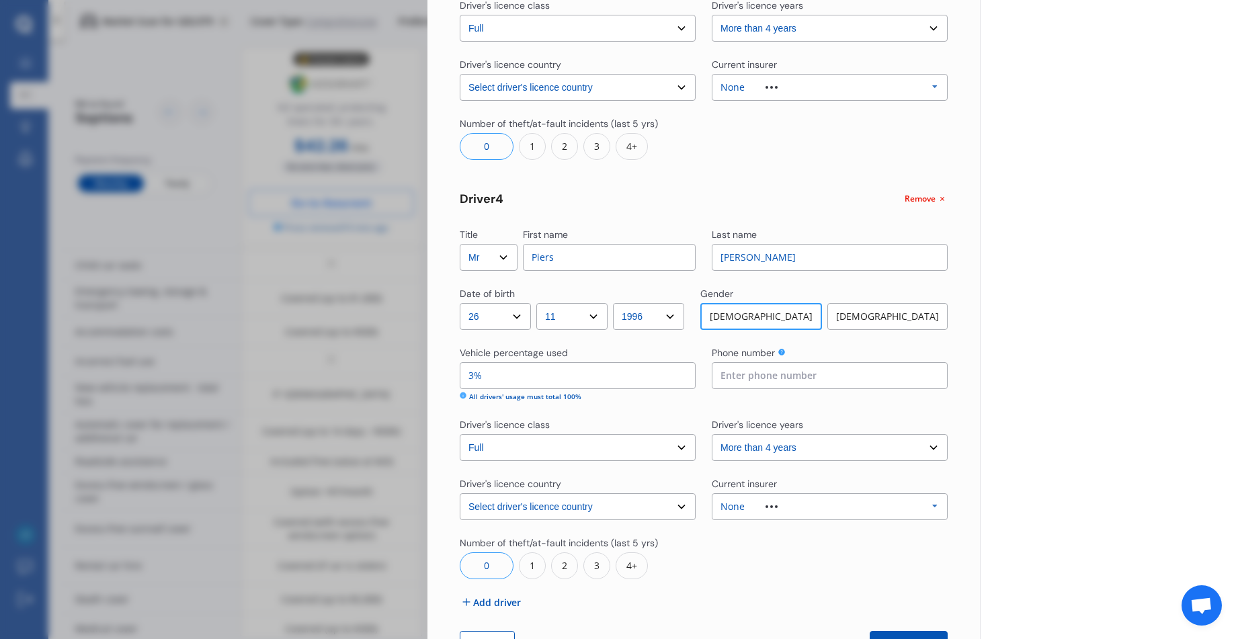
type input "0224595010"
click at [717, 374] on input at bounding box center [830, 375] width 236 height 27
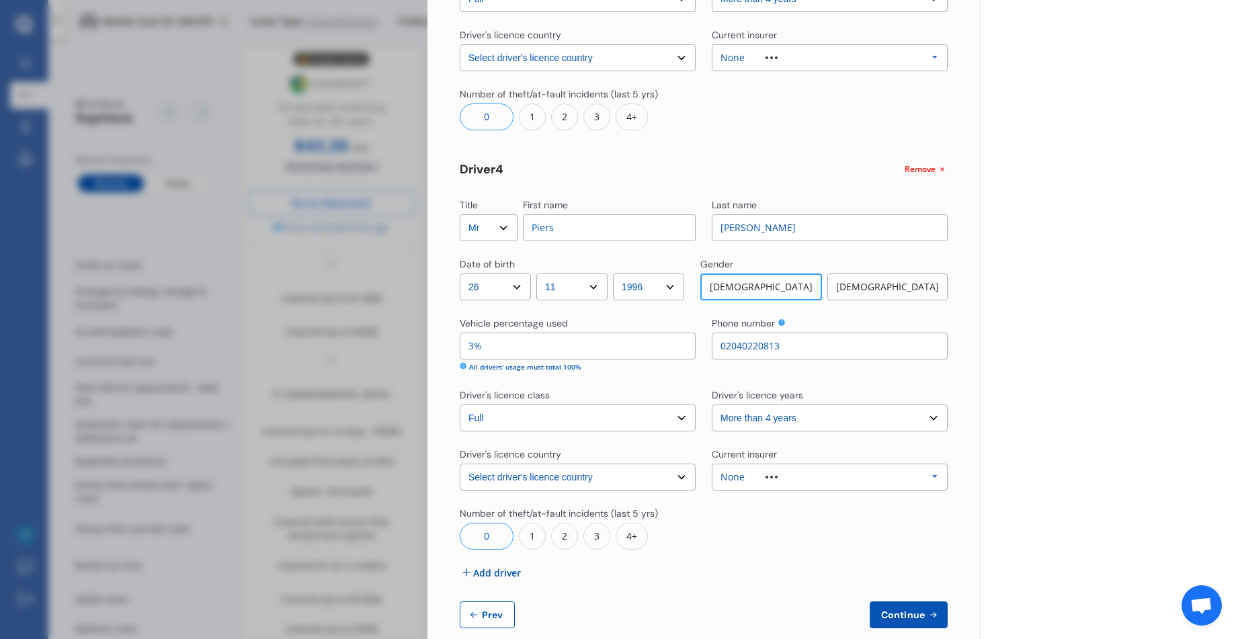
scroll to position [1194, 0]
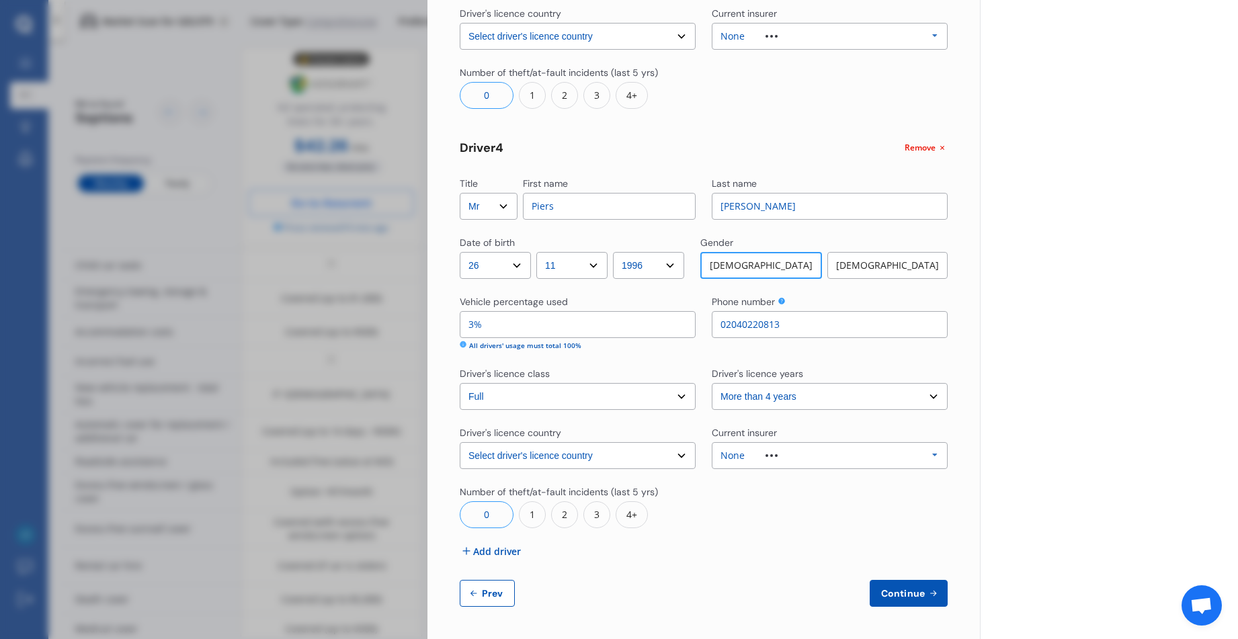
type input "02040220813"
click at [898, 593] on span "Continue" at bounding box center [903, 593] width 49 height 11
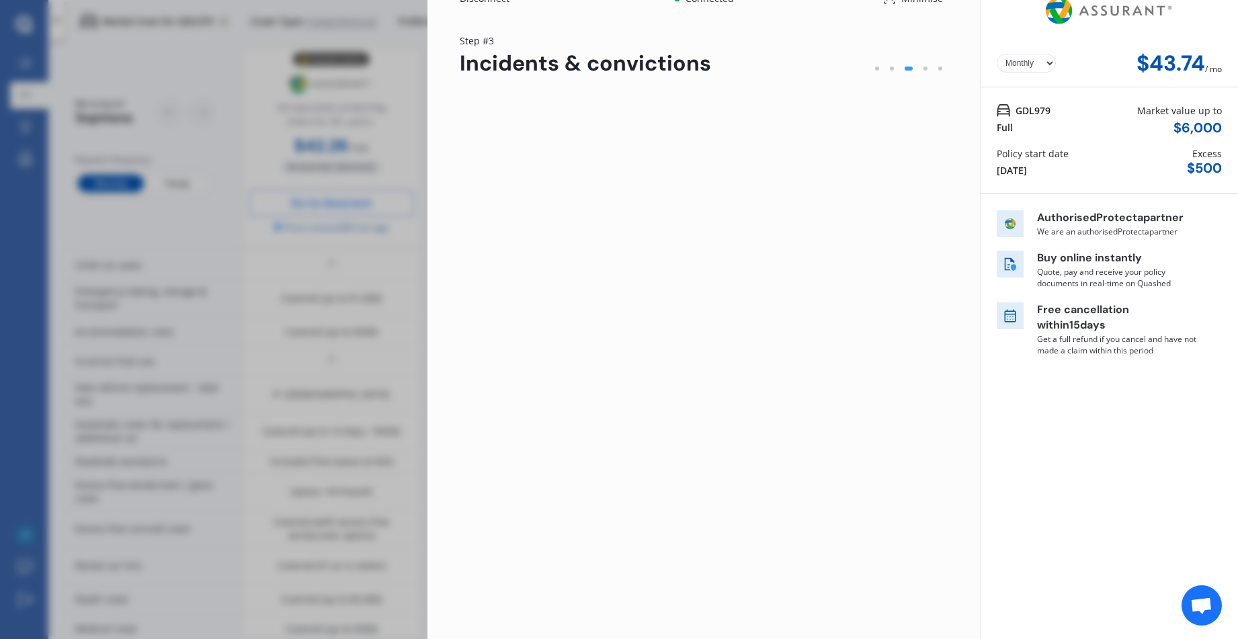
scroll to position [0, 0]
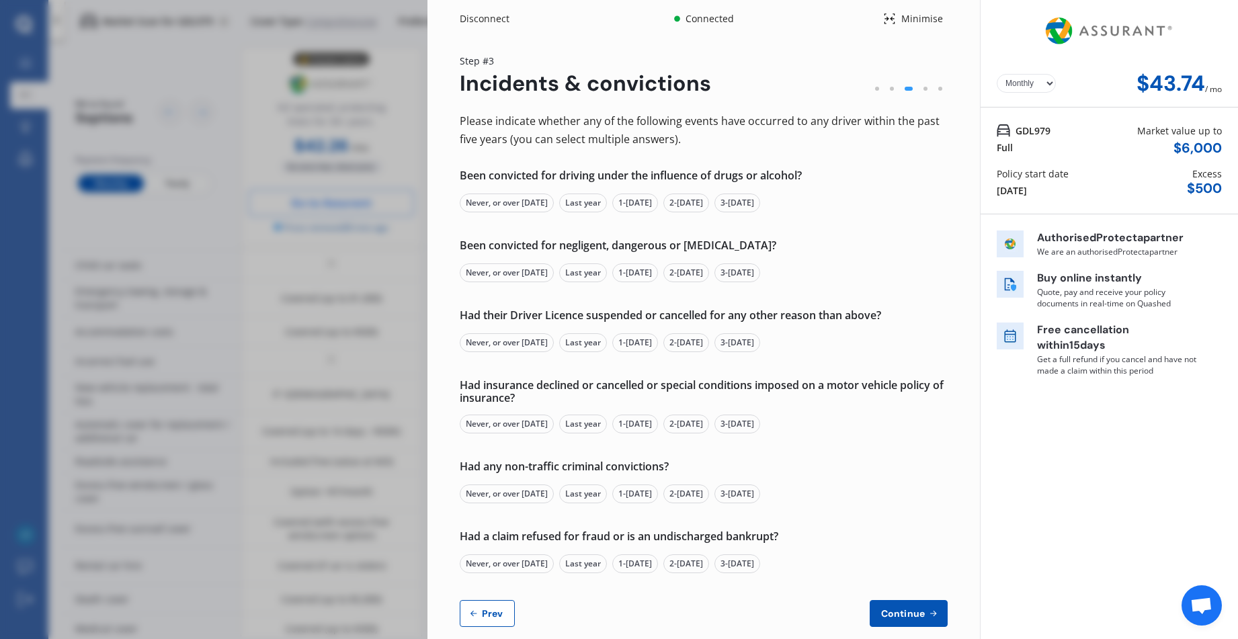
click at [514, 203] on div "Never, or over [DATE]" at bounding box center [507, 203] width 94 height 19
click at [501, 276] on div "Never, or over [DATE]" at bounding box center [507, 273] width 94 height 19
click at [514, 348] on div "Never, or over [DATE]" at bounding box center [507, 342] width 94 height 19
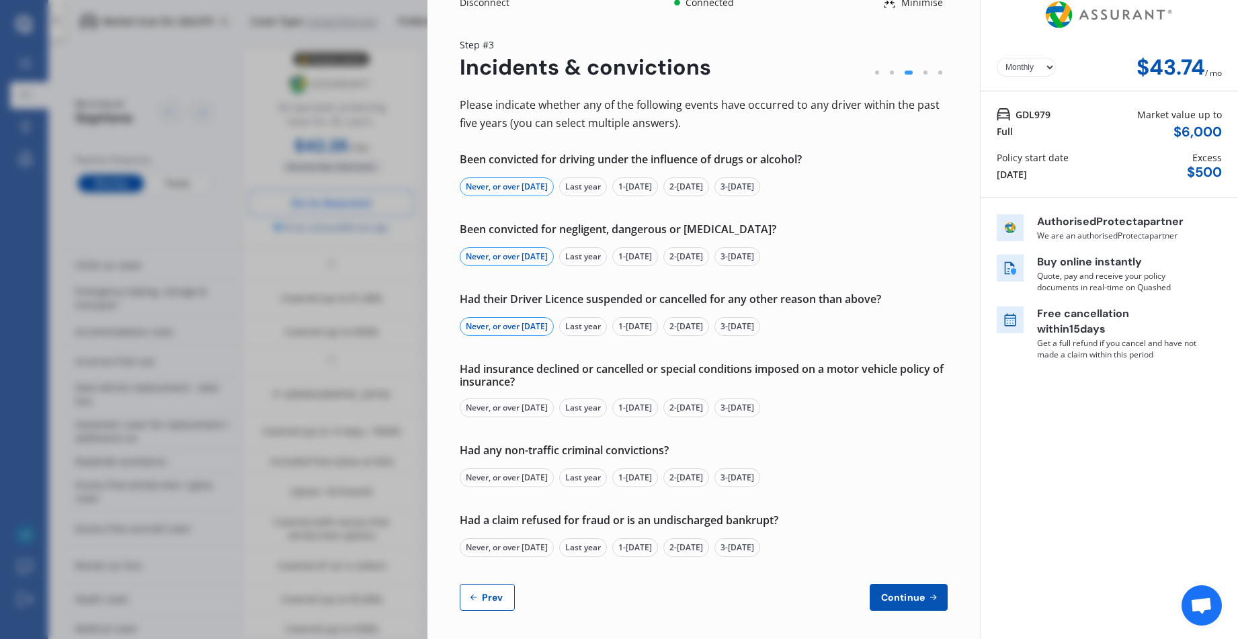
scroll to position [20, 0]
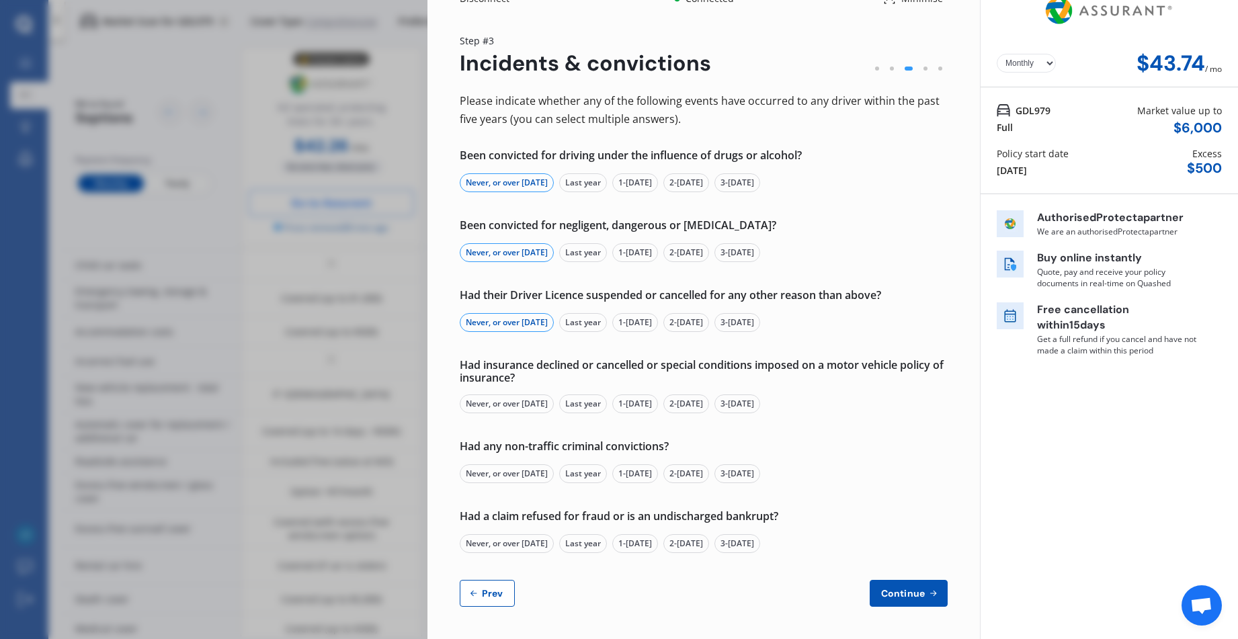
click at [522, 403] on div "Never, or over [DATE]" at bounding box center [507, 404] width 94 height 19
click at [508, 475] on div "Never, or over [DATE]" at bounding box center [507, 474] width 94 height 19
click at [505, 546] on div "Never, or over [DATE]" at bounding box center [507, 543] width 94 height 19
click at [901, 592] on span "Continue" at bounding box center [903, 593] width 49 height 11
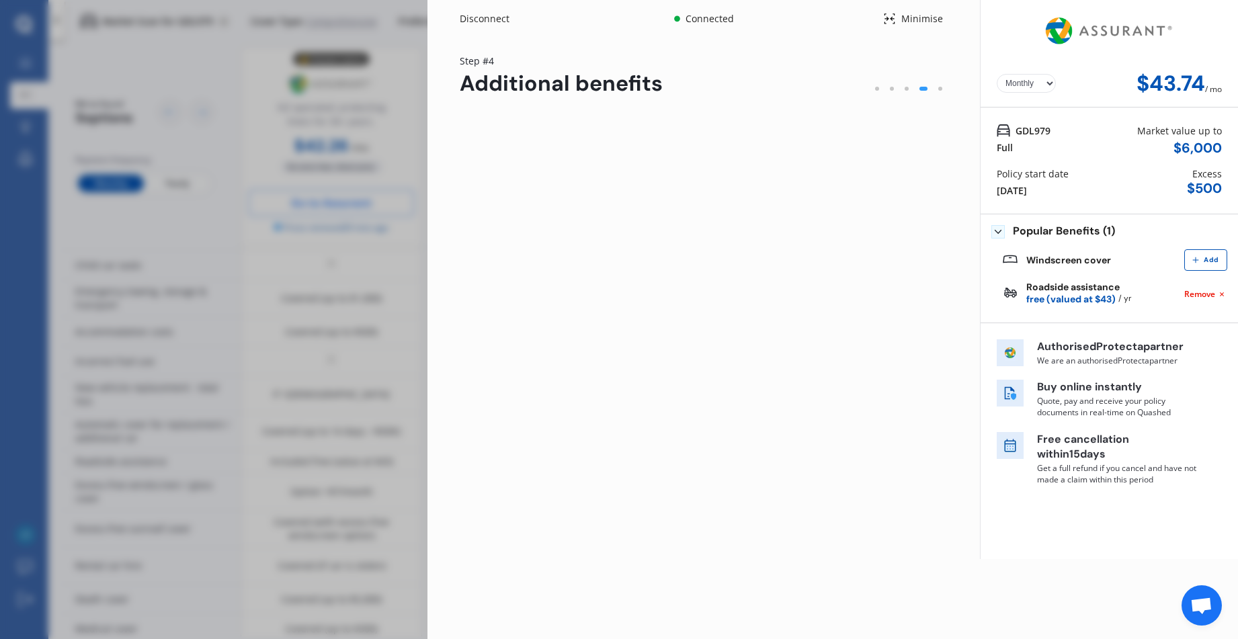
scroll to position [0, 0]
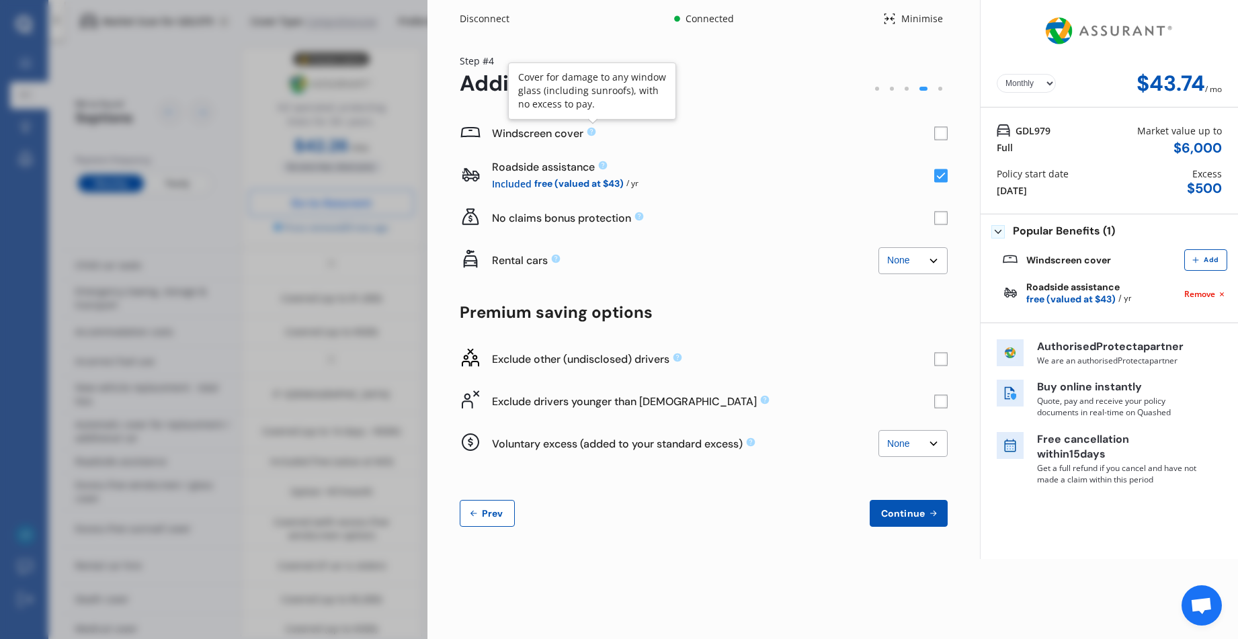
click at [590, 132] on icon at bounding box center [592, 132] width 9 height 9
click at [939, 134] on rect at bounding box center [940, 133] width 13 height 13
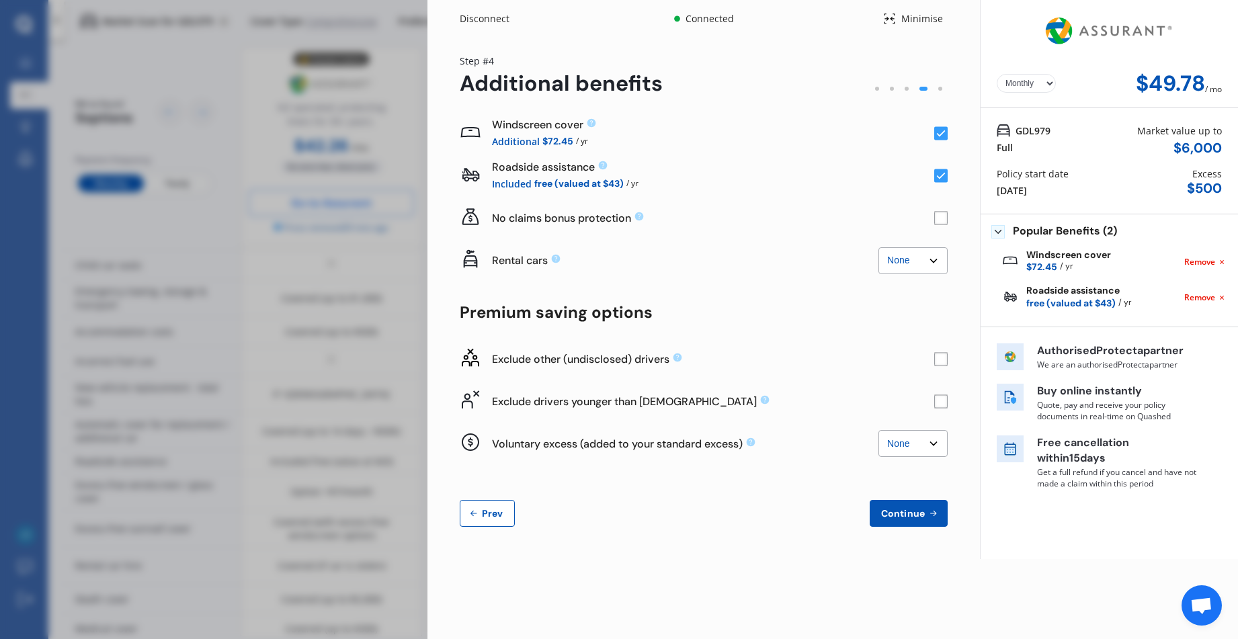
click at [943, 361] on rect at bounding box center [940, 358] width 13 height 13
click at [942, 404] on rect at bounding box center [940, 401] width 13 height 13
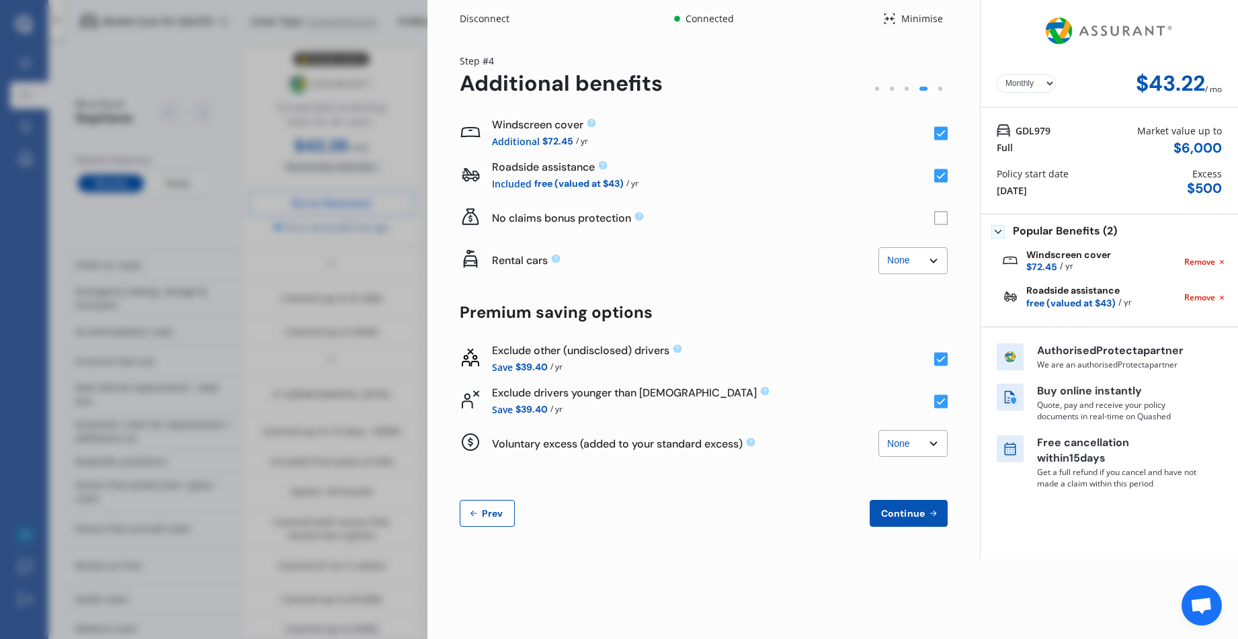
click at [934, 444] on select "None $500 $1,000" at bounding box center [913, 443] width 69 height 27
click at [879, 430] on select "None $500 $1,000" at bounding box center [913, 443] width 69 height 27
click at [934, 445] on select "None $500 $1,000" at bounding box center [913, 443] width 69 height 27
select select "0"
click at [879, 430] on select "None $500 $1,000" at bounding box center [913, 443] width 69 height 27
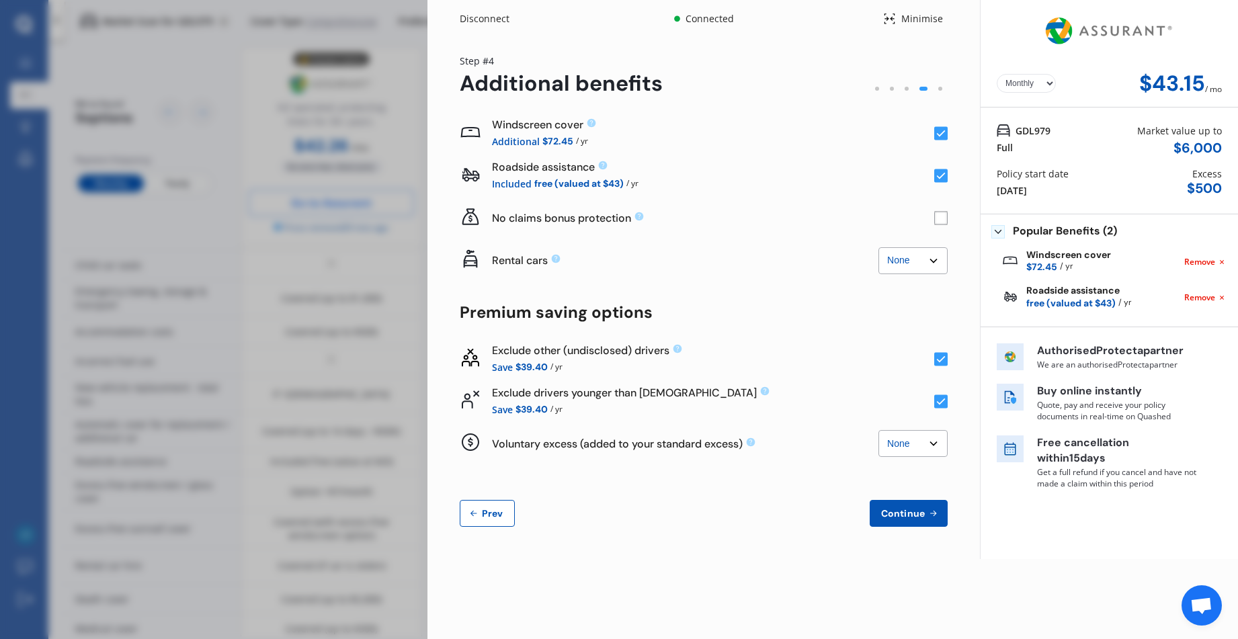
click at [908, 510] on span "Continue" at bounding box center [903, 513] width 49 height 11
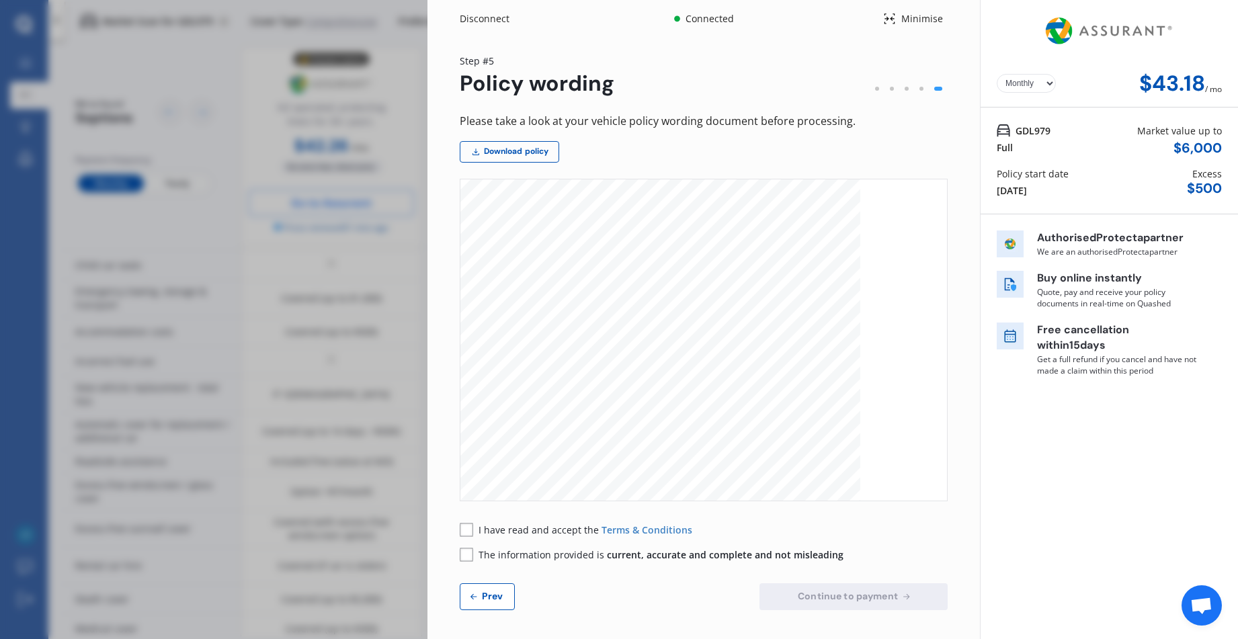
scroll to position [5899, 0]
click at [464, 529] on rect at bounding box center [466, 529] width 13 height 13
click at [467, 554] on rect at bounding box center [466, 554] width 13 height 13
click at [487, 594] on span "Prev" at bounding box center [492, 596] width 27 height 11
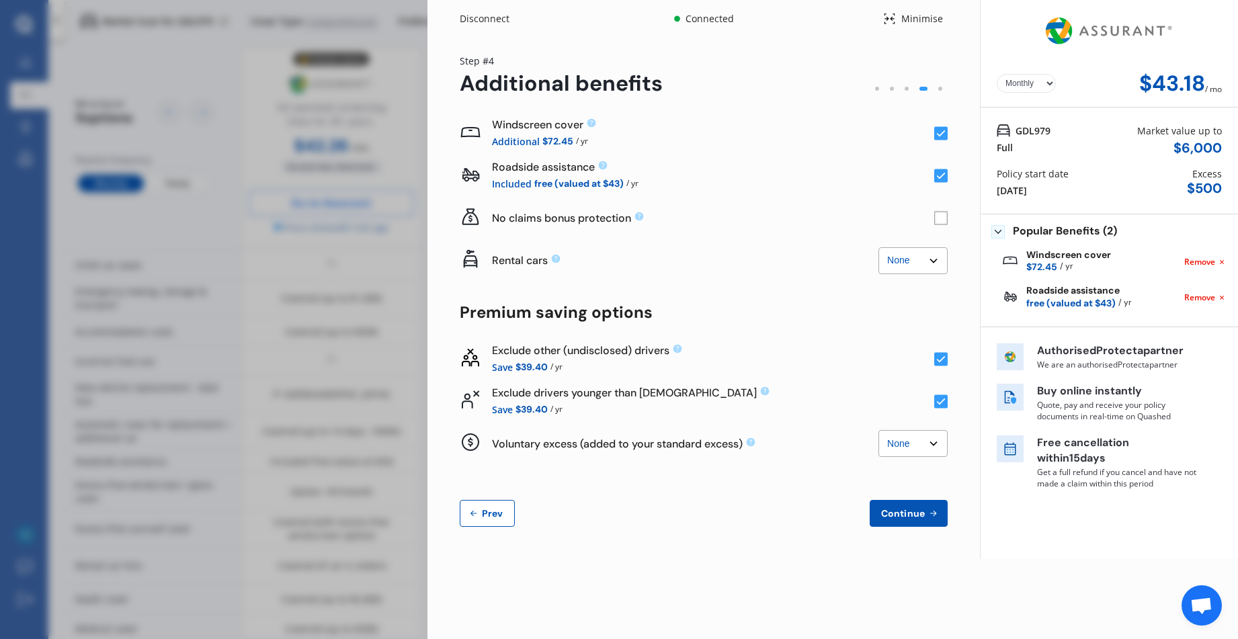
click at [484, 512] on span "Prev" at bounding box center [492, 513] width 27 height 11
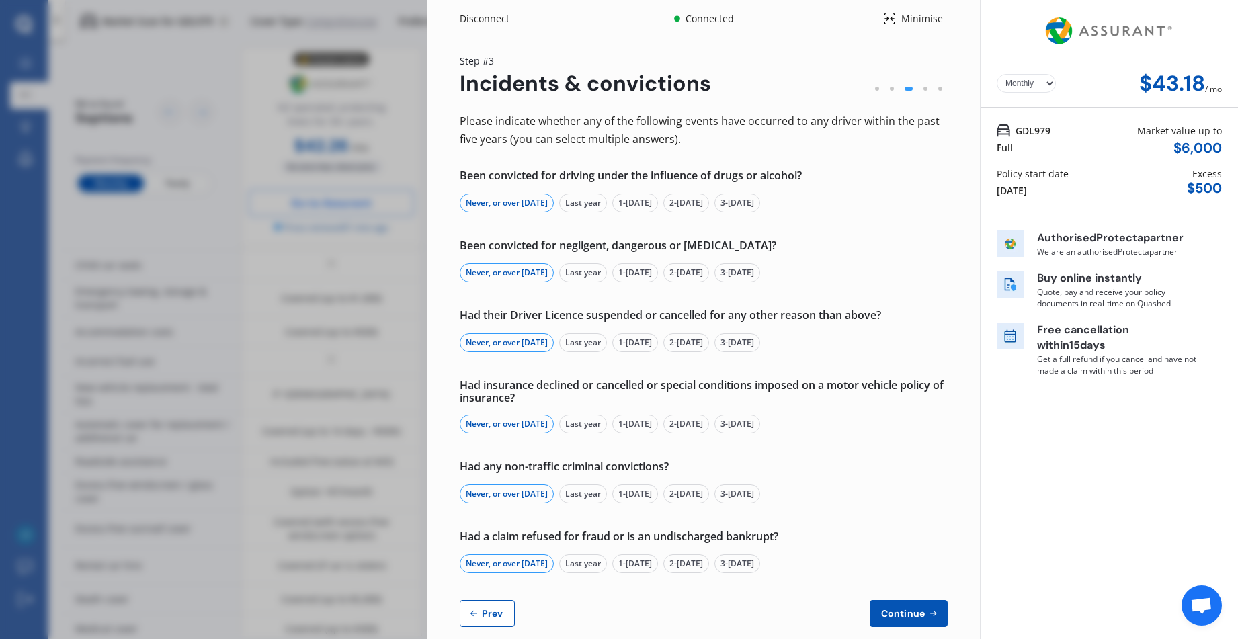
click at [493, 613] on span "Prev" at bounding box center [492, 613] width 27 height 11
select select "Ms"
select select "19"
select select "04"
select select "1958"
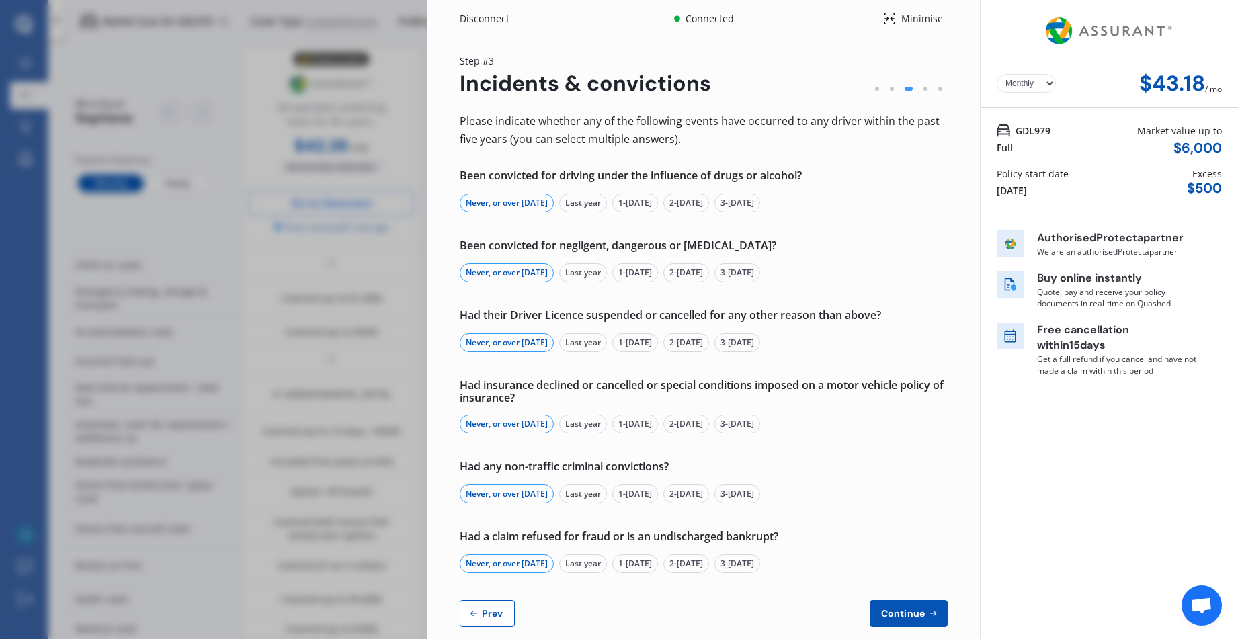
select select "full"
select select "more than 4 years"
select select "[GEOGRAPHIC_DATA]"
select select "Mr"
select select "30"
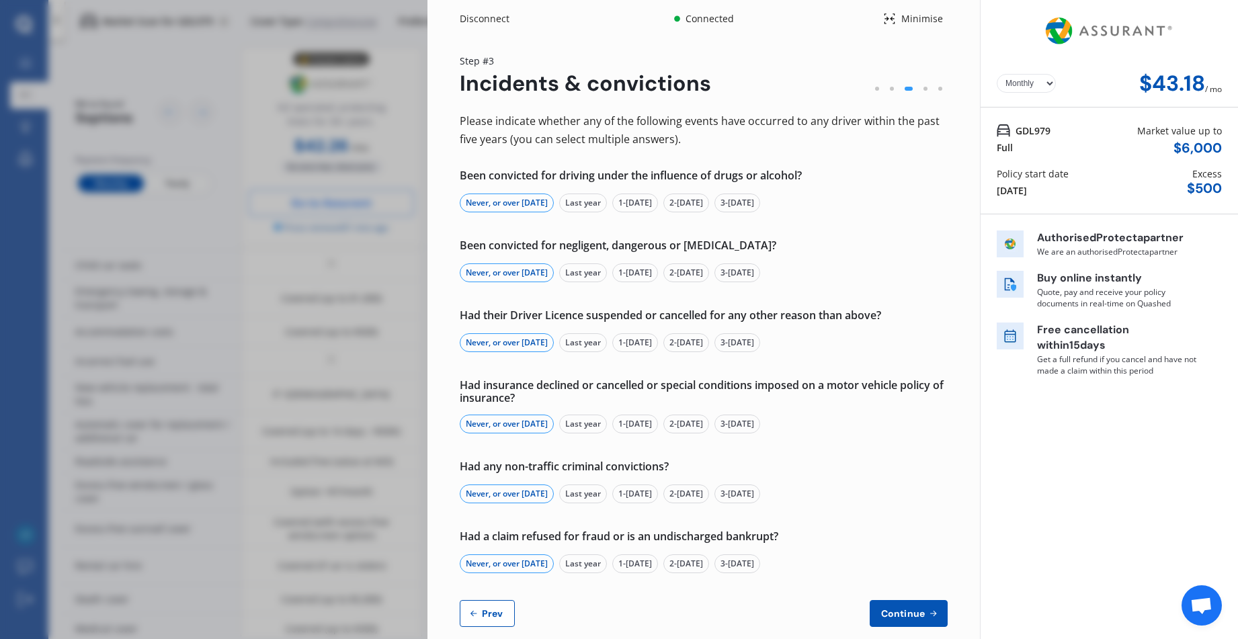
select select "12"
select select "1949"
select select "full"
select select "more than 4 years"
select select "[GEOGRAPHIC_DATA]"
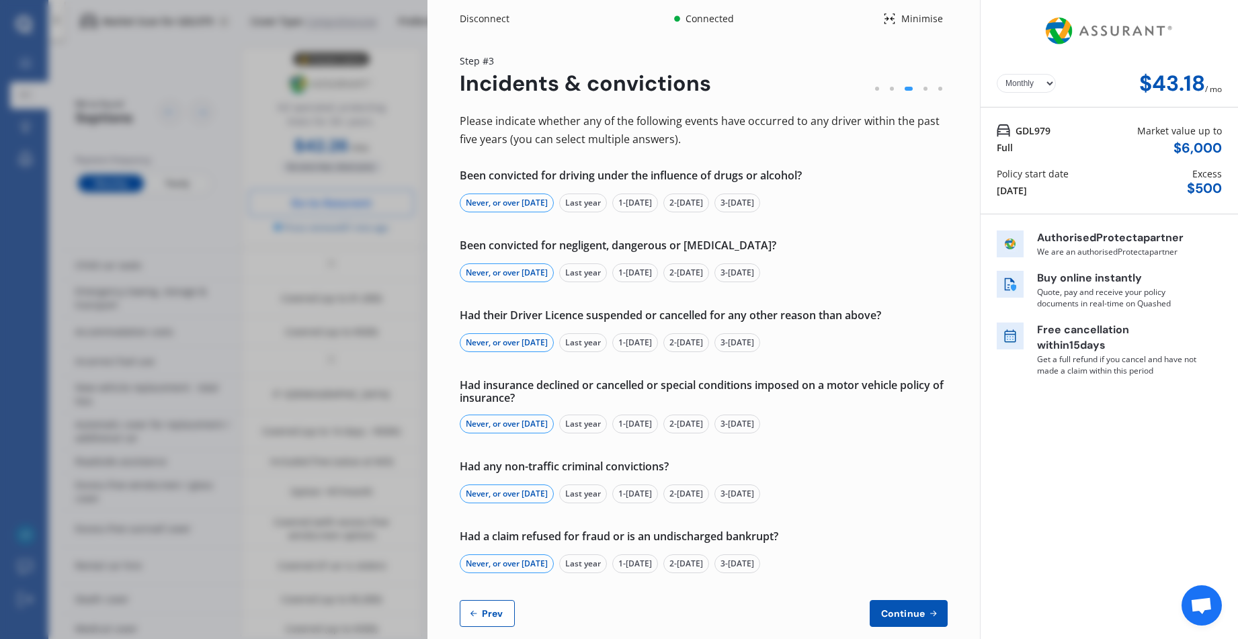
select select "Miss"
select select "30"
select select "08"
select select "1991"
select select "full"
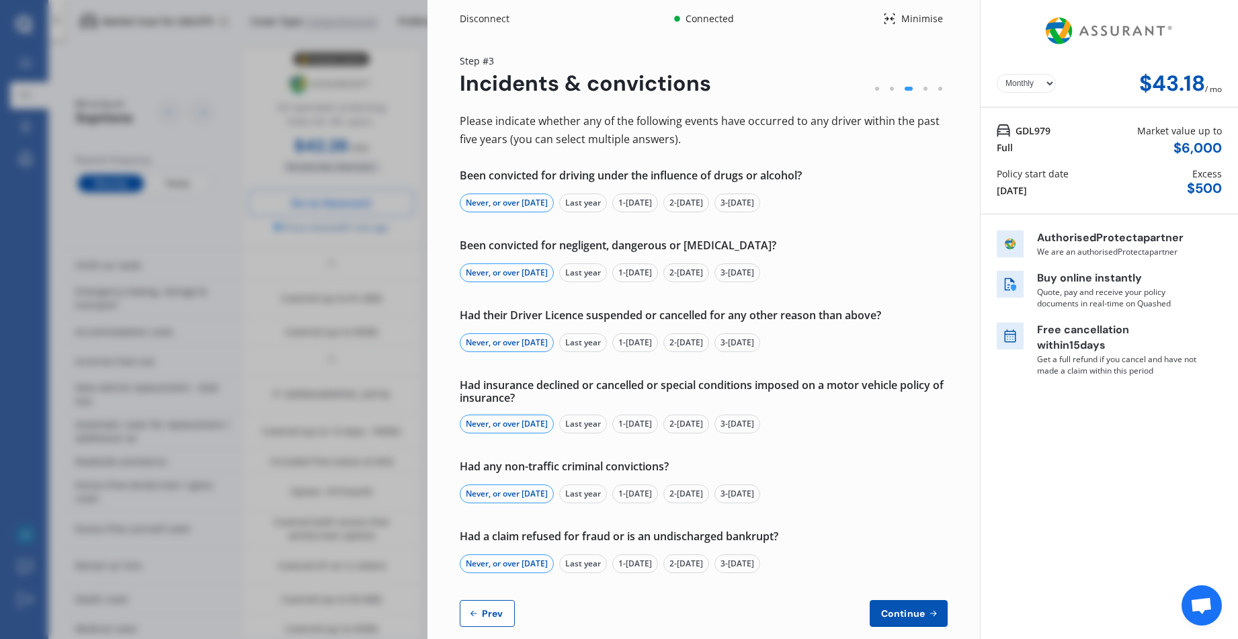
select select "more than 4 years"
select select "[GEOGRAPHIC_DATA]"
select select "Mr"
select select "26"
select select "11"
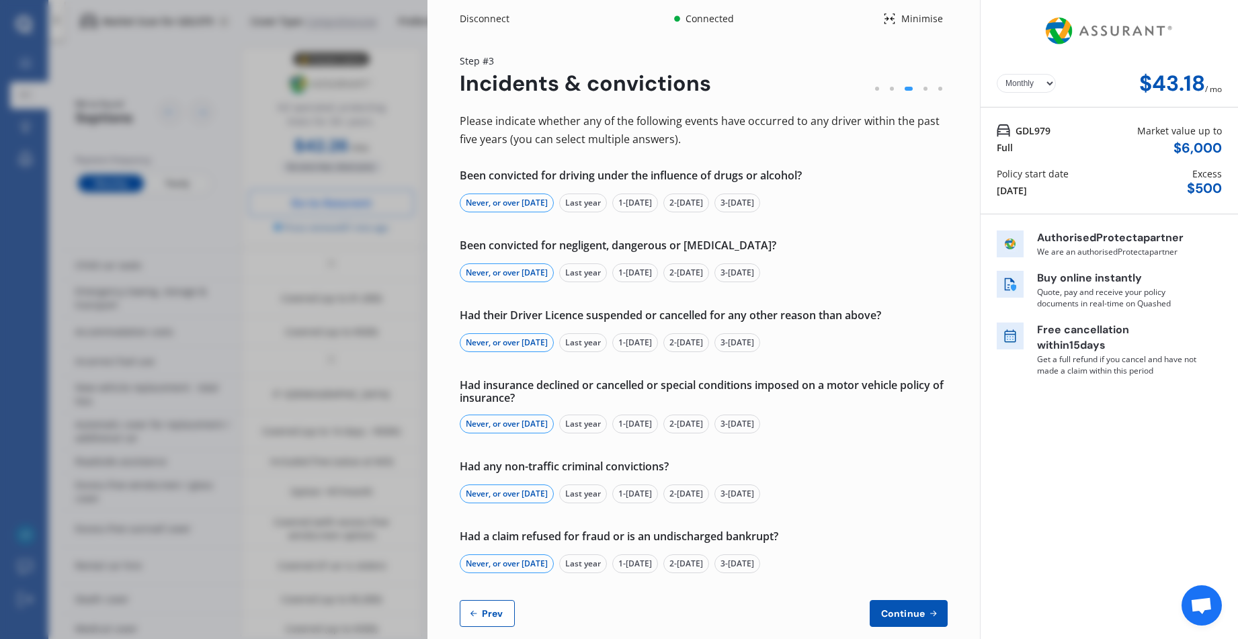
select select "1996"
select select "full"
select select "more than 4 years"
select select "[GEOGRAPHIC_DATA]"
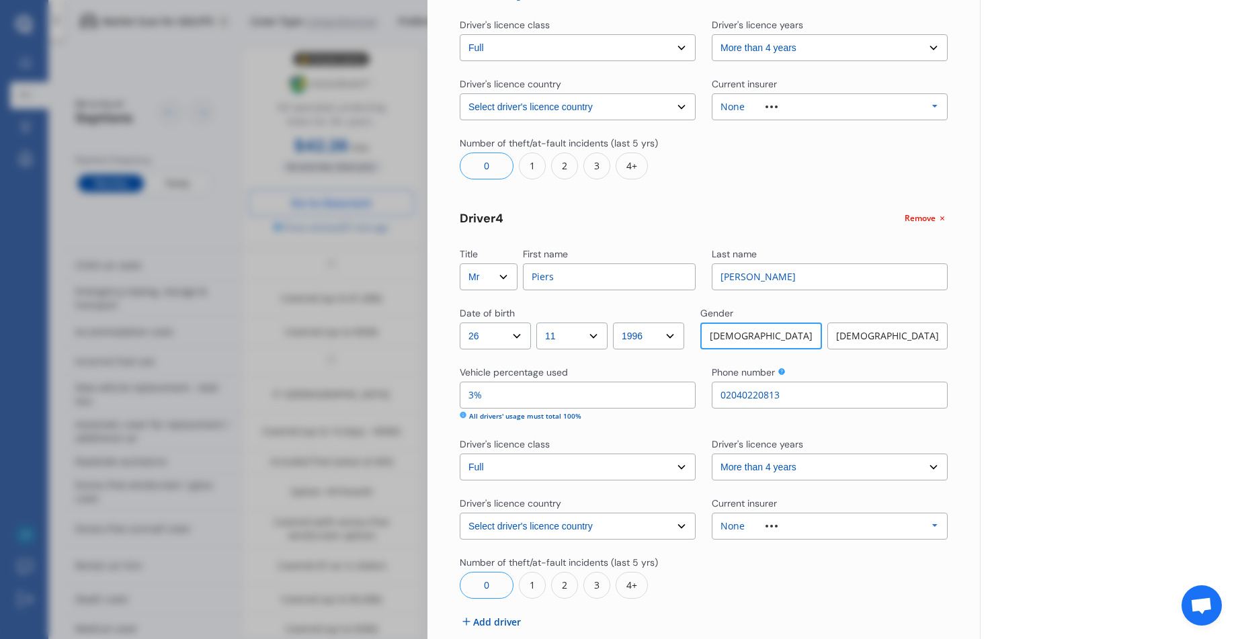
scroll to position [1194, 0]
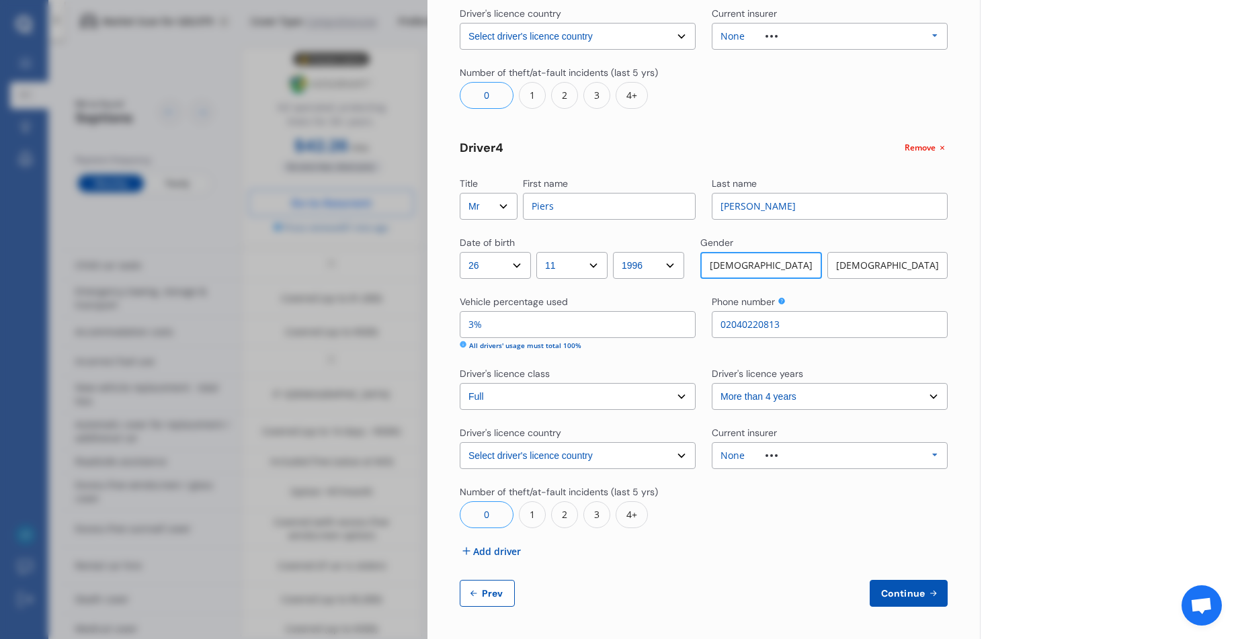
click at [495, 590] on span "Prev" at bounding box center [492, 593] width 27 height 11
select select "full"
select select "0"
select select "On own property"
select select "[GEOGRAPHIC_DATA]"
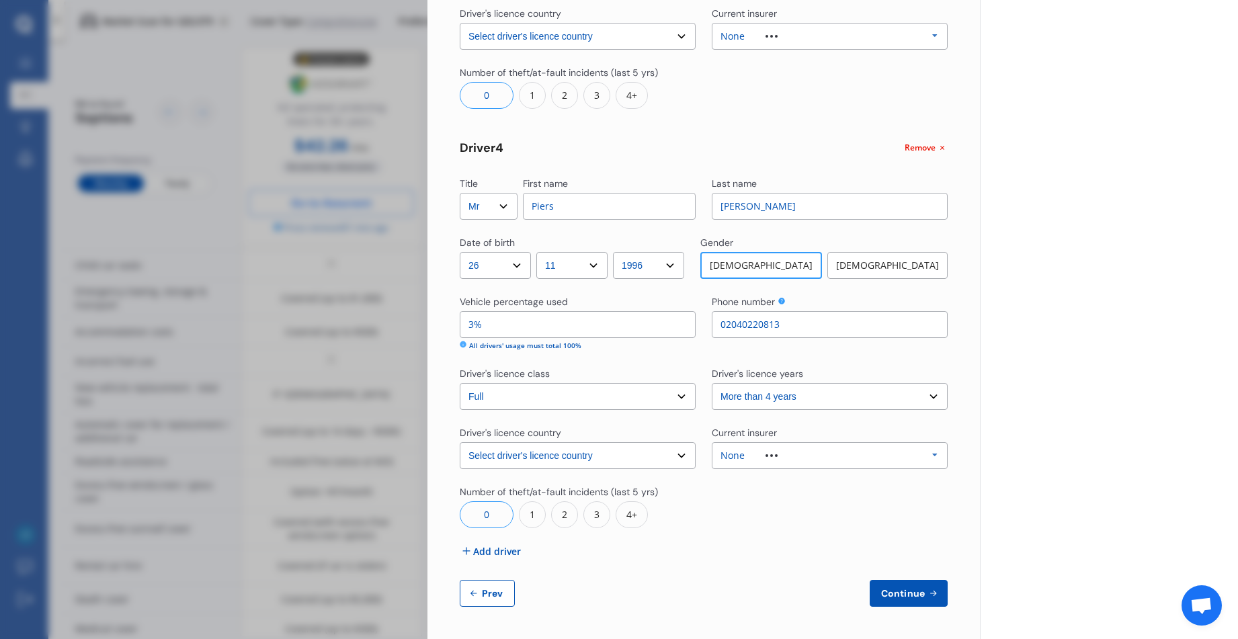
select select "20000"
select select "ALFA ROMEO"
select select "GIULIETTA"
select select "DISTINCTIVE"
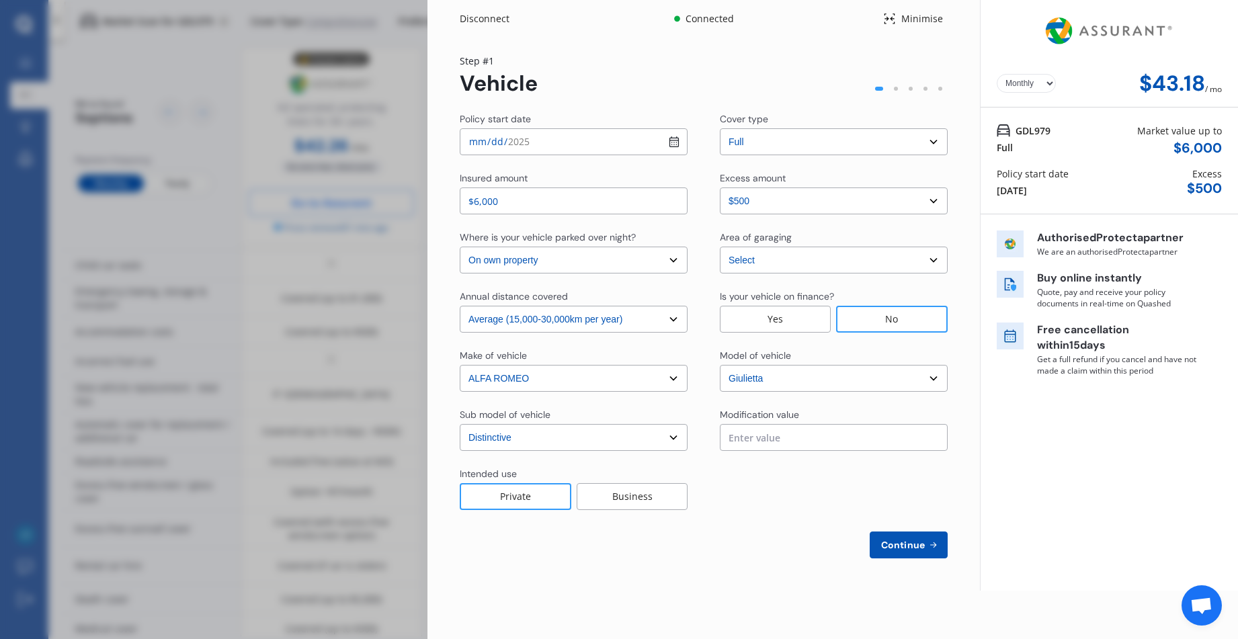
scroll to position [0, 0]
click at [623, 502] on div "Business" at bounding box center [632, 496] width 111 height 27
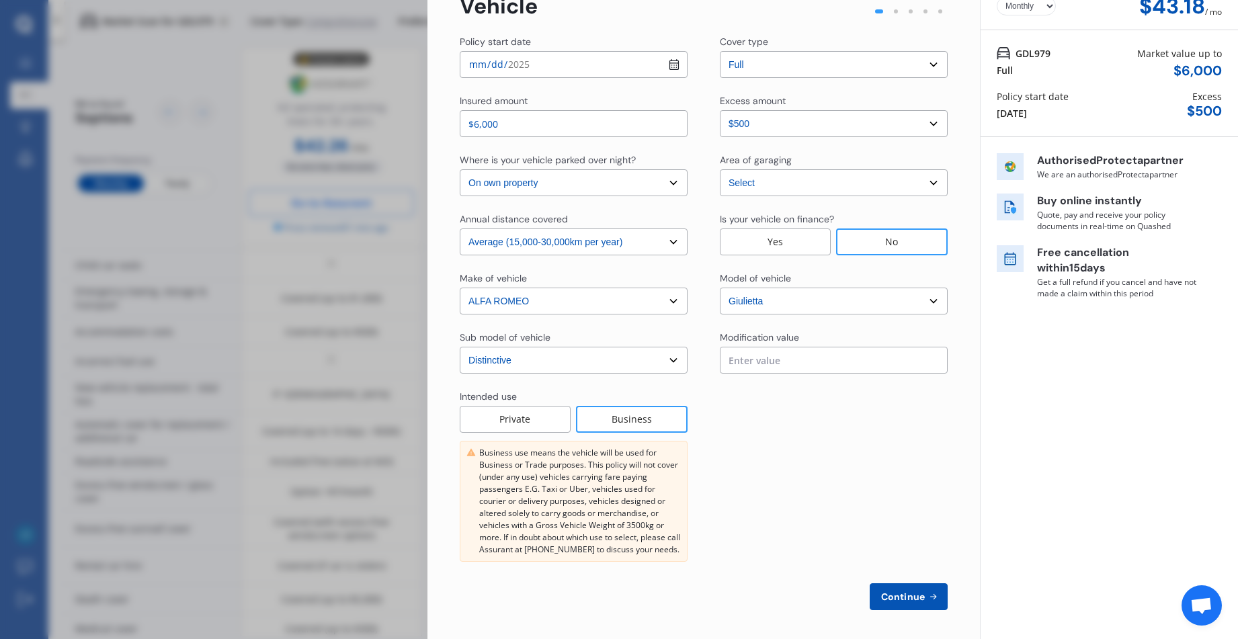
scroll to position [81, 0]
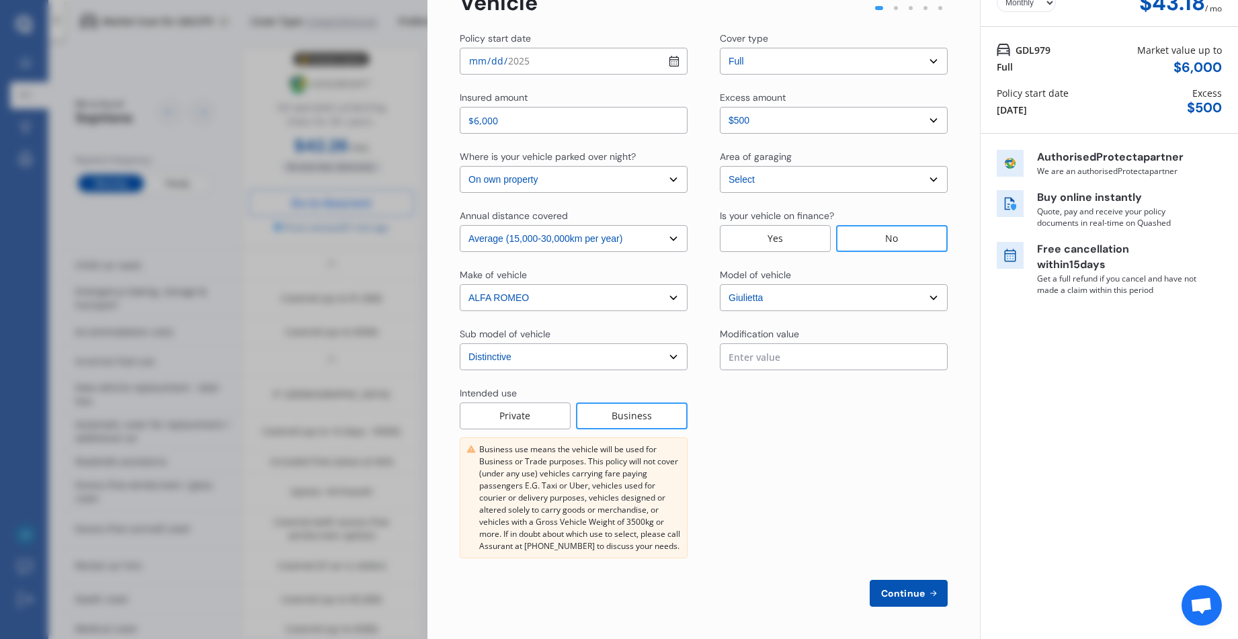
click at [900, 595] on span "Continue" at bounding box center [903, 593] width 49 height 11
select select "Ms"
select select "19"
select select "04"
select select "1958"
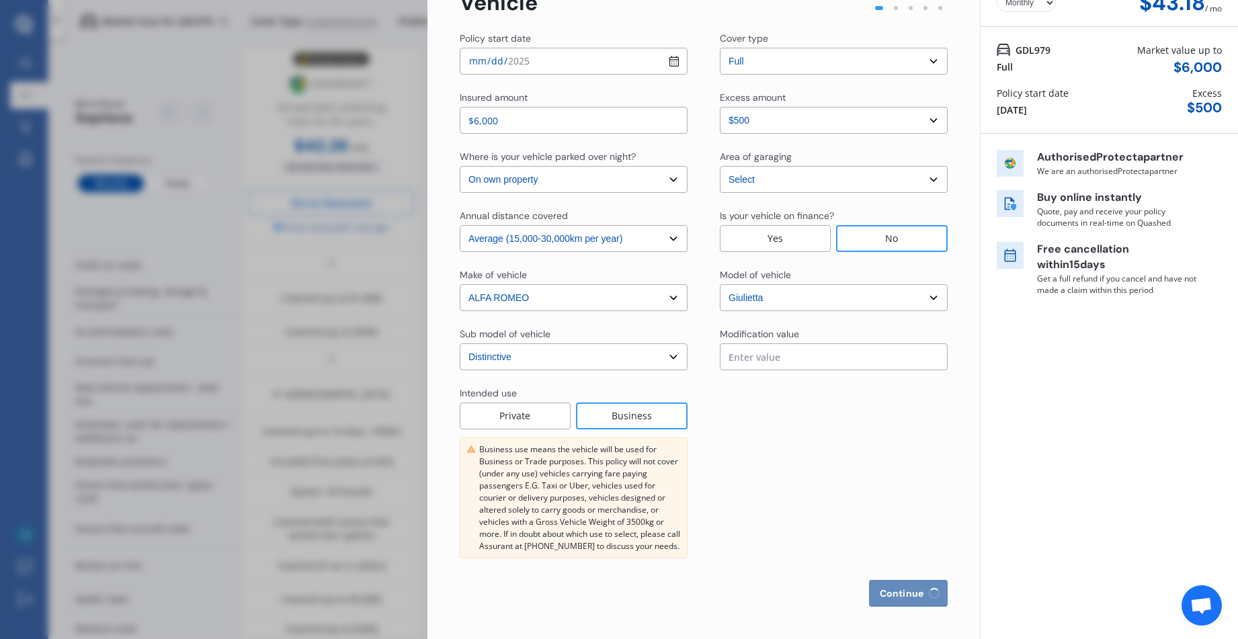
select select "full"
select select "more than 4 years"
select select "[GEOGRAPHIC_DATA]"
select select "Mr"
select select "30"
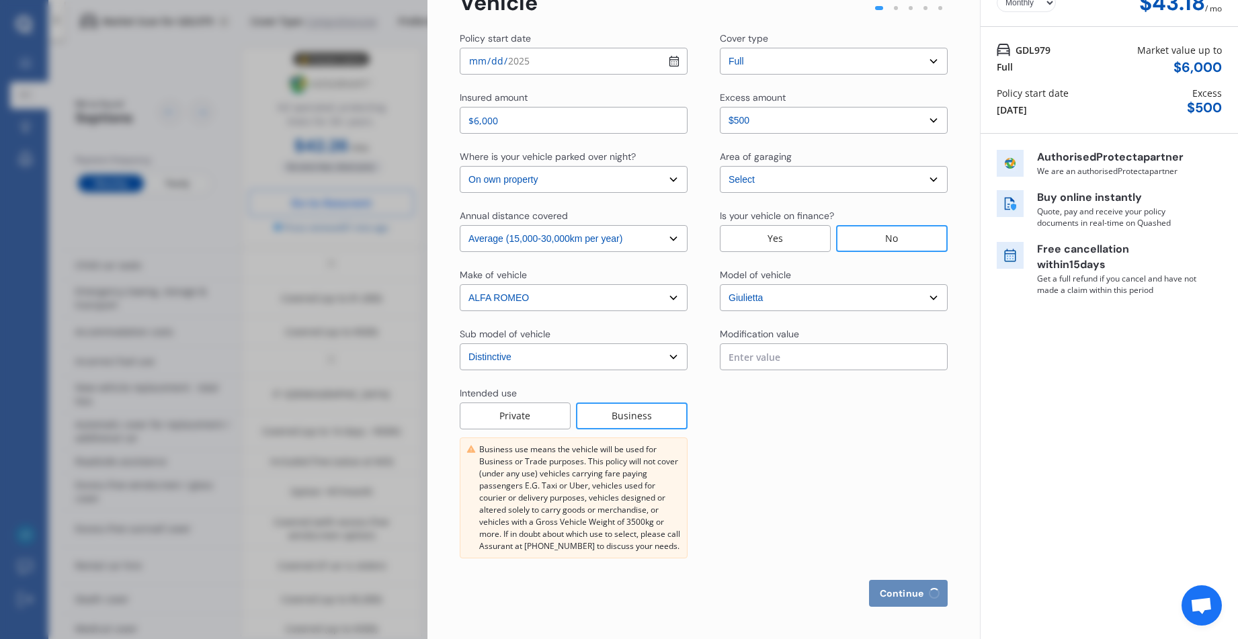
select select "12"
select select "1949"
select select "full"
select select "more than 4 years"
select select "[GEOGRAPHIC_DATA]"
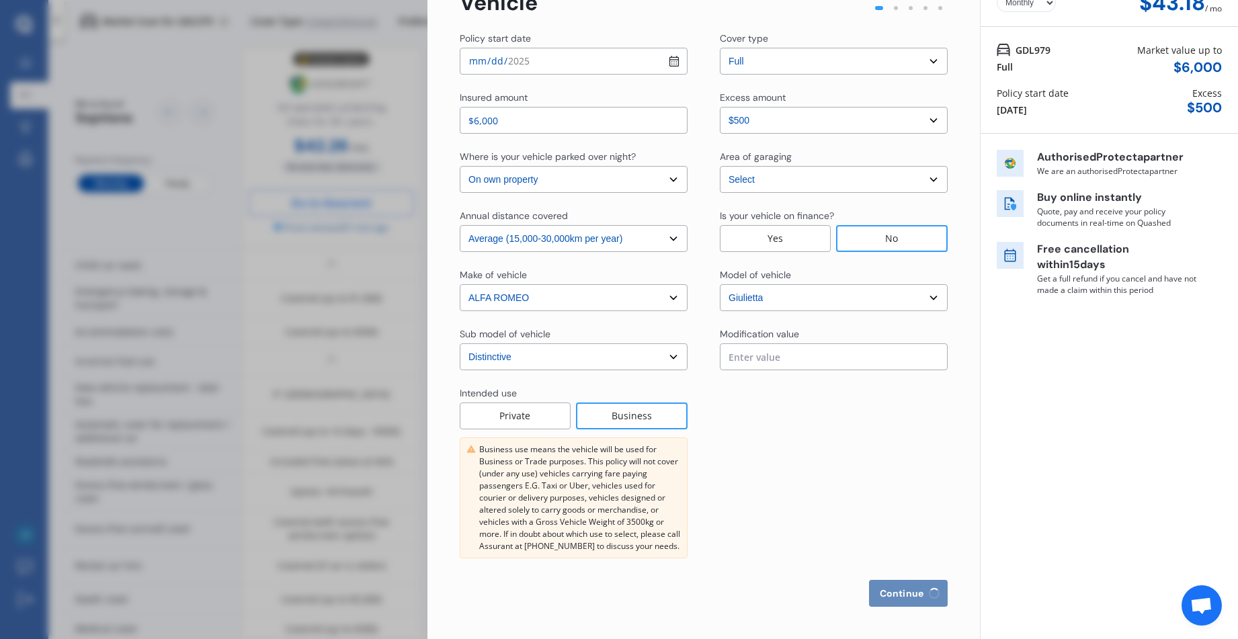
select select "Miss"
select select "30"
select select "08"
select select "1991"
select select "full"
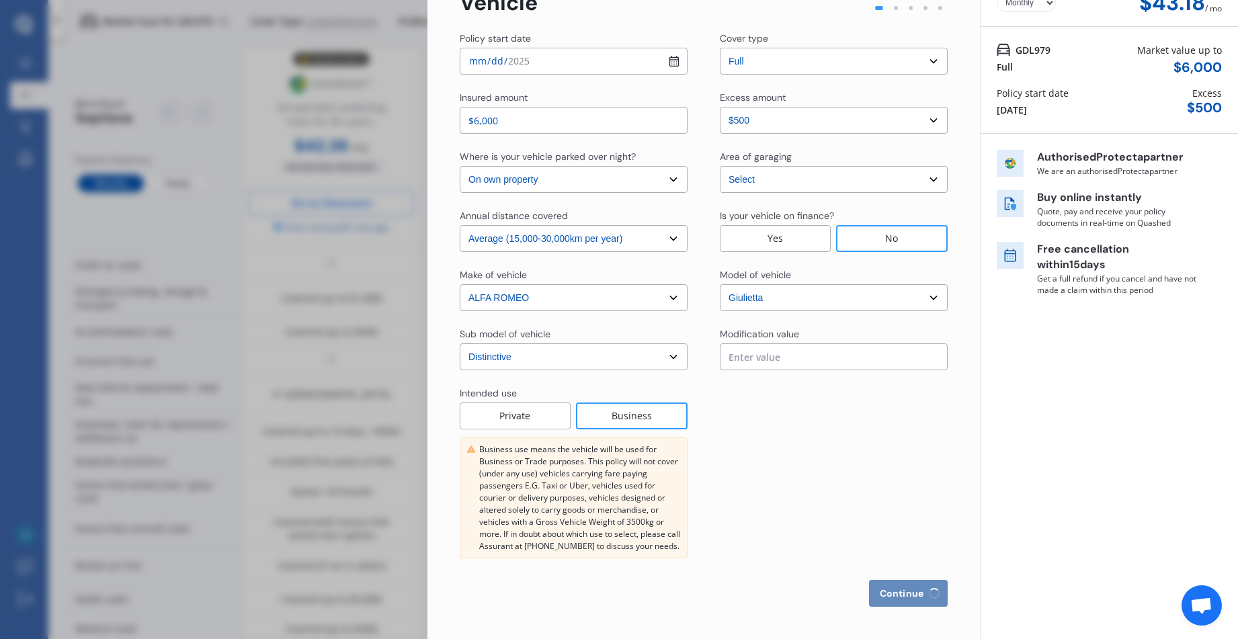
select select "more than 4 years"
select select "[GEOGRAPHIC_DATA]"
select select "Mr"
select select "26"
select select "11"
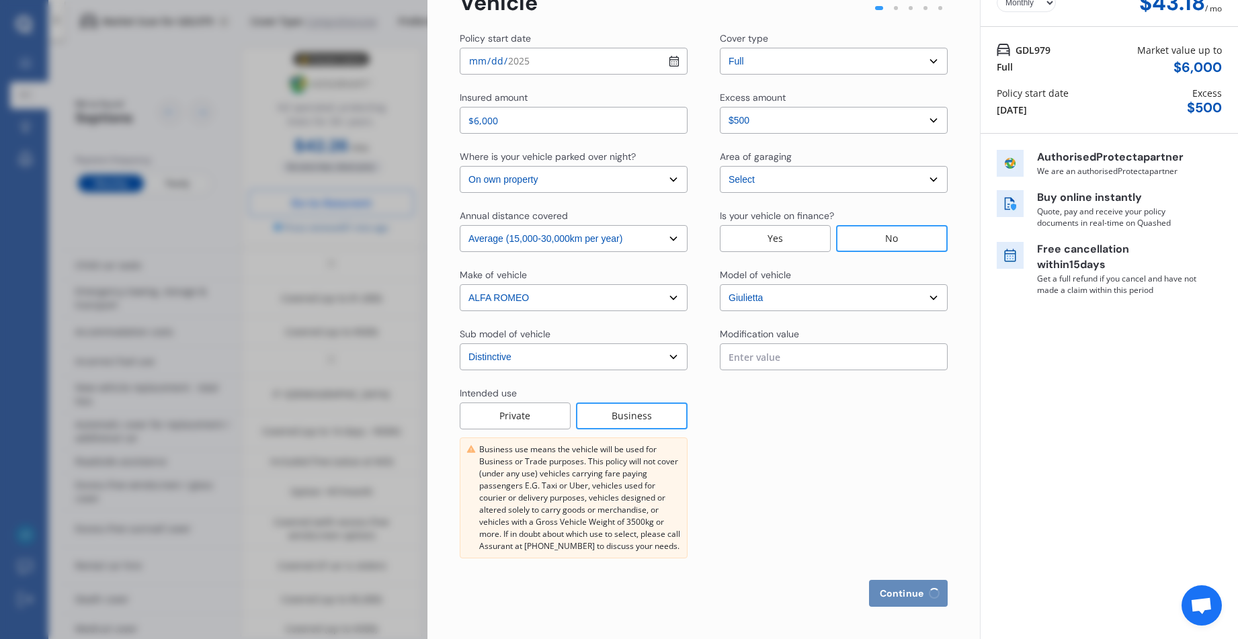
select select "1996"
select select "full"
select select "more than 4 years"
select select "[GEOGRAPHIC_DATA]"
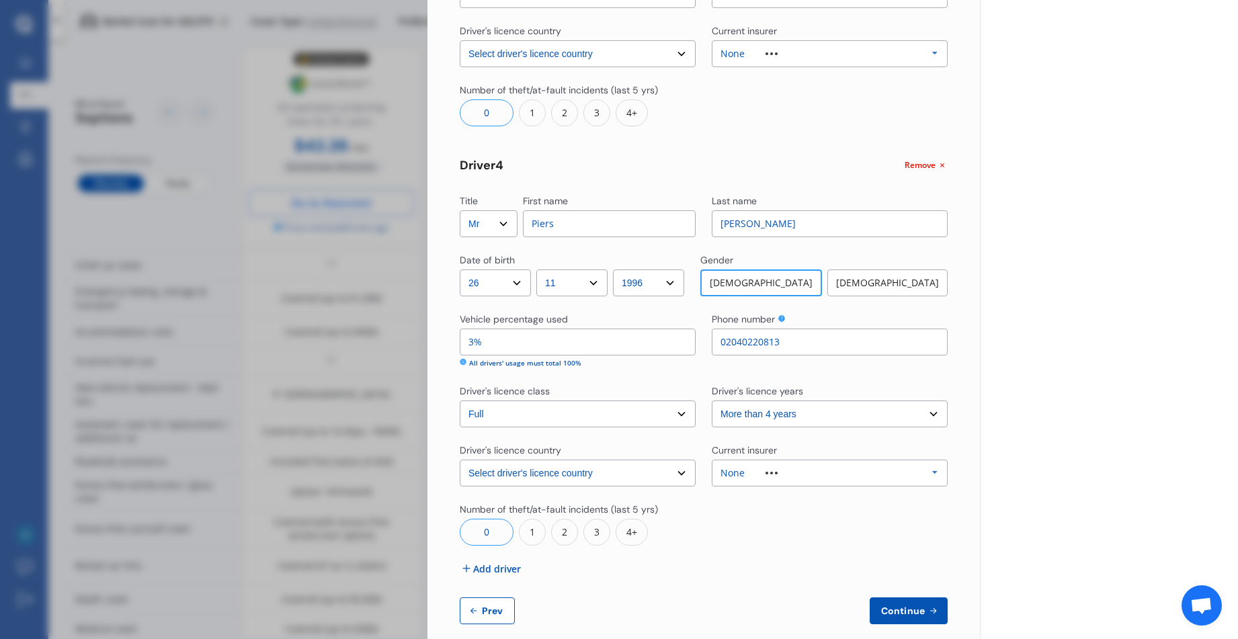
scroll to position [1194, 0]
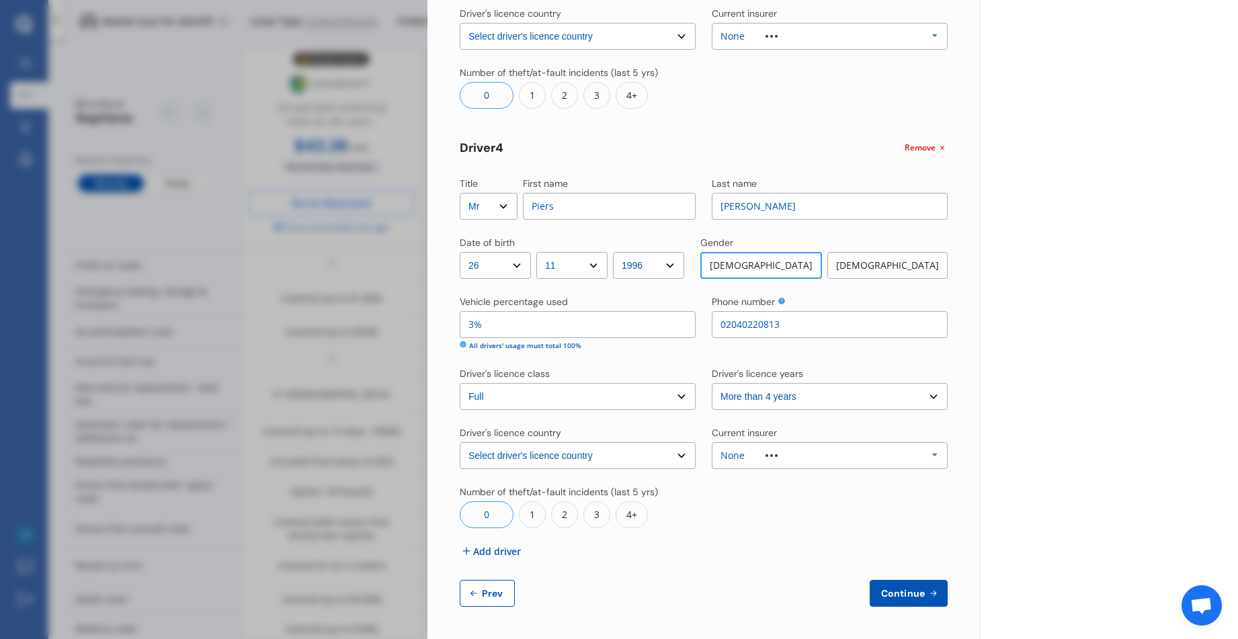
click at [481, 592] on span "Prev" at bounding box center [492, 593] width 27 height 11
select select "full"
select select "0"
select select "On own property"
select select "[GEOGRAPHIC_DATA]"
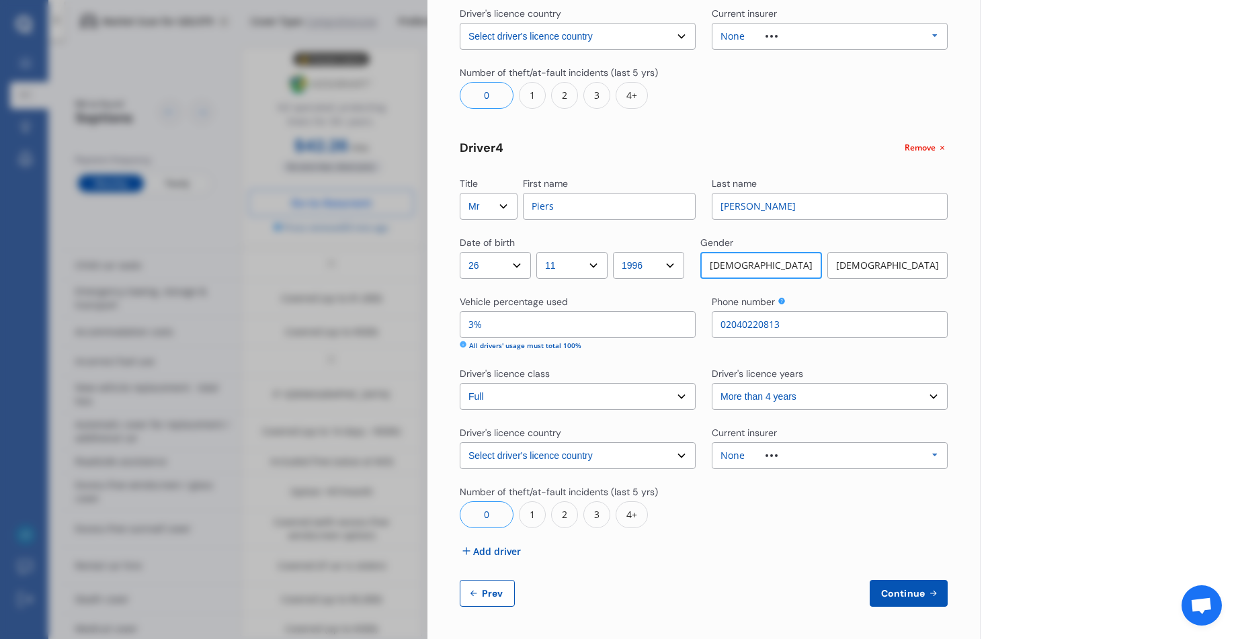
select select "20000"
select select "ALFA ROMEO"
select select "GIULIETTA"
select select "DISTINCTIVE"
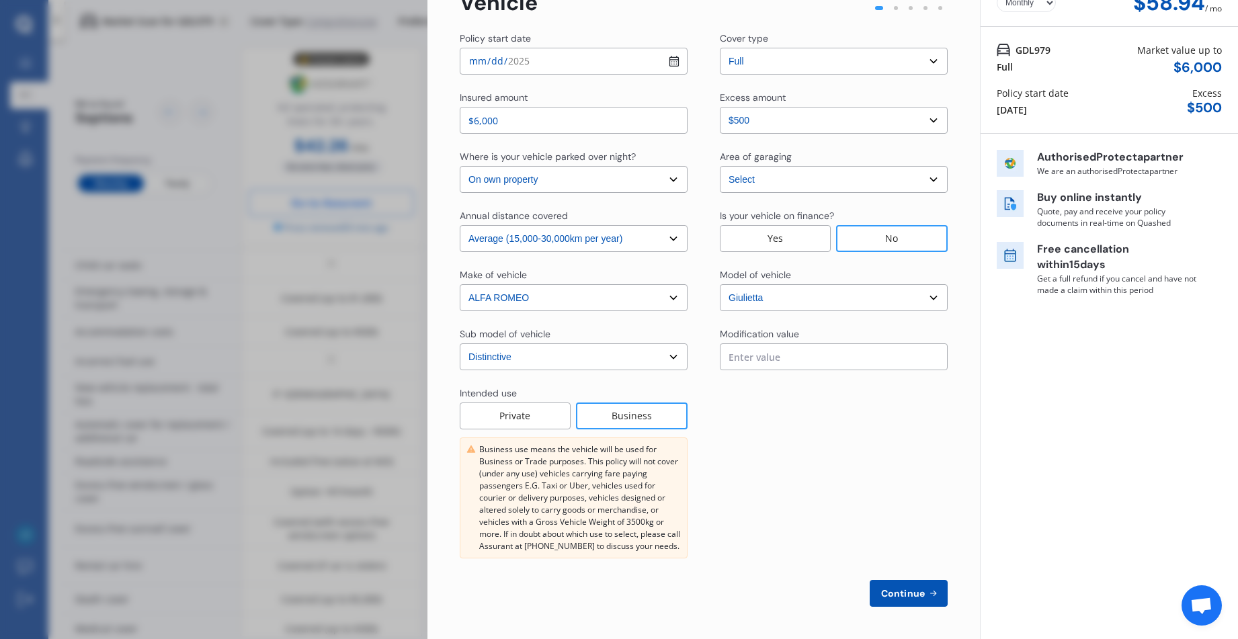
scroll to position [81, 0]
click at [520, 419] on div "Private" at bounding box center [515, 416] width 111 height 27
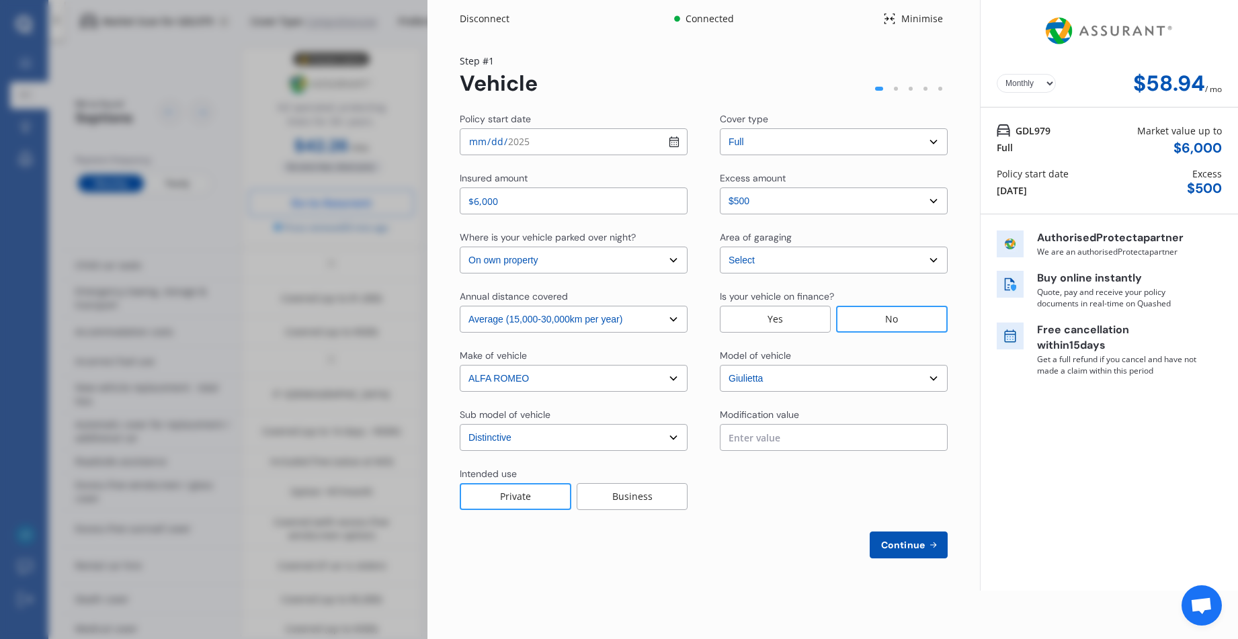
scroll to position [0, 0]
click at [889, 546] on span "Continue" at bounding box center [903, 545] width 49 height 11
select select "Ms"
select select "19"
select select "04"
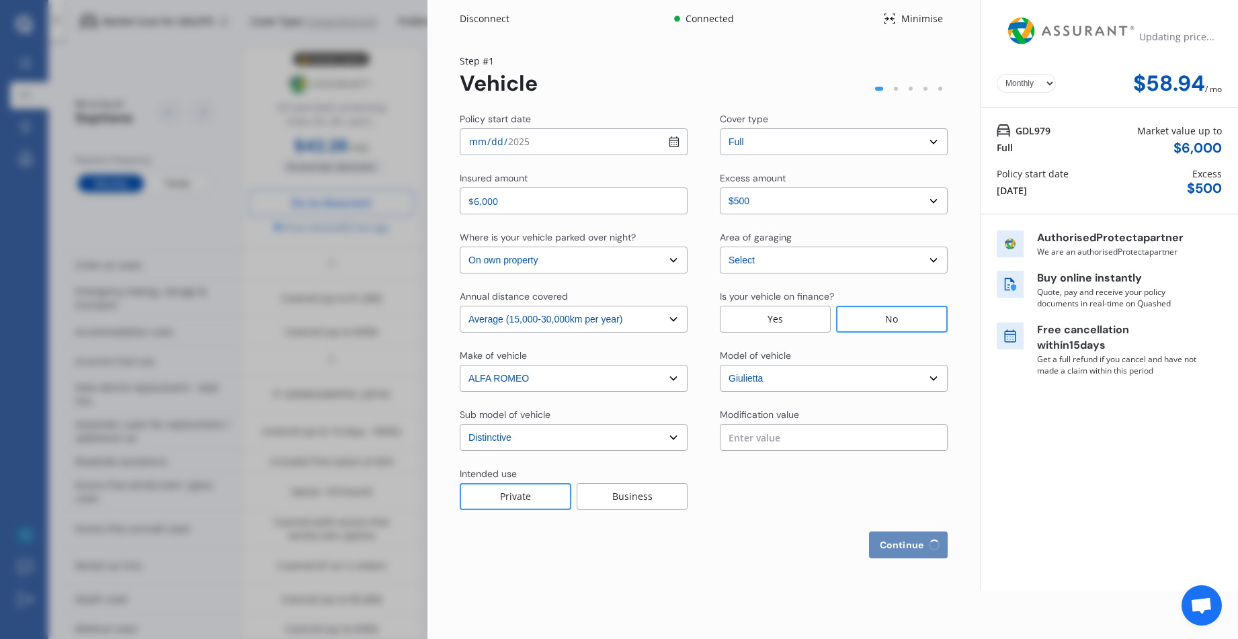
select select "1958"
select select "full"
select select "more than 4 years"
select select "[GEOGRAPHIC_DATA]"
select select "Mr"
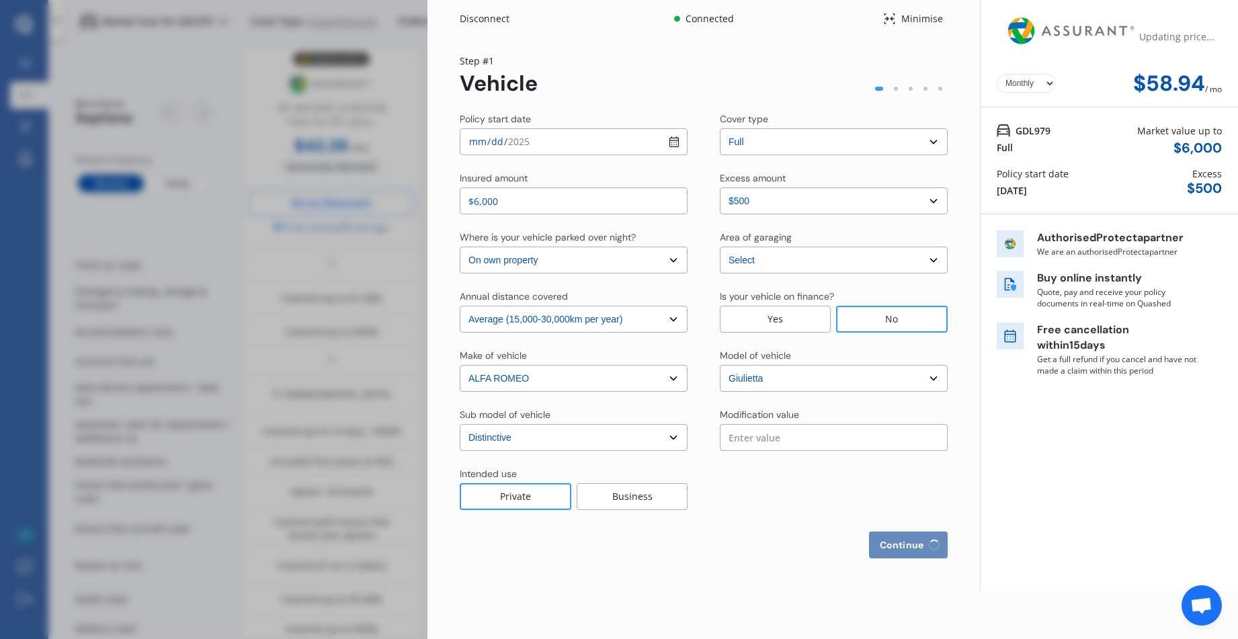
select select "30"
select select "12"
select select "1949"
select select "full"
select select "more than 4 years"
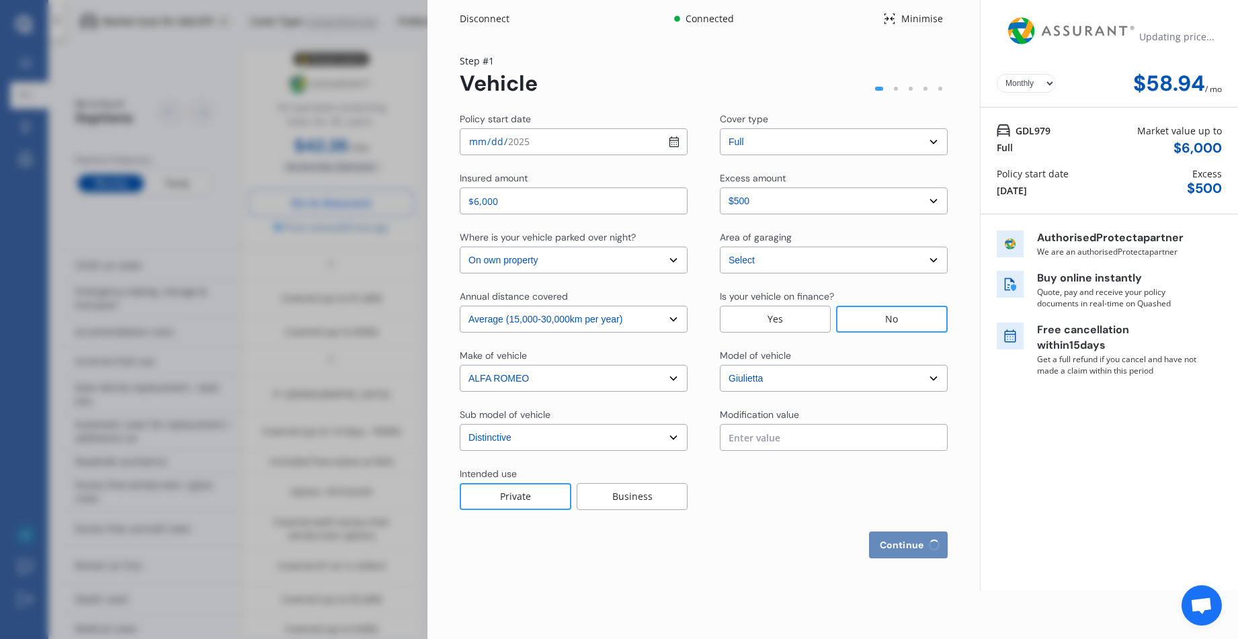
select select "[GEOGRAPHIC_DATA]"
select select "Miss"
select select "30"
select select "08"
select select "1991"
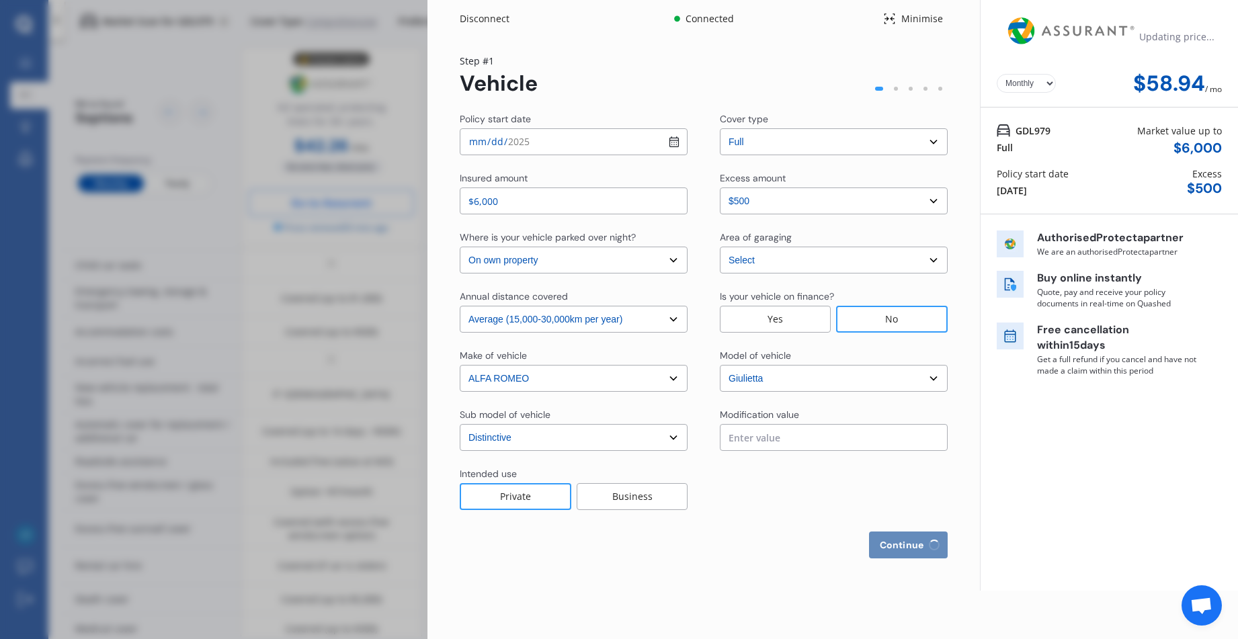
select select "full"
select select "more than 4 years"
select select "[GEOGRAPHIC_DATA]"
select select "Mr"
select select "26"
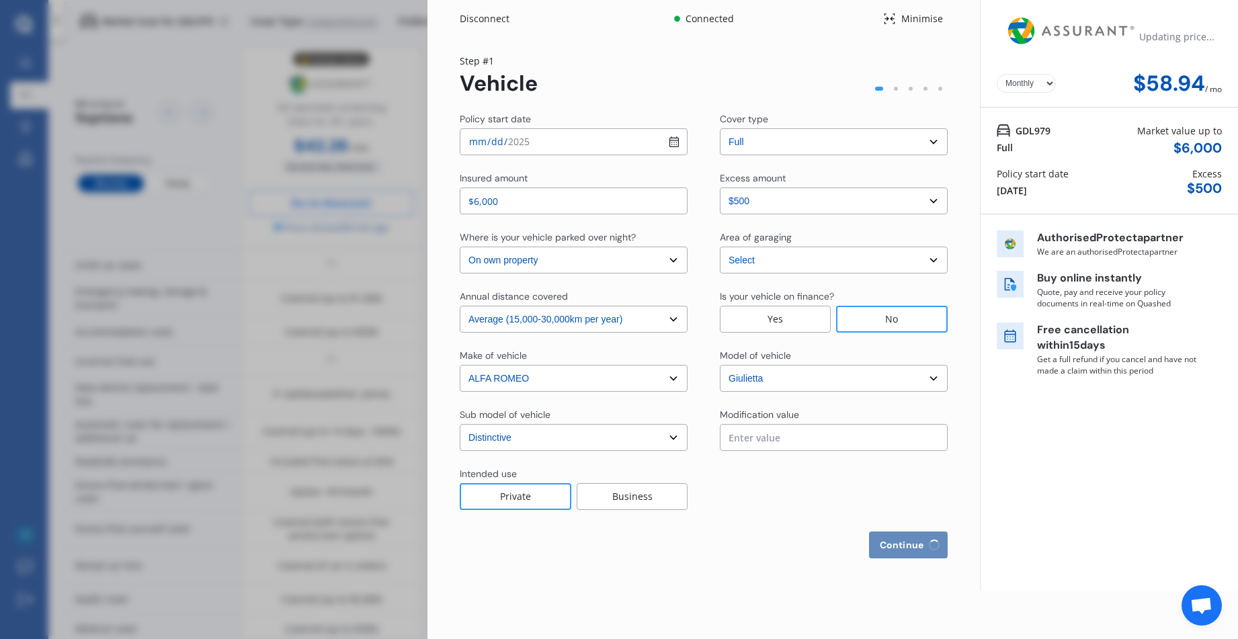
select select "11"
select select "1996"
select select "full"
select select "more than 4 years"
select select "[GEOGRAPHIC_DATA]"
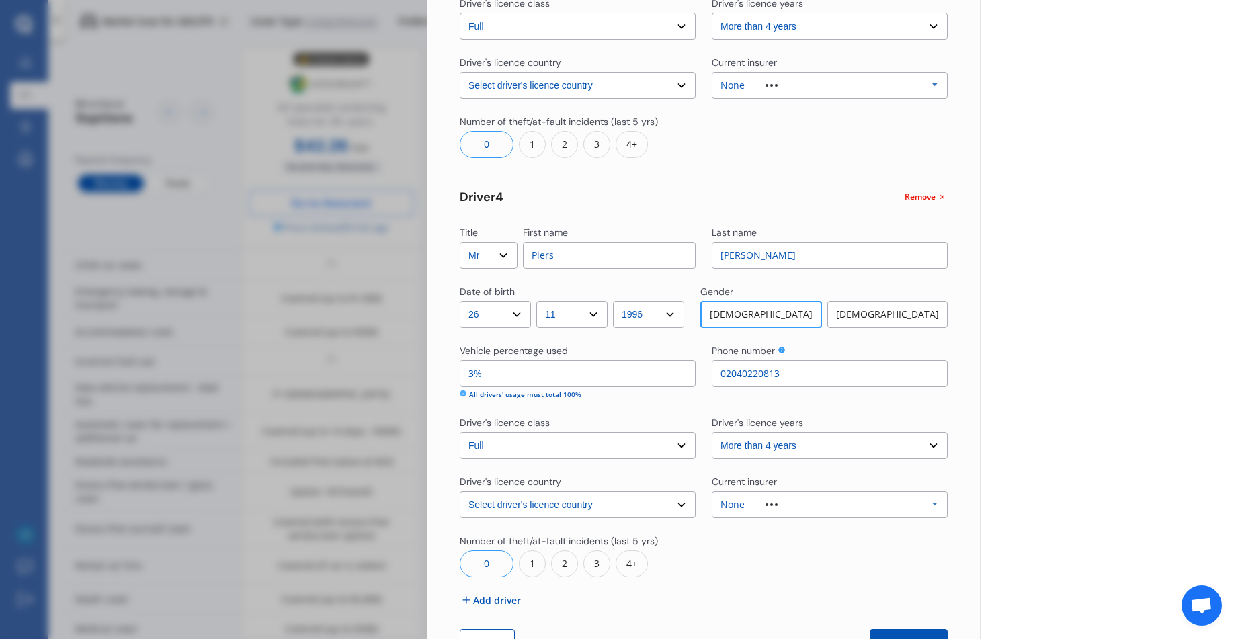
scroll to position [1194, 0]
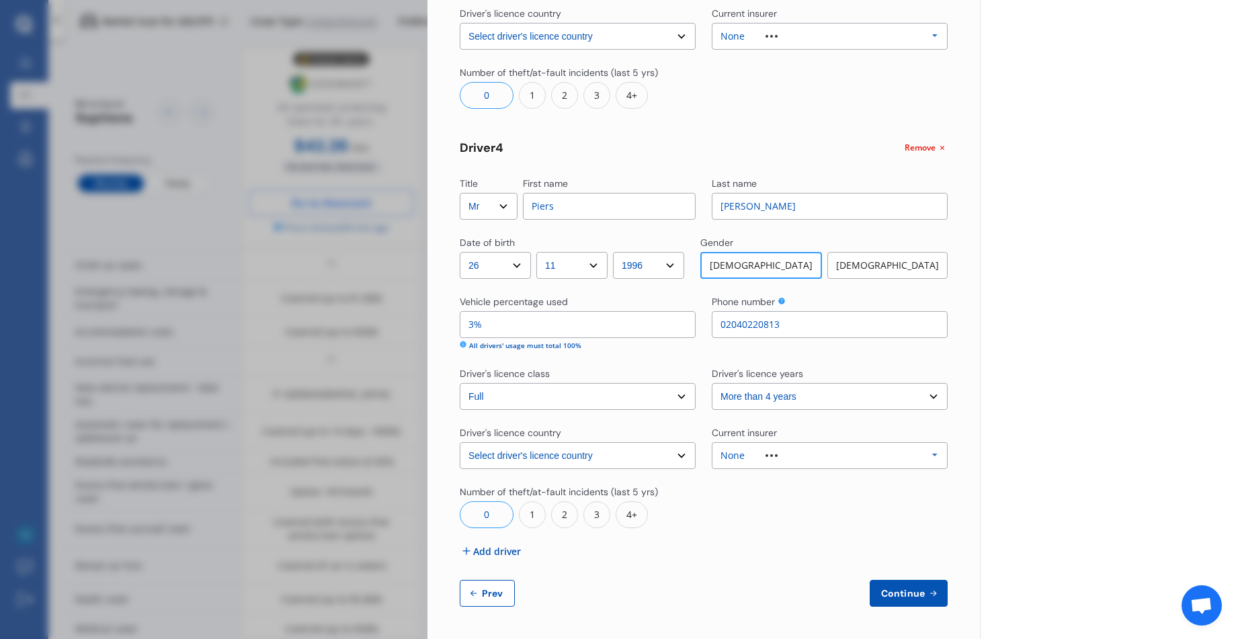
click at [889, 594] on span "Continue" at bounding box center [903, 593] width 49 height 11
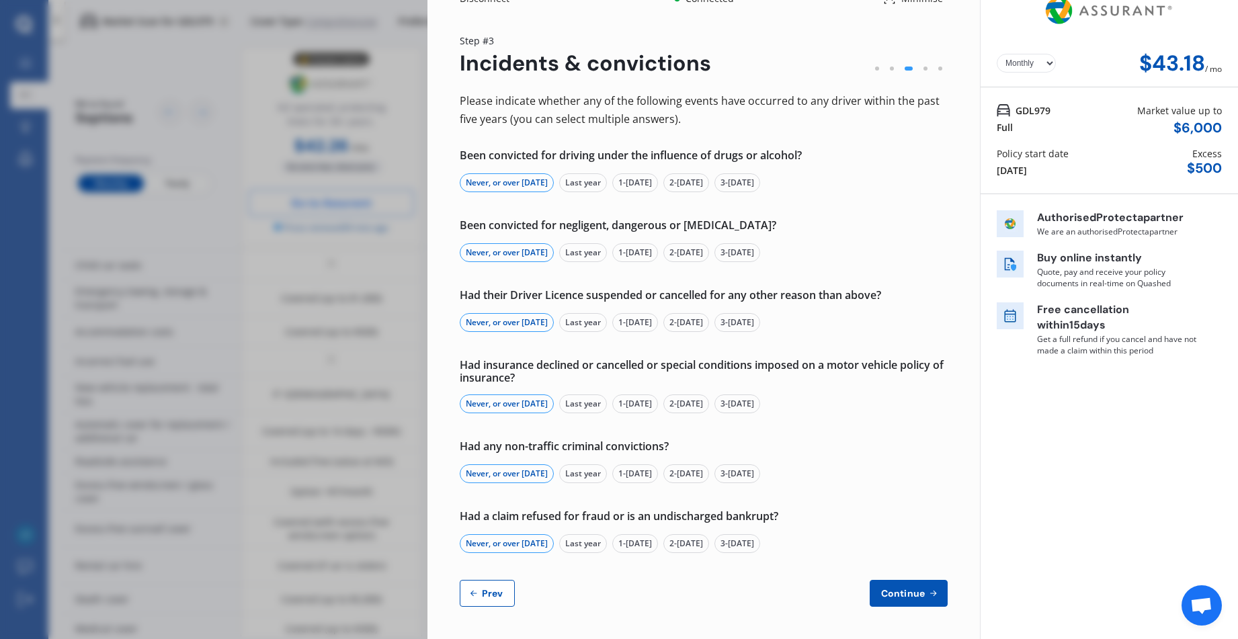
scroll to position [0, 0]
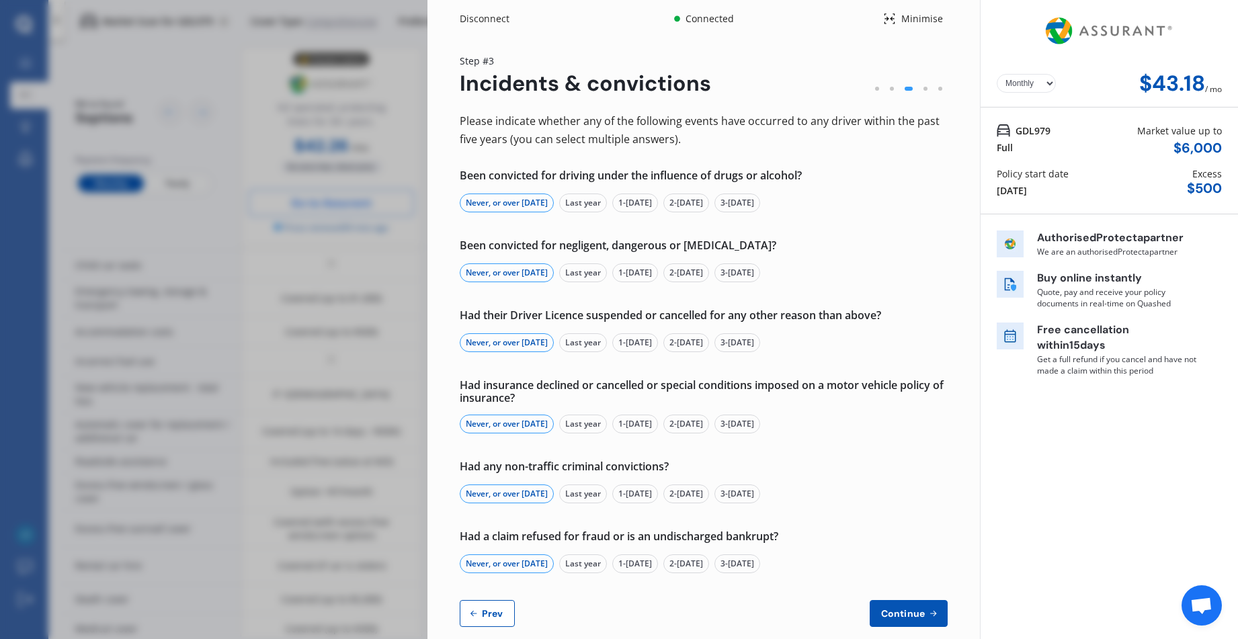
click at [888, 614] on span "Continue" at bounding box center [903, 613] width 49 height 11
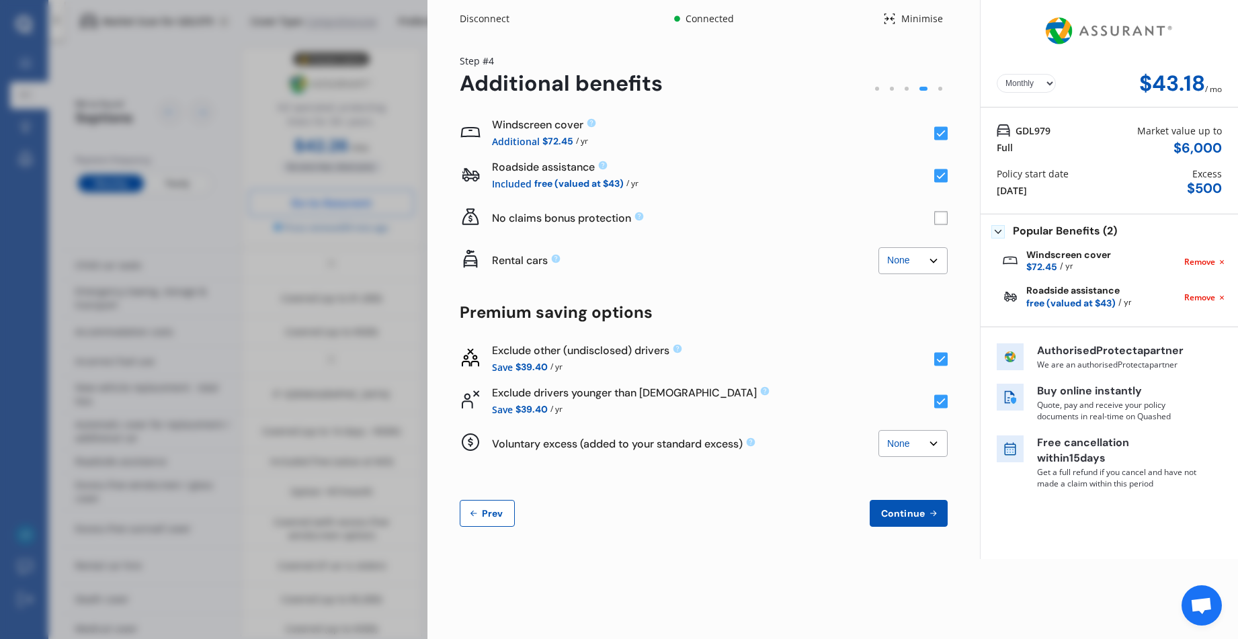
click at [904, 518] on span "Continue" at bounding box center [903, 513] width 49 height 11
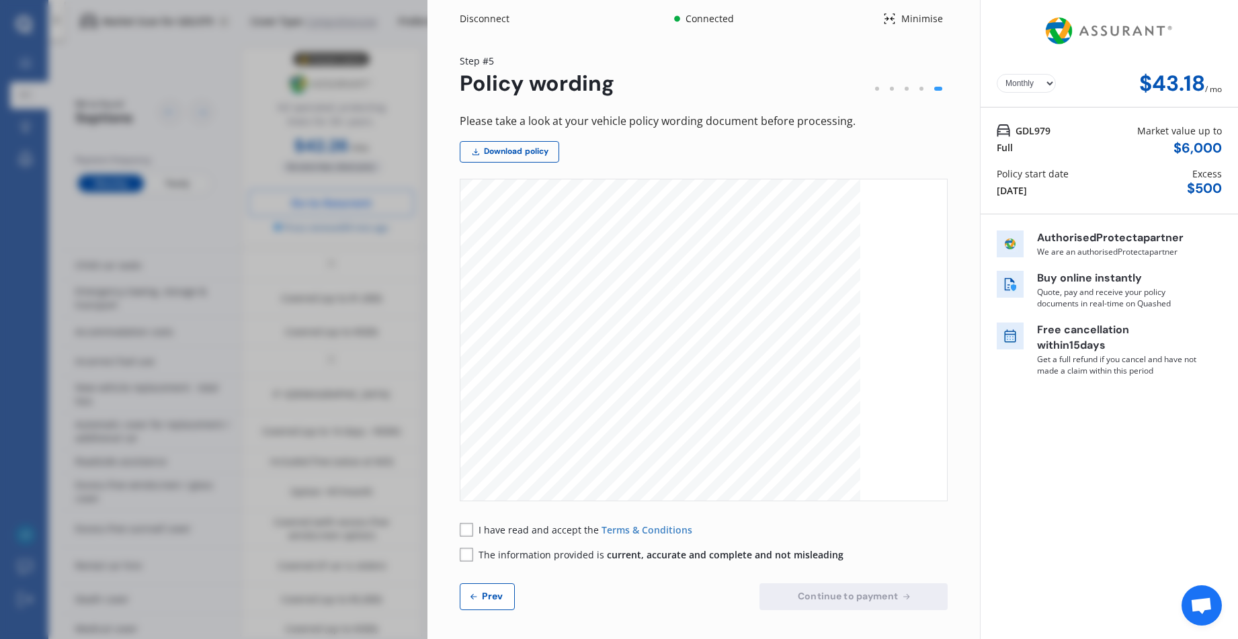
scroll to position [67, 0]
click at [468, 530] on rect at bounding box center [466, 529] width 13 height 13
click at [465, 557] on rect at bounding box center [466, 554] width 13 height 13
click at [822, 594] on span "Continue to payment" at bounding box center [848, 596] width 106 height 11
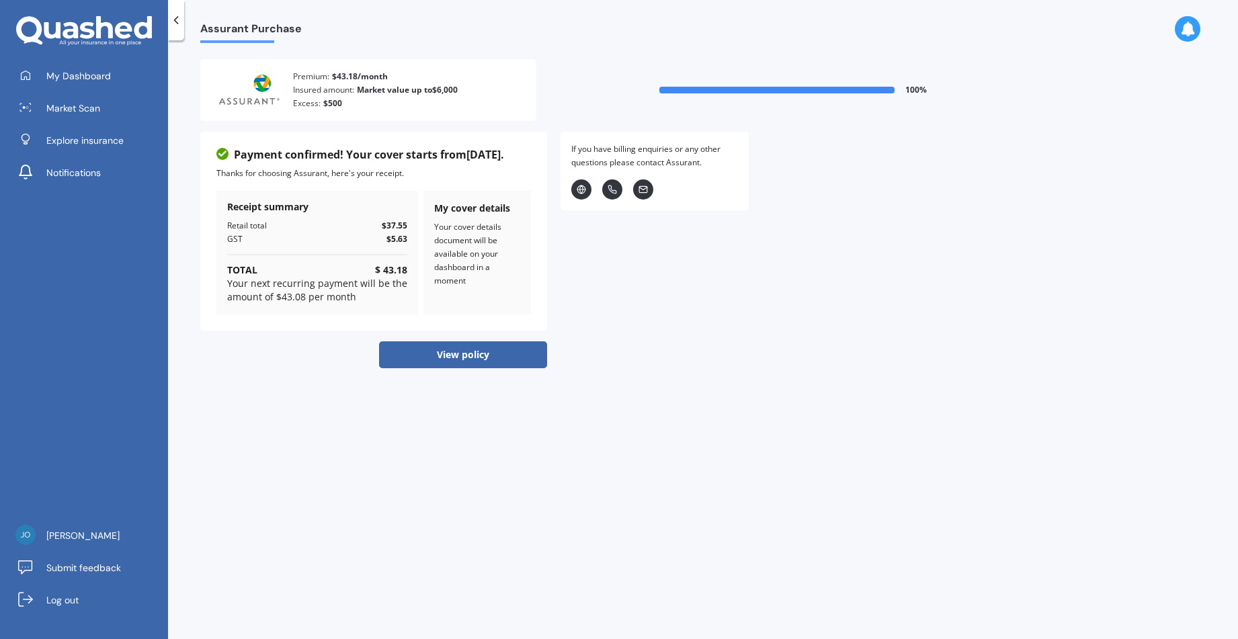
click at [499, 358] on button "View policy" at bounding box center [463, 355] width 168 height 27
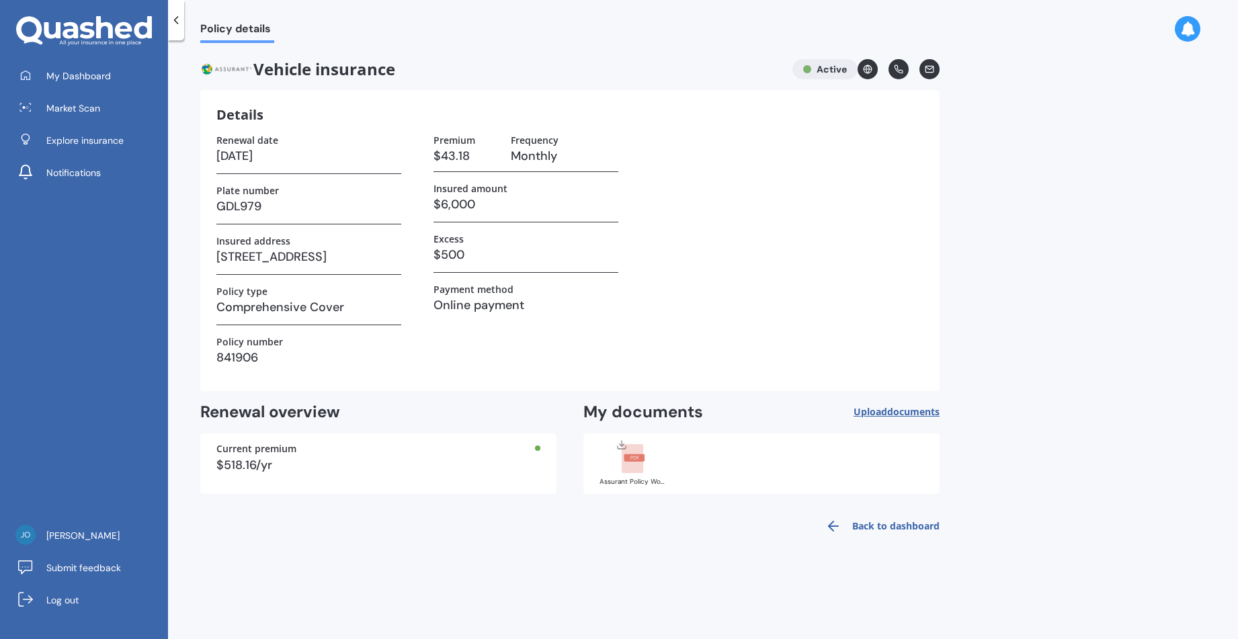
click at [892, 413] on span "documents" at bounding box center [913, 411] width 52 height 13
click at [633, 463] on rect at bounding box center [633, 459] width 22 height 30
